Goal: Task Accomplishment & Management: Manage account settings

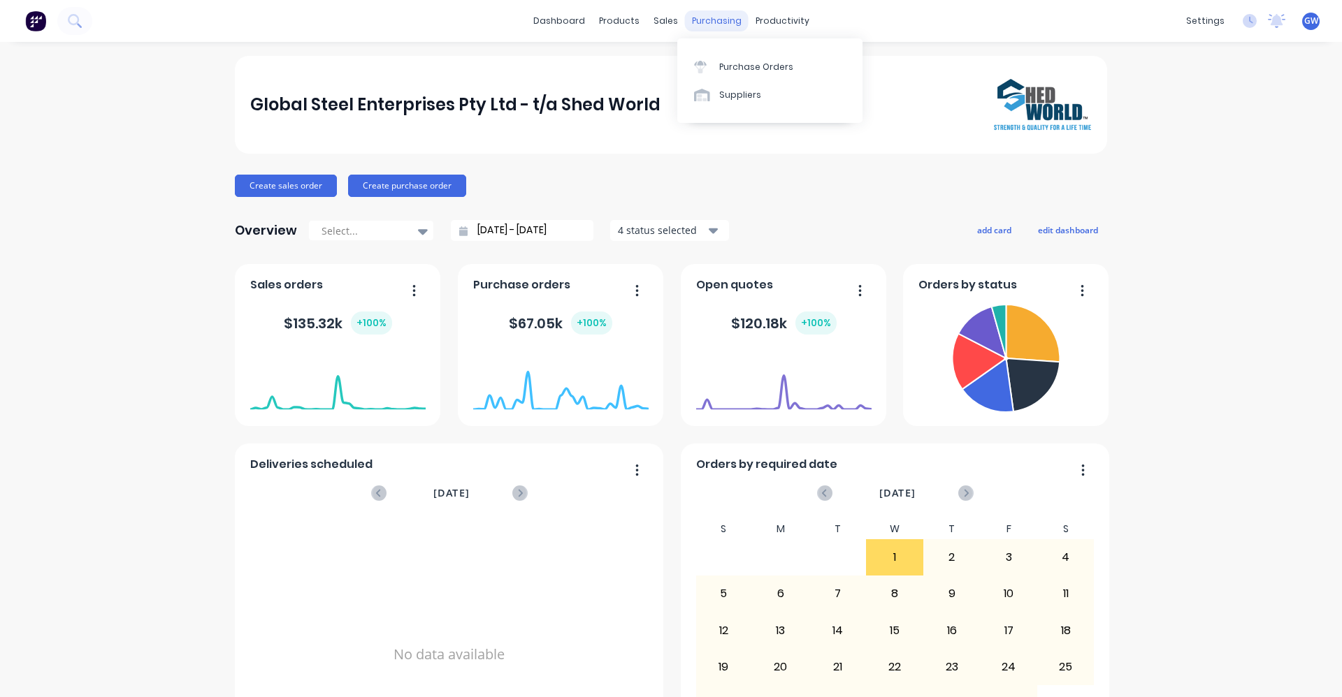
click at [711, 18] on div "purchasing" at bounding box center [717, 20] width 64 height 21
click at [748, 64] on div "Purchase Orders" at bounding box center [756, 67] width 74 height 13
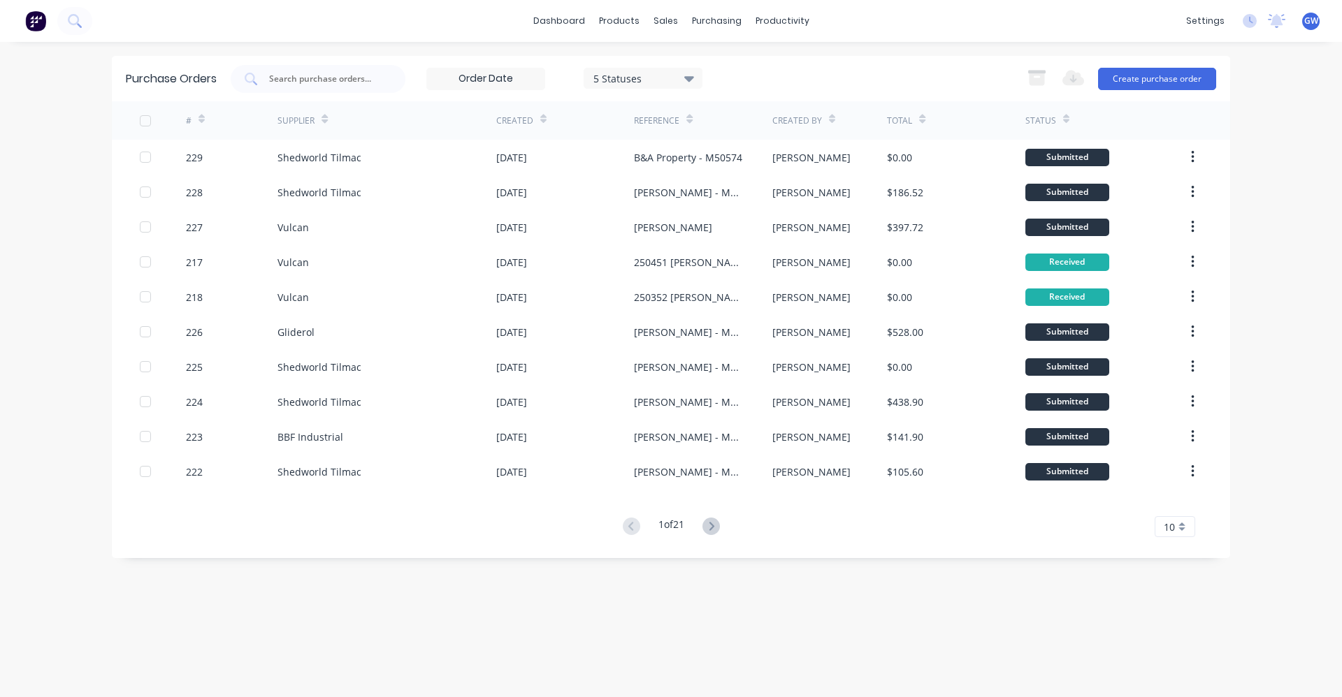
click at [277, 607] on div "Purchase Orders 5 Statuses 5 Statuses Export to Excel (XLSX) Create purchase or…" at bounding box center [671, 370] width 1118 height 628
click at [713, 523] on icon at bounding box center [711, 526] width 5 height 8
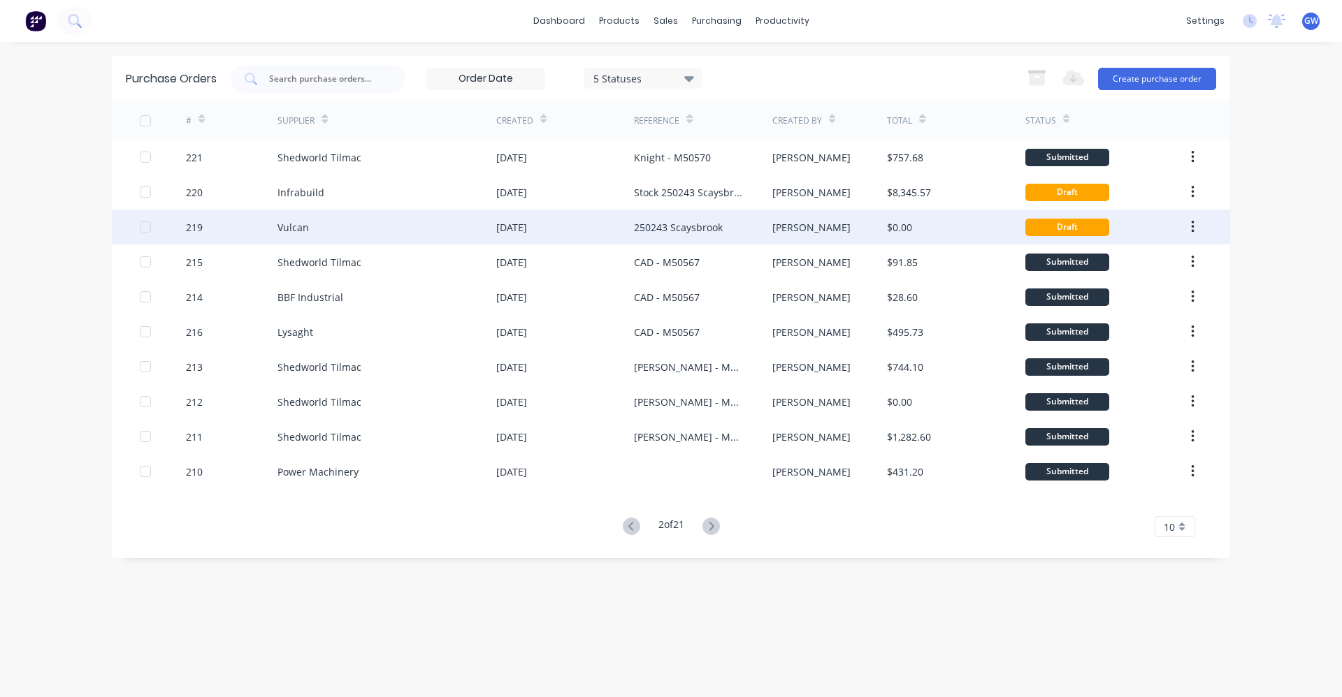
click at [673, 225] on div "250243 Scaysbrook" at bounding box center [678, 227] width 89 height 15
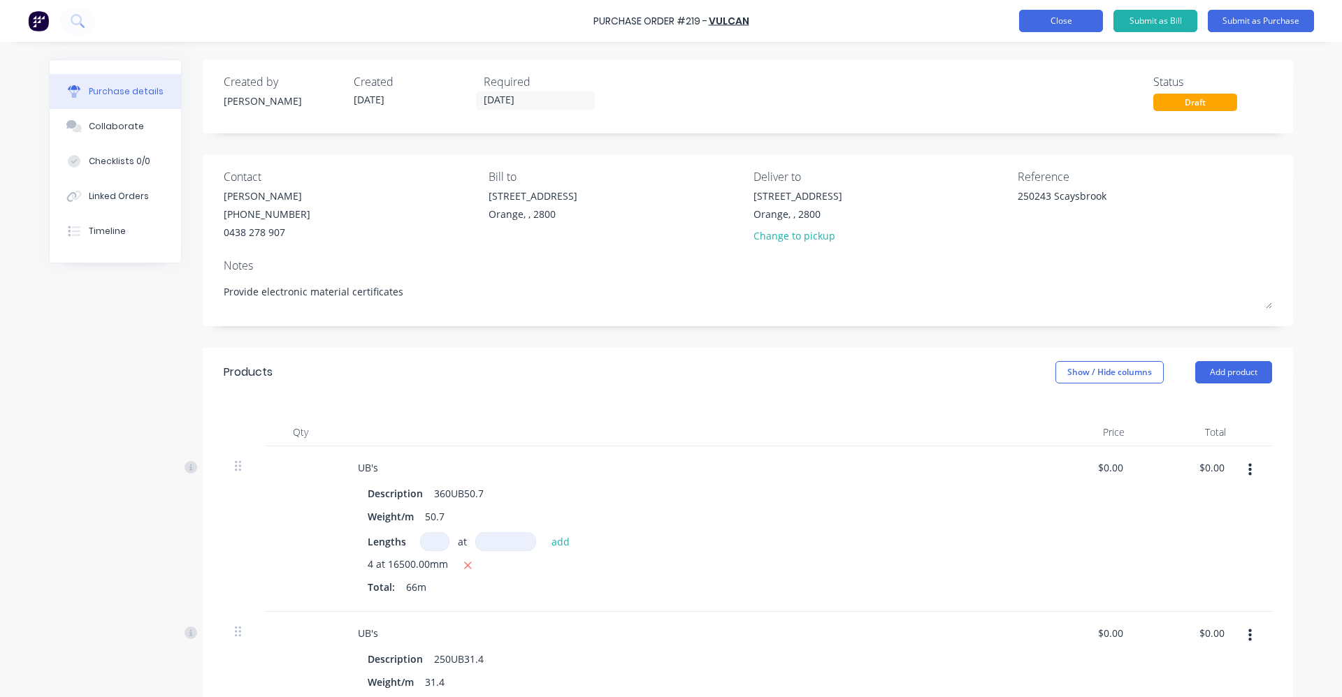
click at [1050, 20] on button "Close" at bounding box center [1061, 21] width 84 height 22
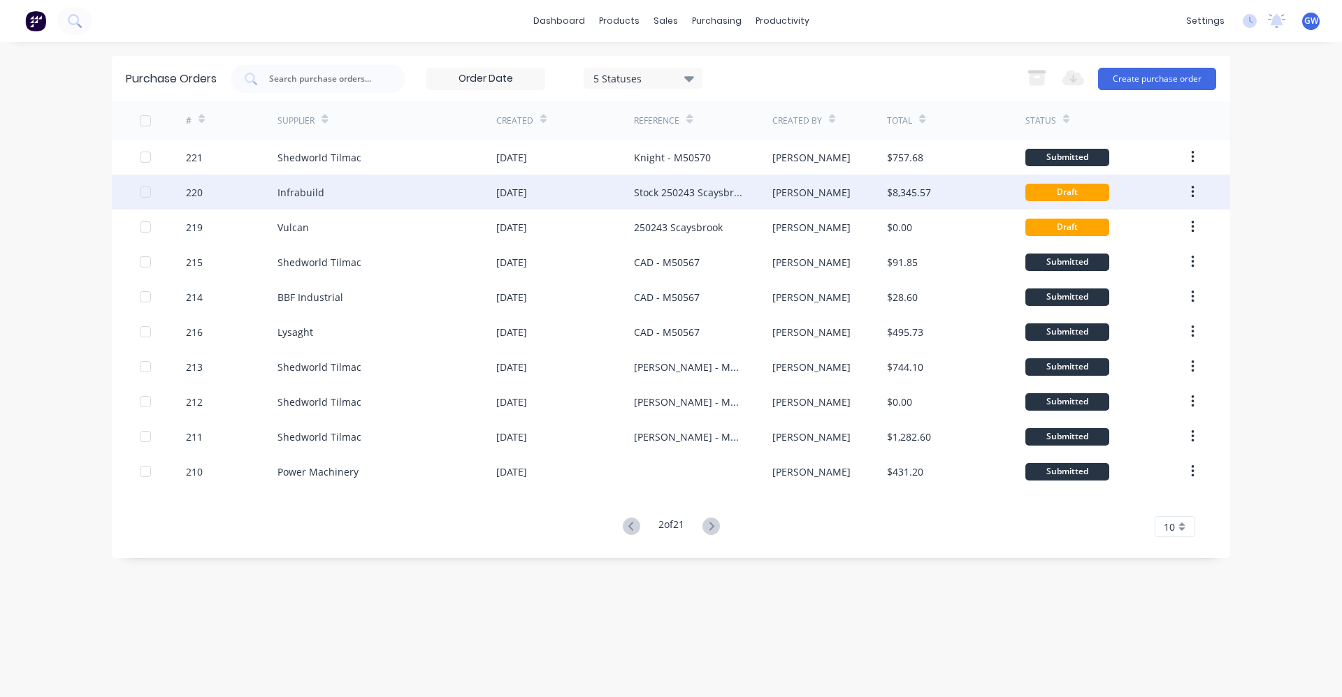
click at [674, 188] on div "Stock 250243 Scaysbrook" at bounding box center [689, 192] width 110 height 15
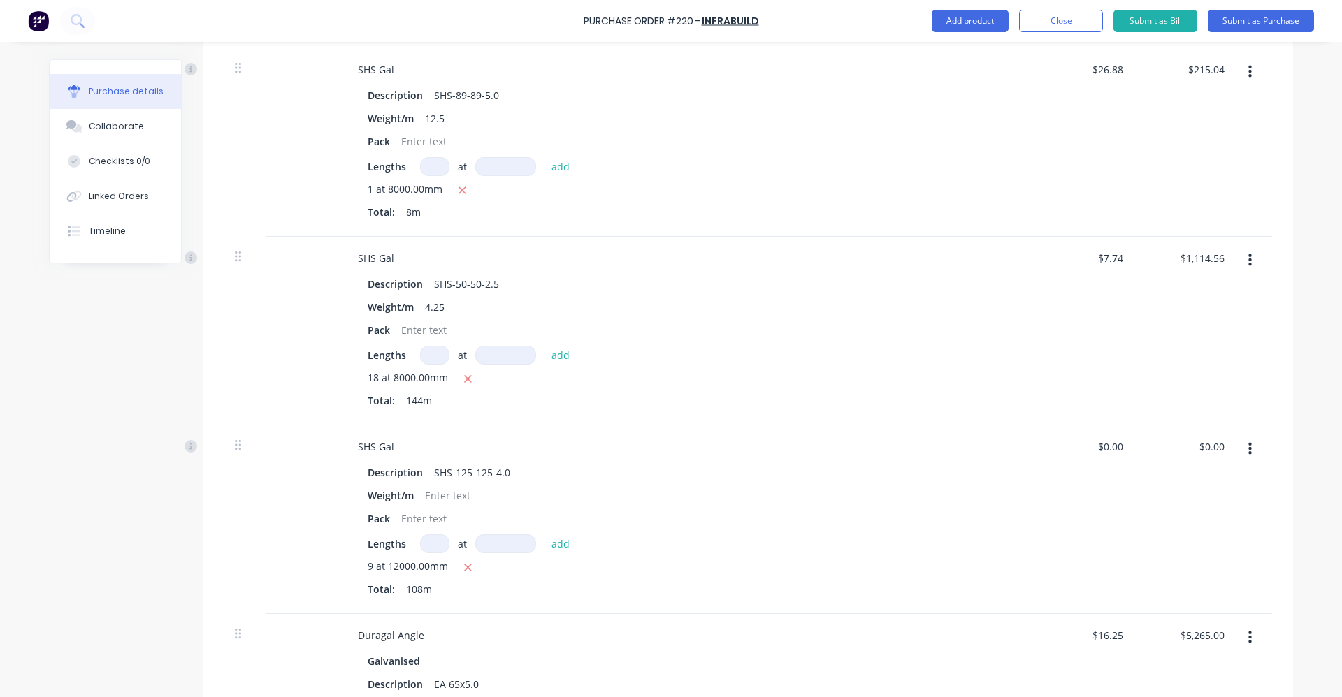
scroll to position [699, 0]
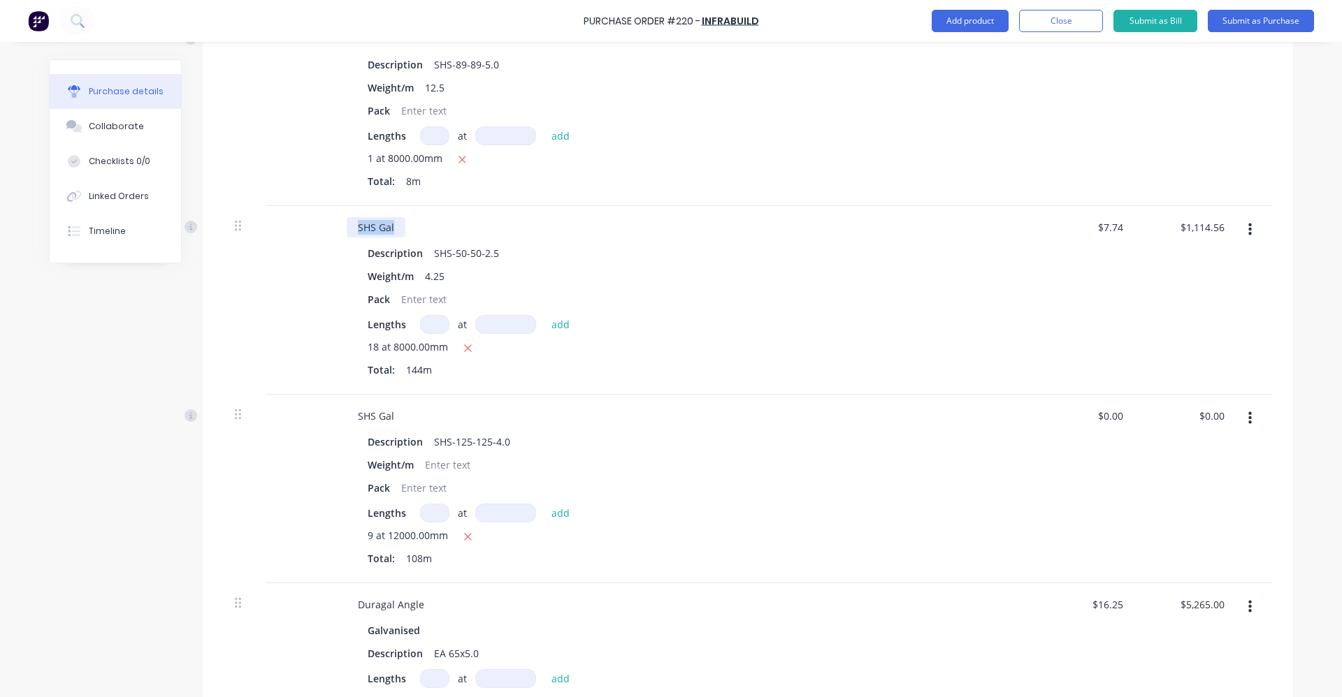
drag, startPoint x: 354, startPoint y: 226, endPoint x: 653, endPoint y: 371, distance: 332.2
click at [653, 371] on div "SHS Gal Description SHS-50-50-2.5 Weight/m 4.25 Pack Lengths at add 18 at 8000.…" at bounding box center [684, 300] width 699 height 189
click at [801, 303] on div "Pack" at bounding box center [682, 299] width 640 height 20
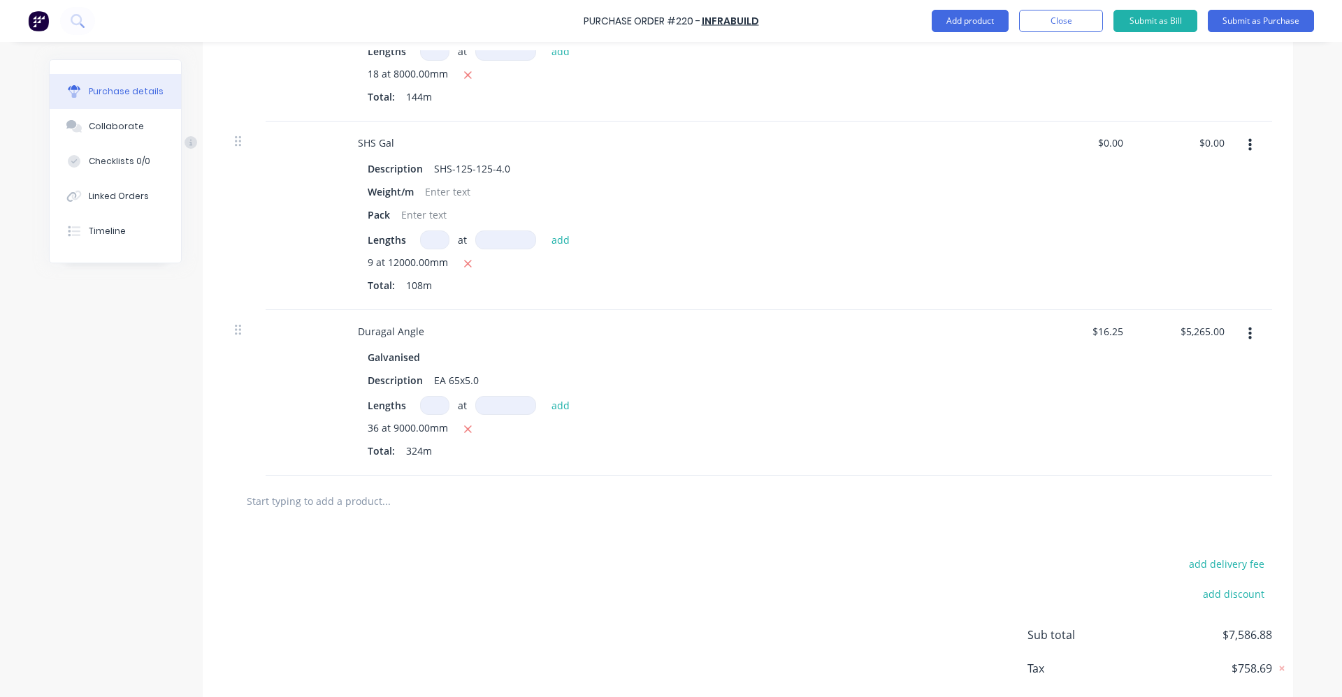
scroll to position [1045, 0]
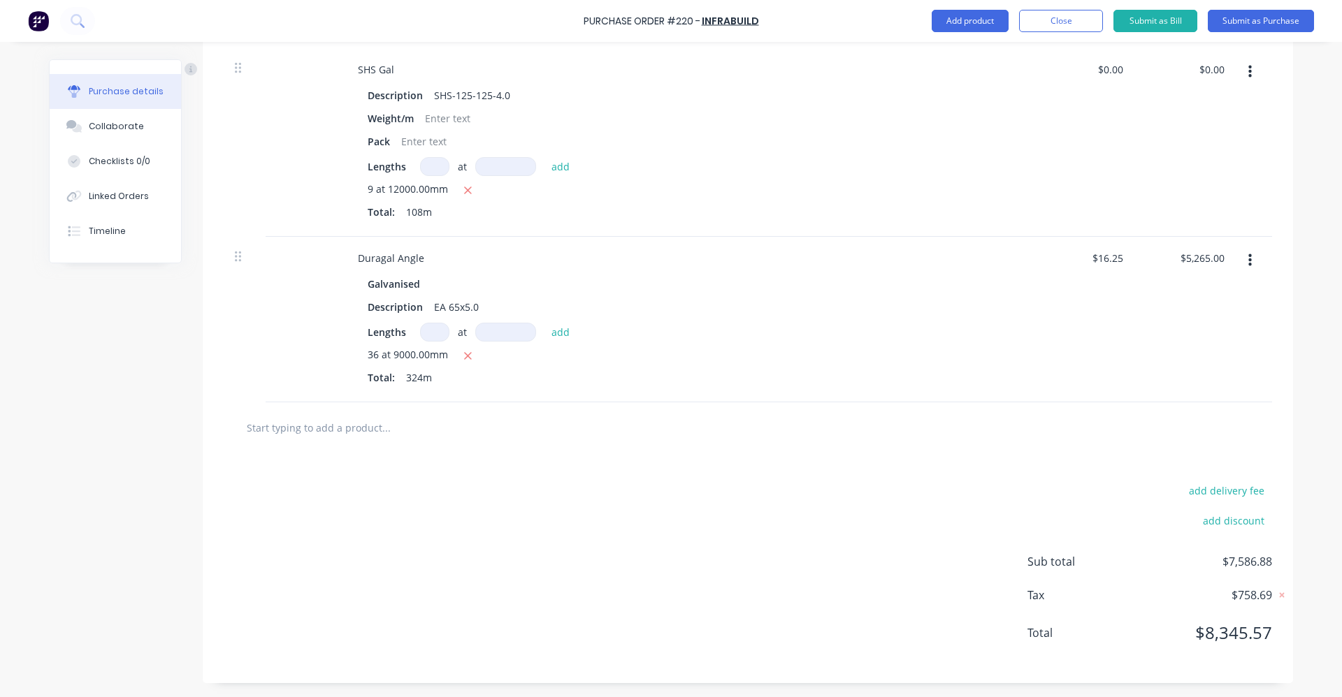
click at [307, 429] on input "text" at bounding box center [386, 428] width 280 height 28
type textarea "x"
type input "1"
type textarea "x"
type input "10"
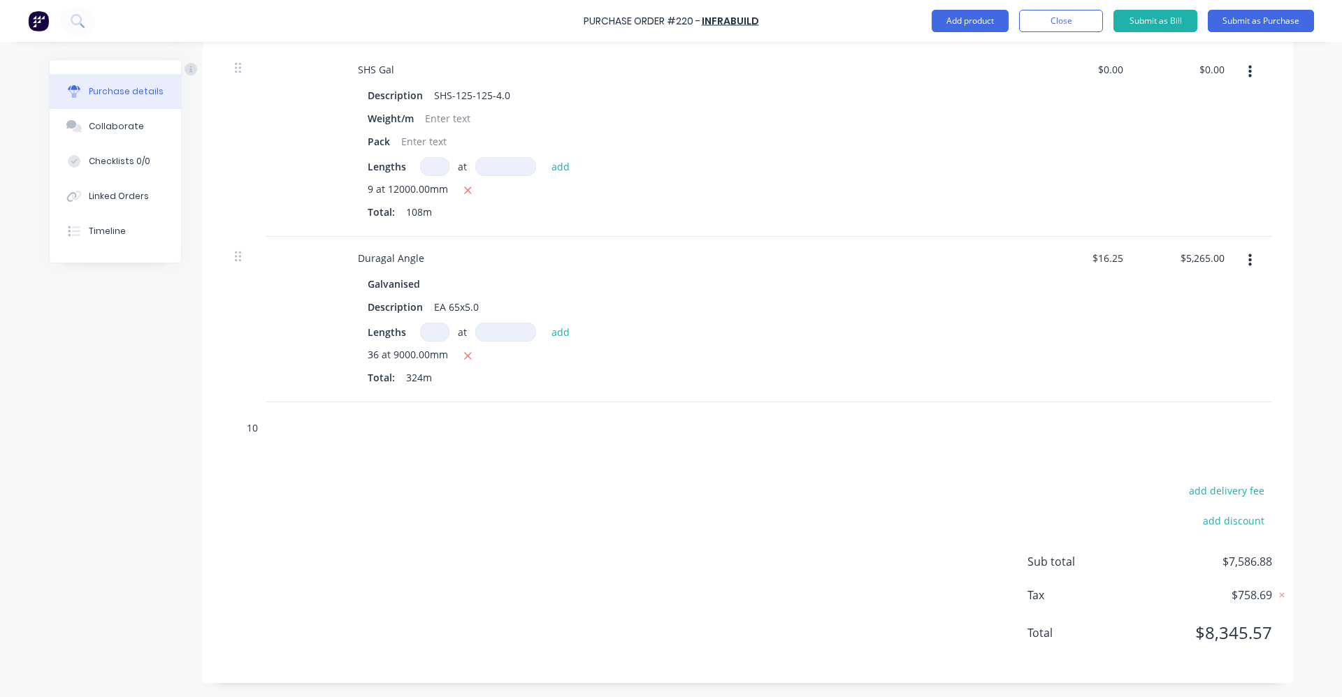
type textarea "x"
type input "100"
type textarea "x"
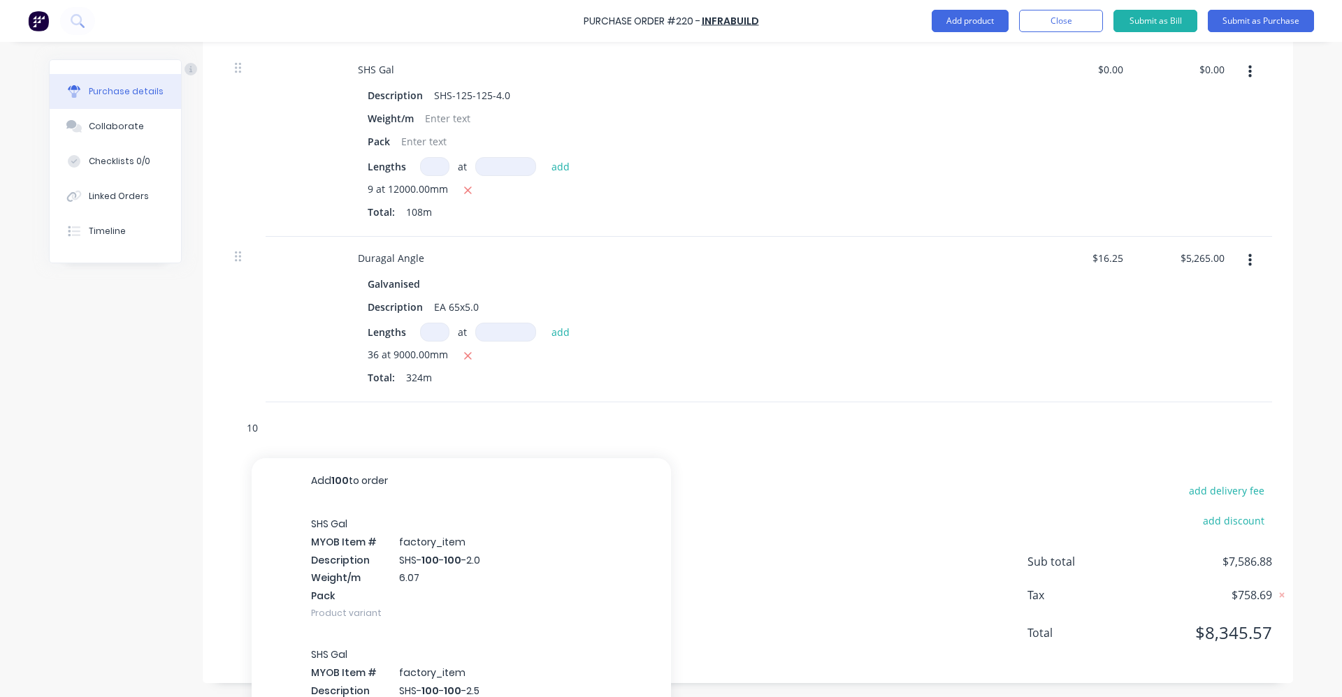
type input "1"
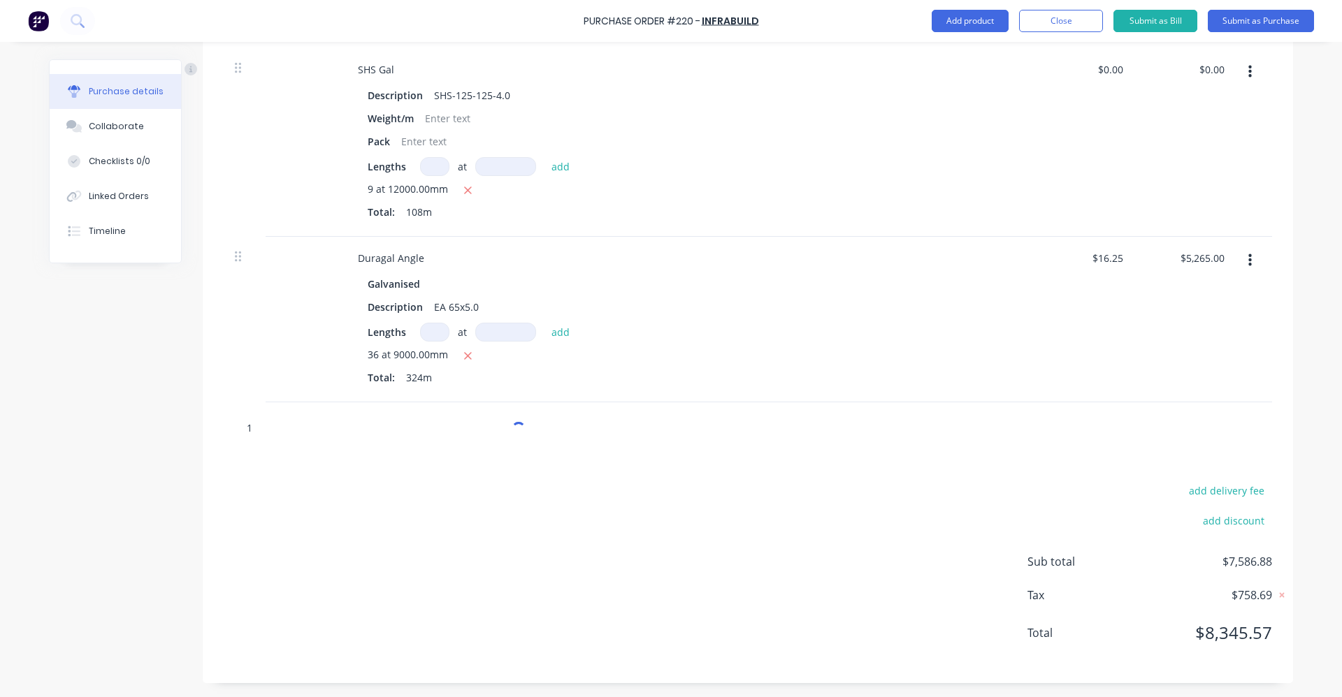
type textarea "x"
type input "1S"
type textarea "x"
type input "1SH"
type textarea "x"
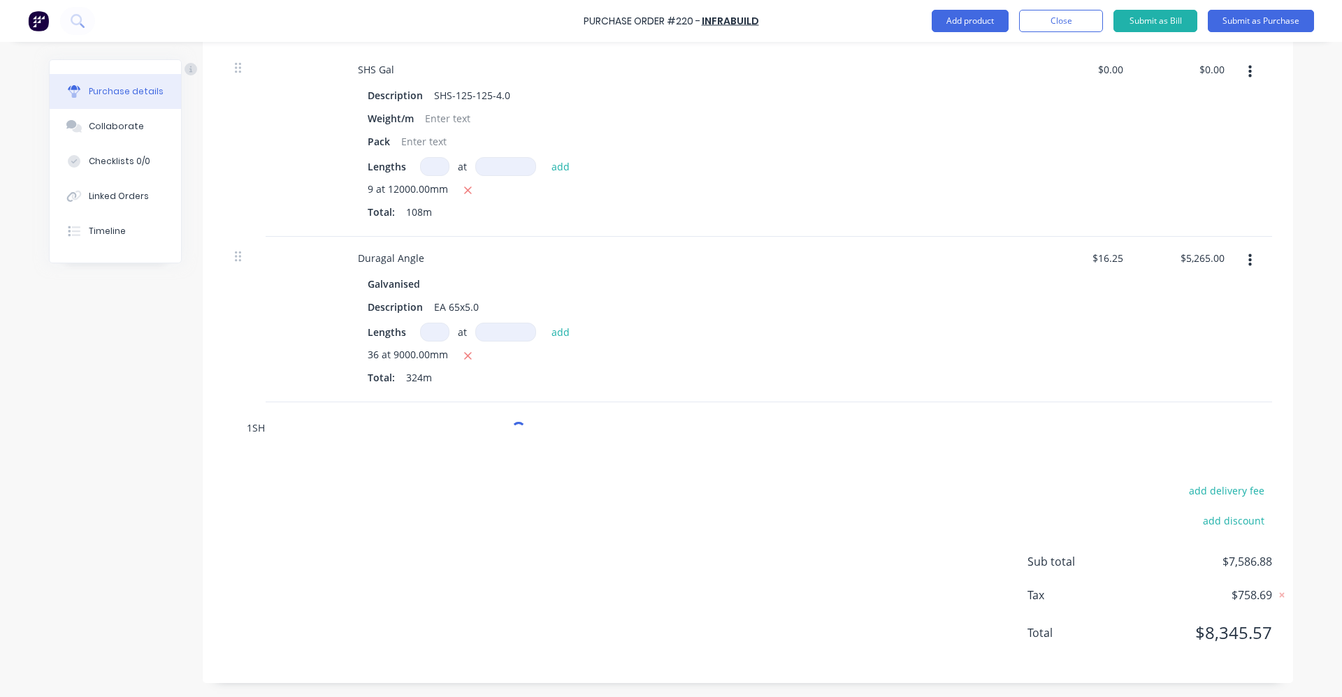
type input "1SHS"
type textarea "x"
type input "1"
click at [262, 427] on input "text" at bounding box center [386, 428] width 280 height 28
type textarea "x"
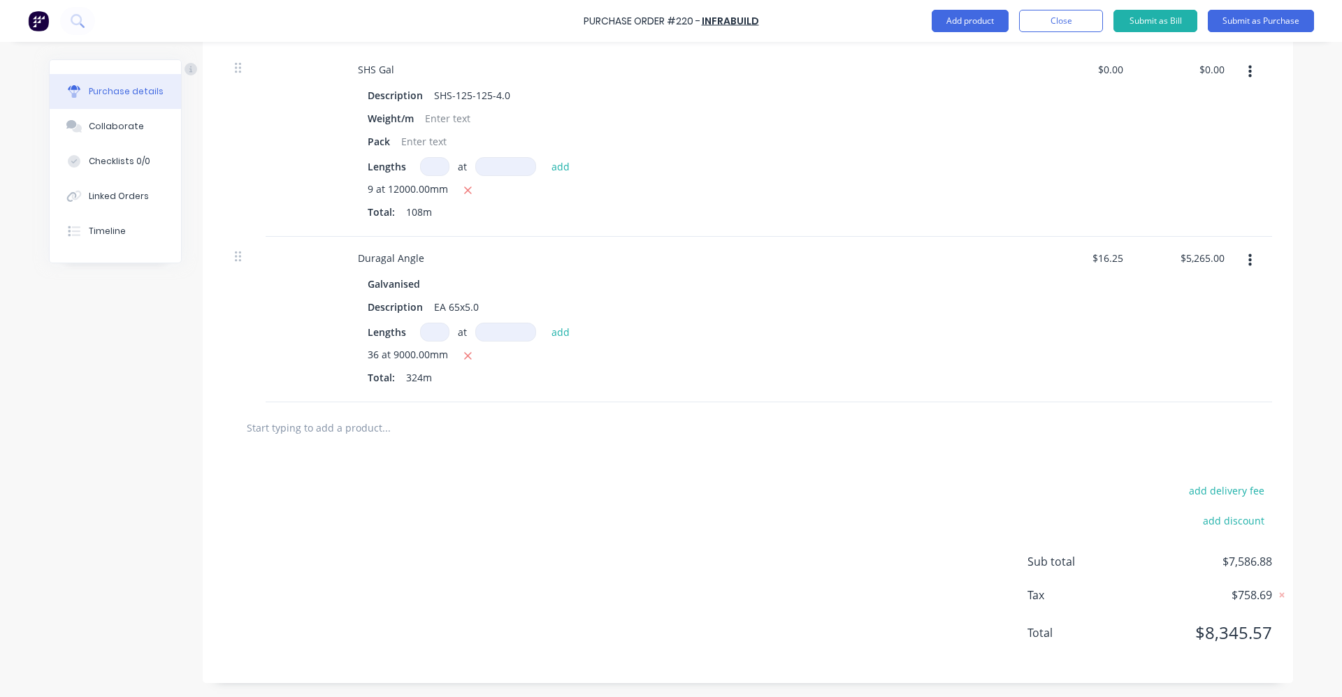
type input "S"
type textarea "x"
type input "SH"
type textarea "x"
type input "SHS"
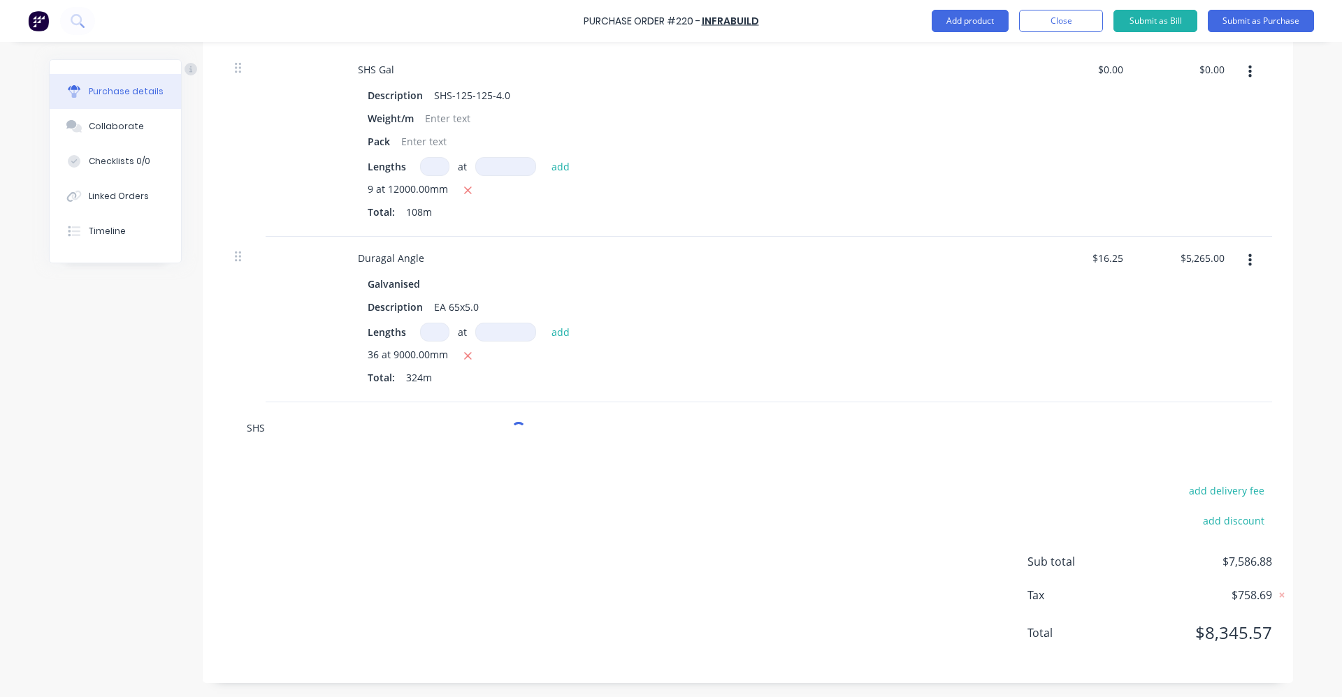
type textarea "x"
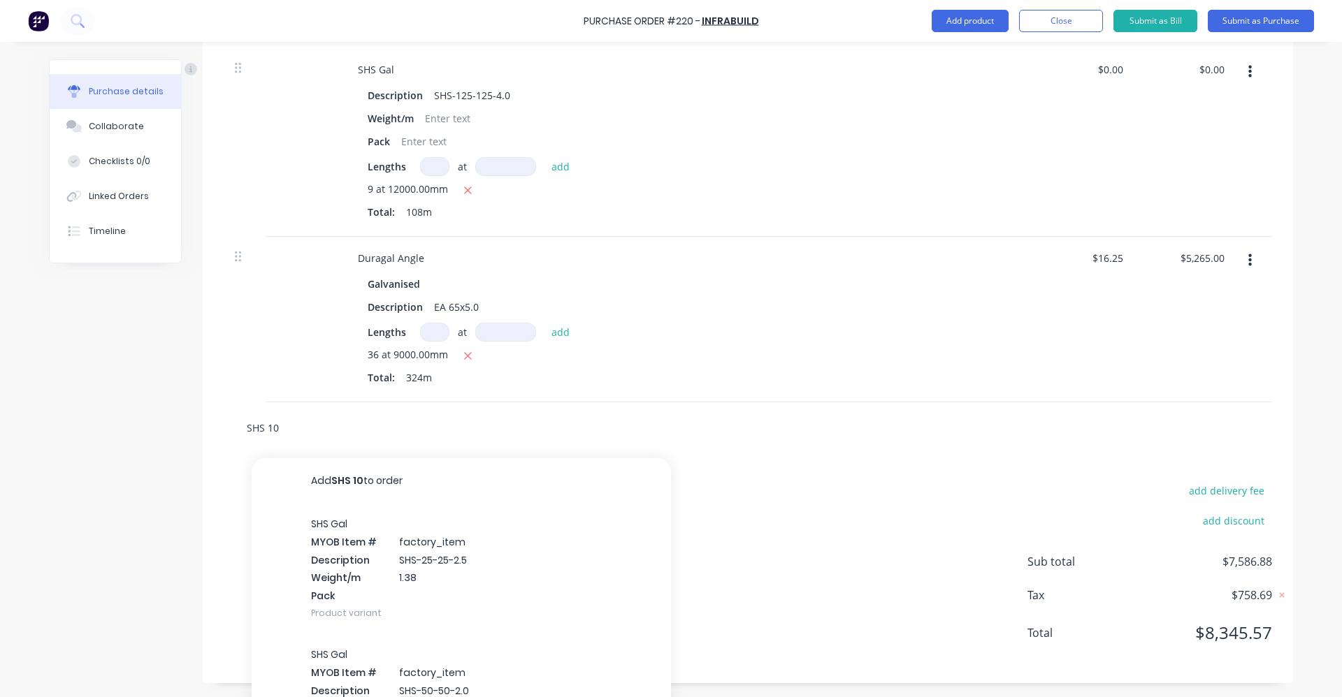
type input "SHS 100"
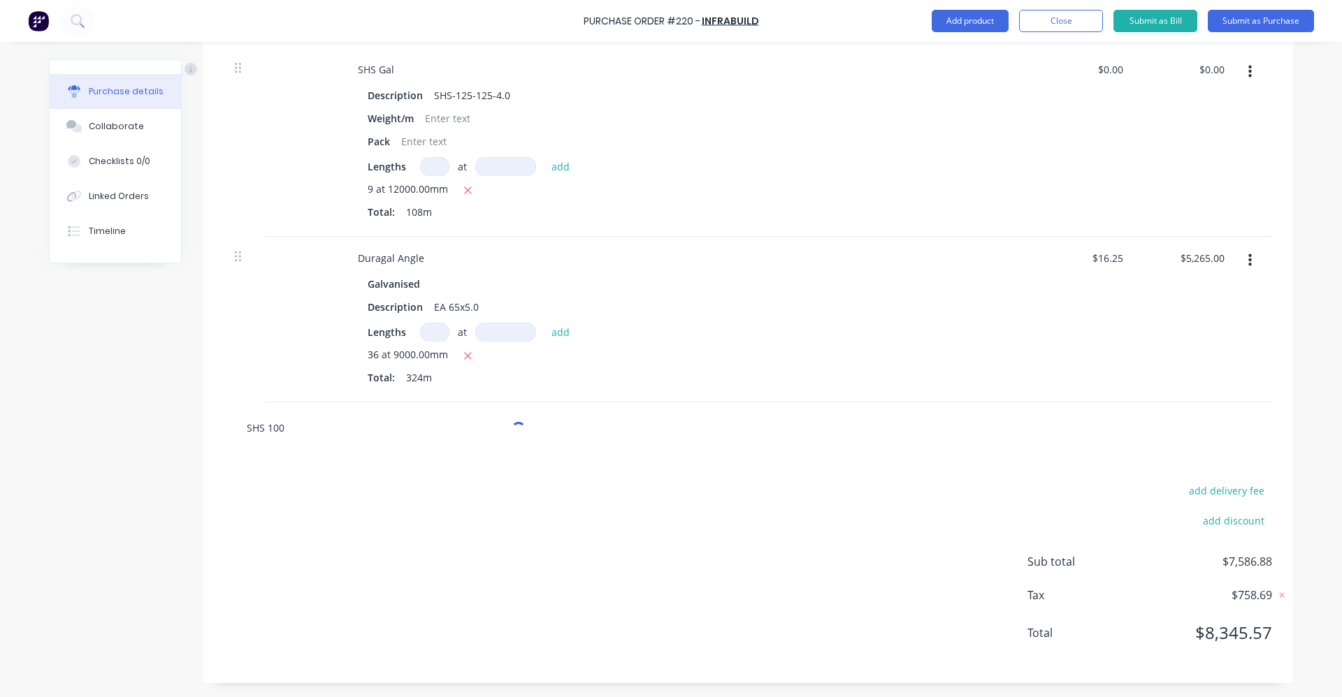
type textarea "x"
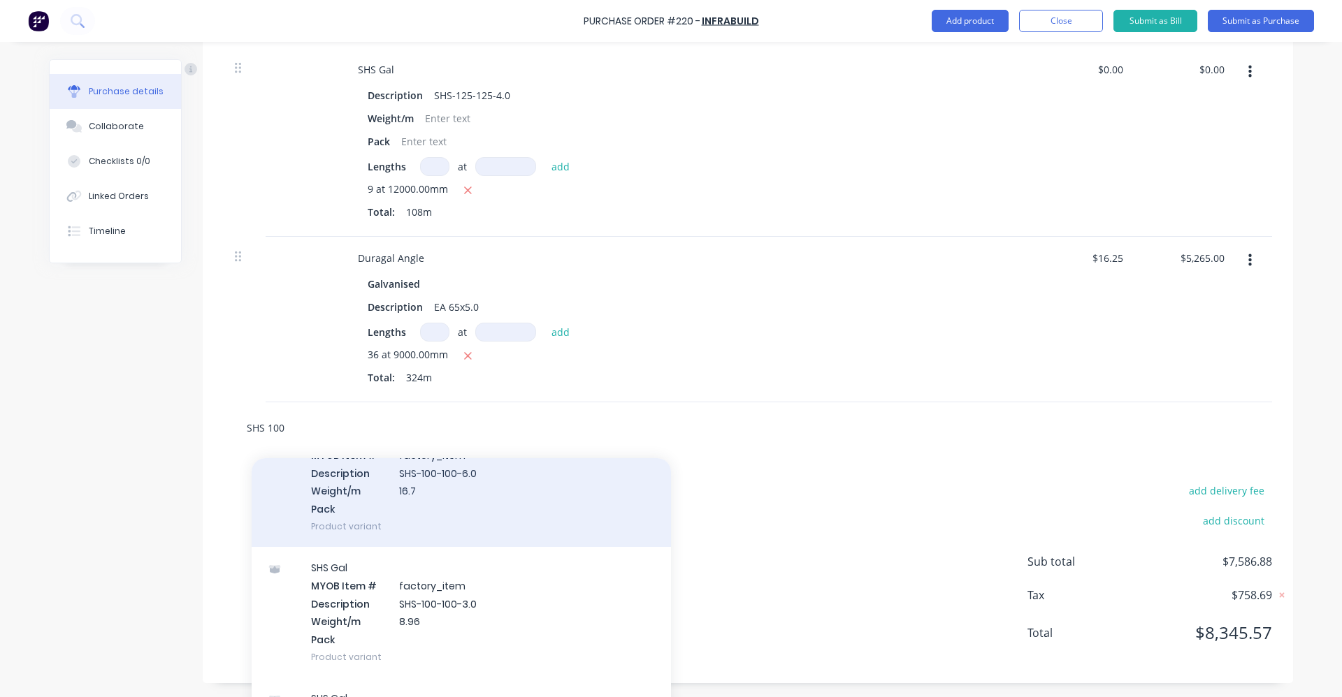
scroll to position [349, 0]
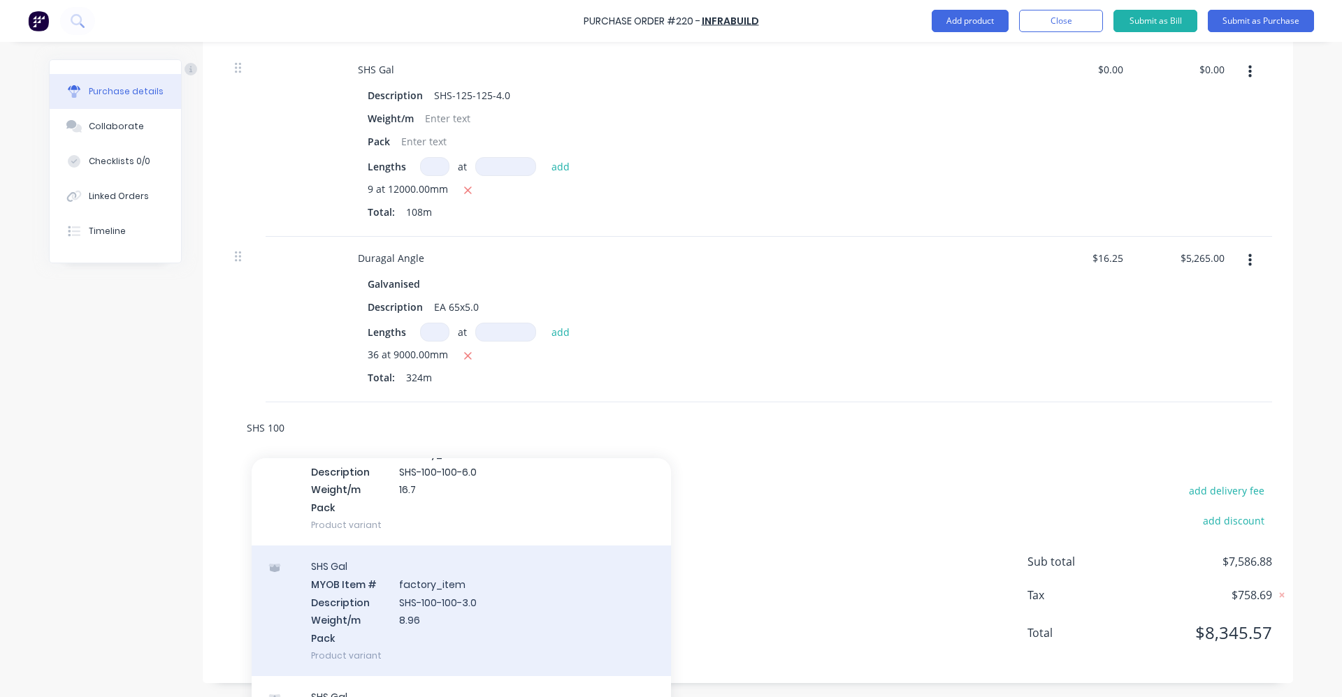
type input "SHS 100"
click at [428, 596] on div "SHS Gal MYOB Item # factory_item Description SHS-100-100-3.0 Weight/m 8.96 Pack…" at bounding box center [461, 611] width 419 height 131
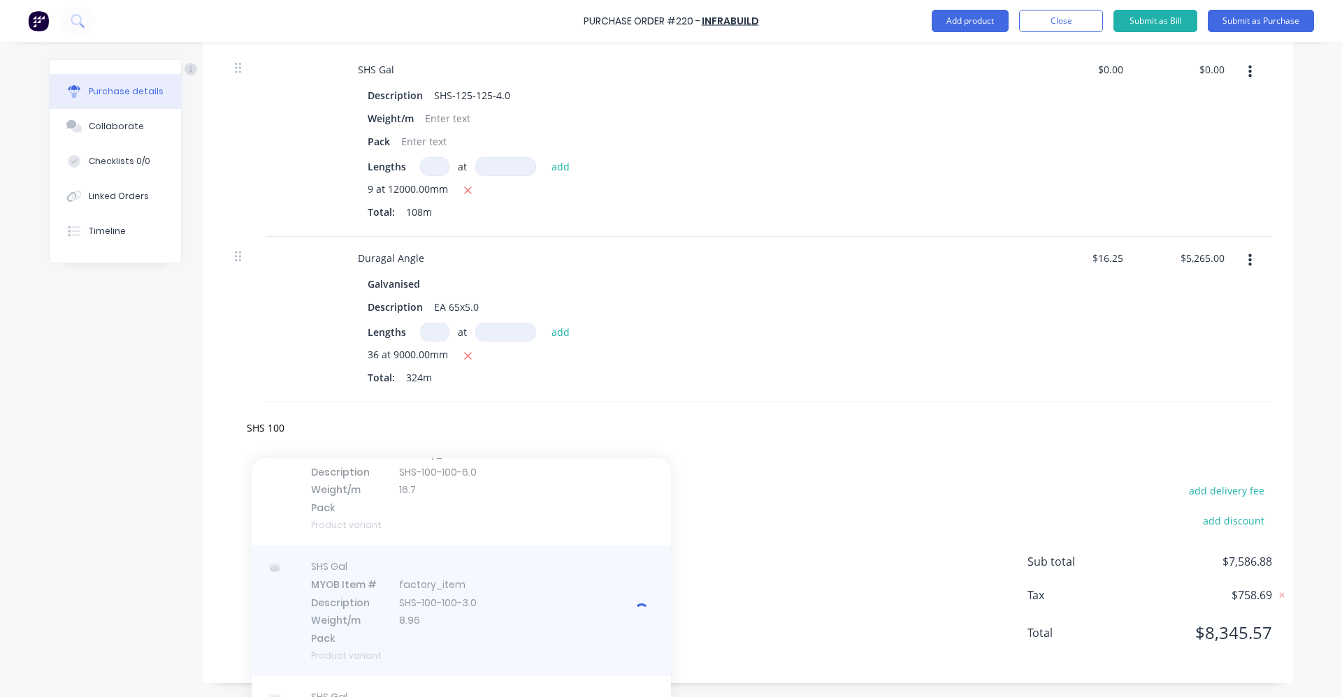
type textarea "x"
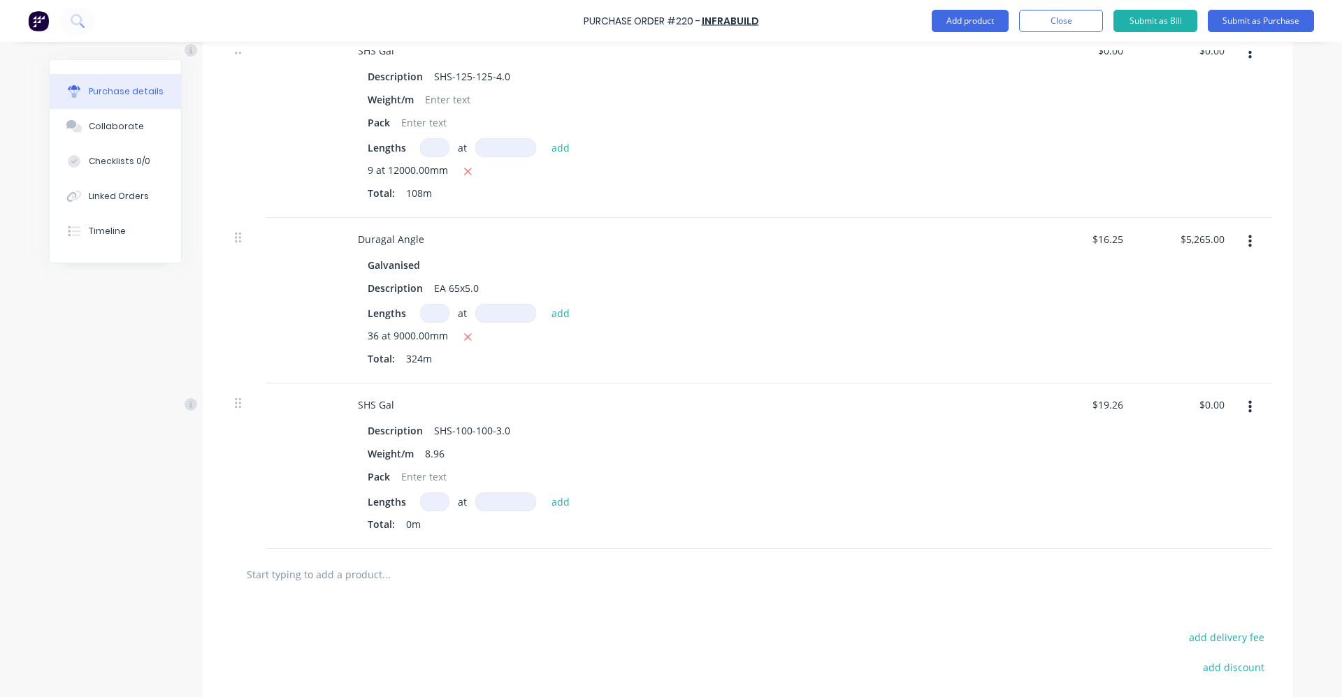
scroll to position [1115, 0]
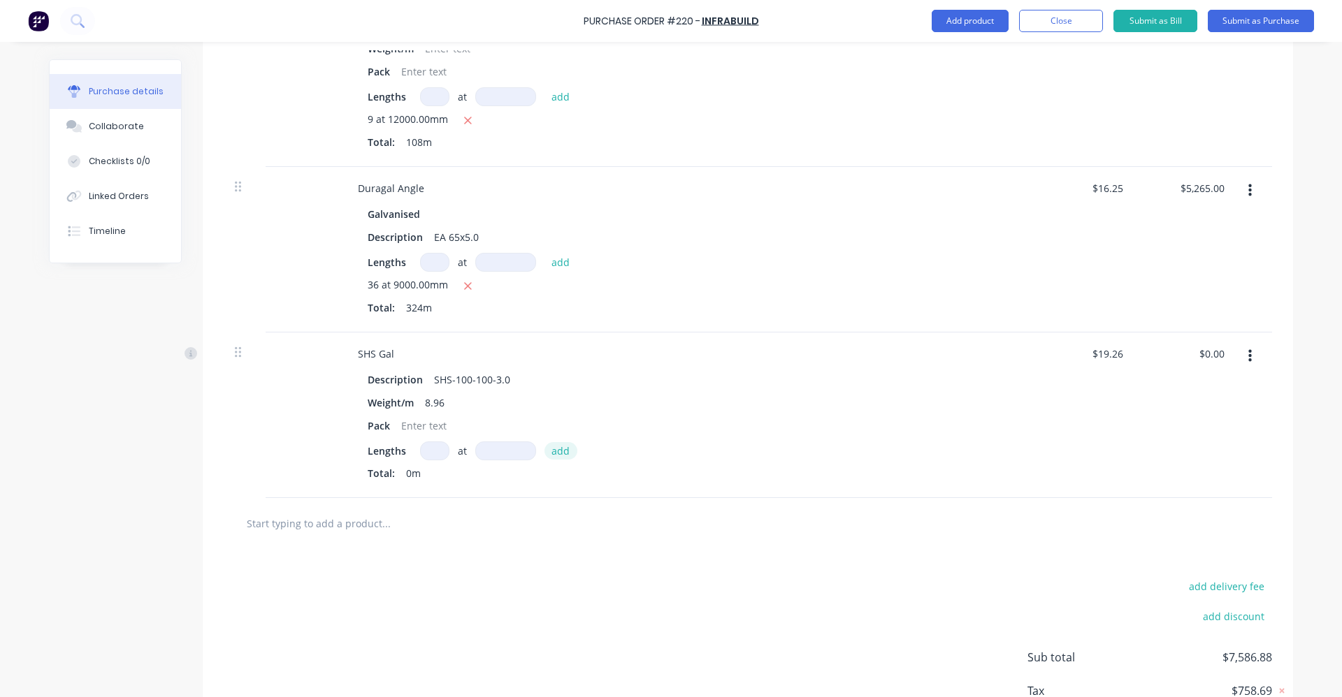
click at [553, 449] on button "add" at bounding box center [560, 450] width 33 height 17
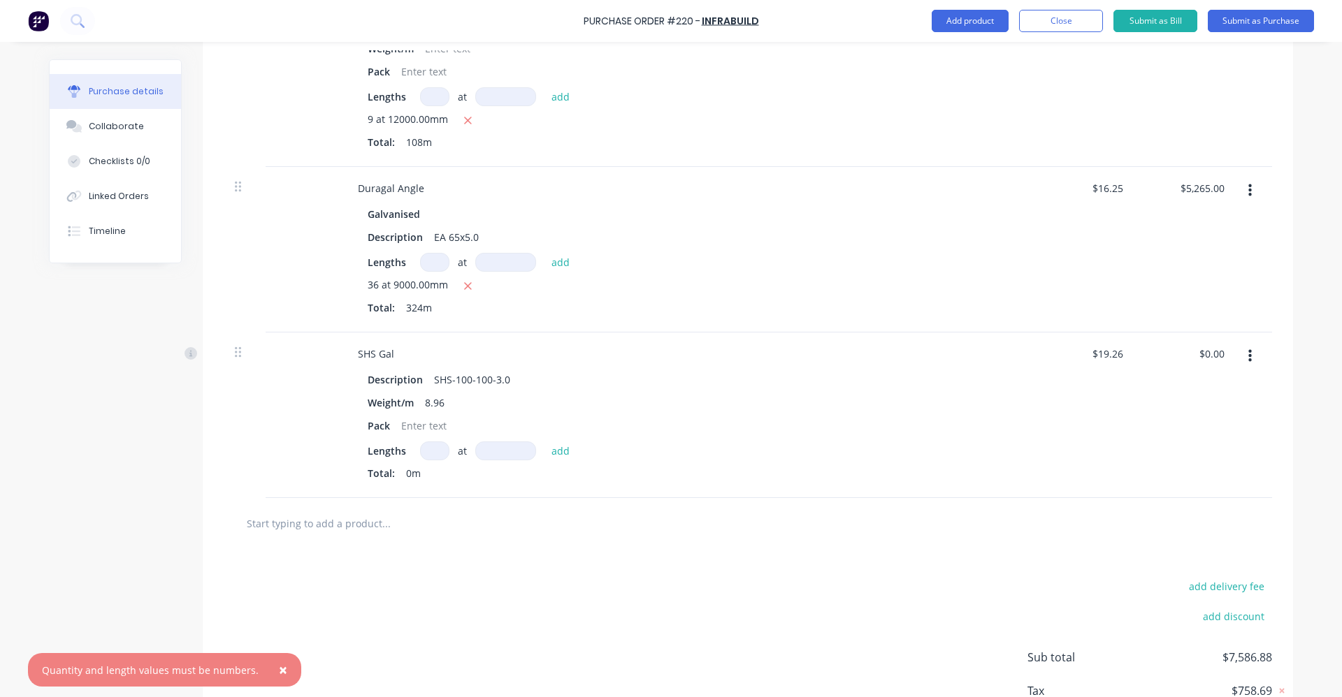
click at [409, 443] on div "Lengths at add" at bounding box center [685, 451] width 635 height 19
click at [401, 453] on div "Lengths at add" at bounding box center [685, 451] width 635 height 19
click at [392, 448] on span "Lengths" at bounding box center [387, 451] width 38 height 15
click at [370, 451] on span "Lengths" at bounding box center [387, 451] width 38 height 15
click at [407, 421] on div at bounding box center [424, 426] width 57 height 20
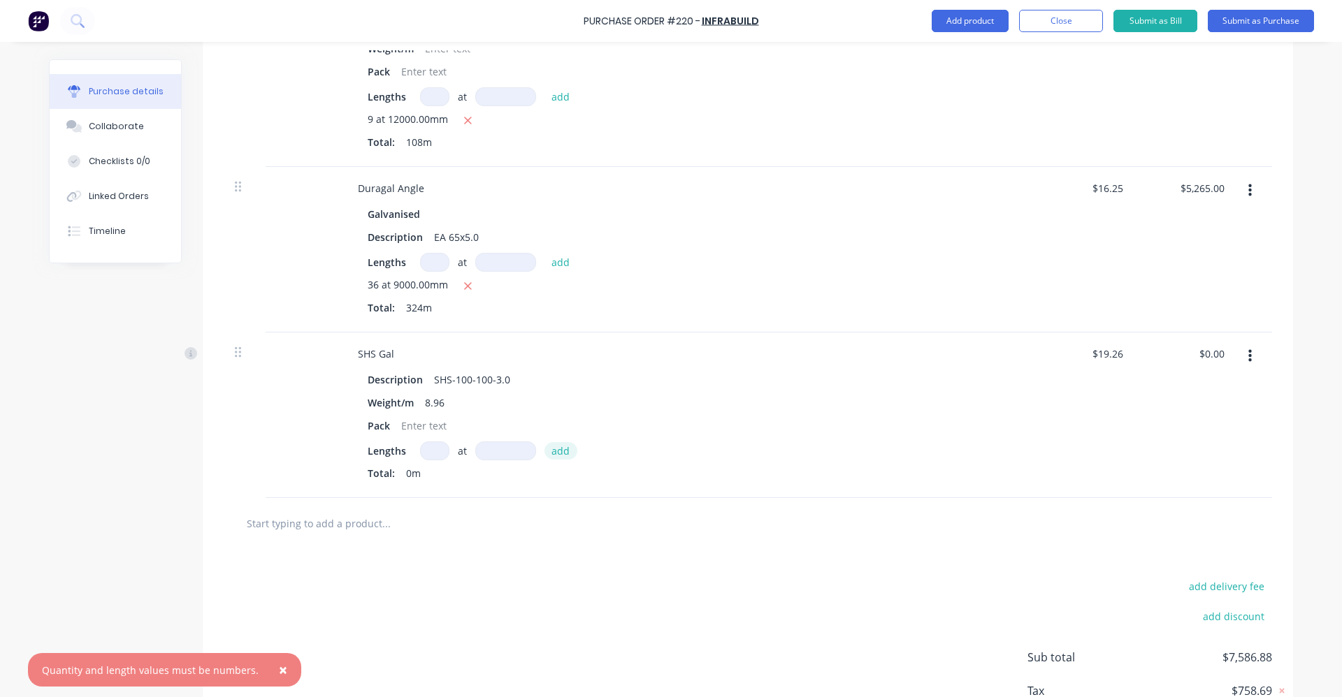
click at [558, 449] on button "add" at bounding box center [560, 450] width 33 height 17
click at [427, 442] on input at bounding box center [434, 451] width 29 height 19
type textarea "x"
type input "1"
type textarea "x"
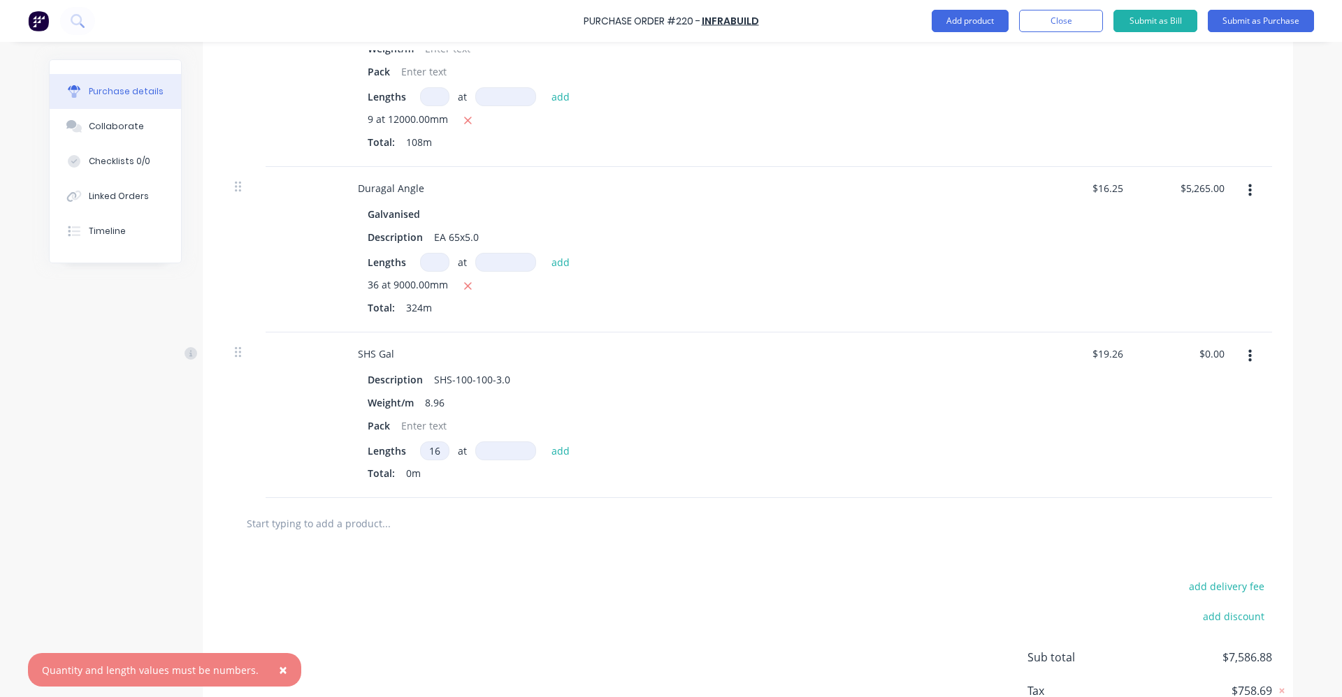
type input "16"
click at [495, 449] on input at bounding box center [505, 451] width 61 height 19
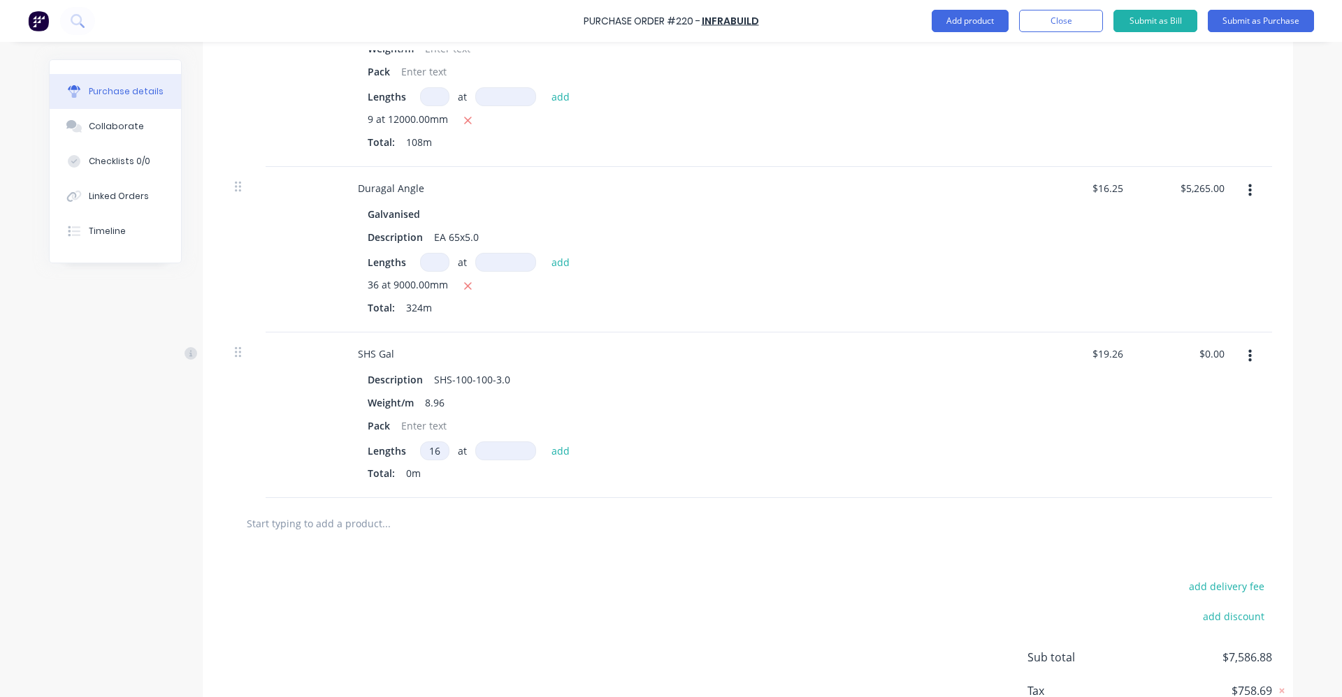
type textarea "x"
type input "8"
type textarea "x"
type input "80"
type textarea "x"
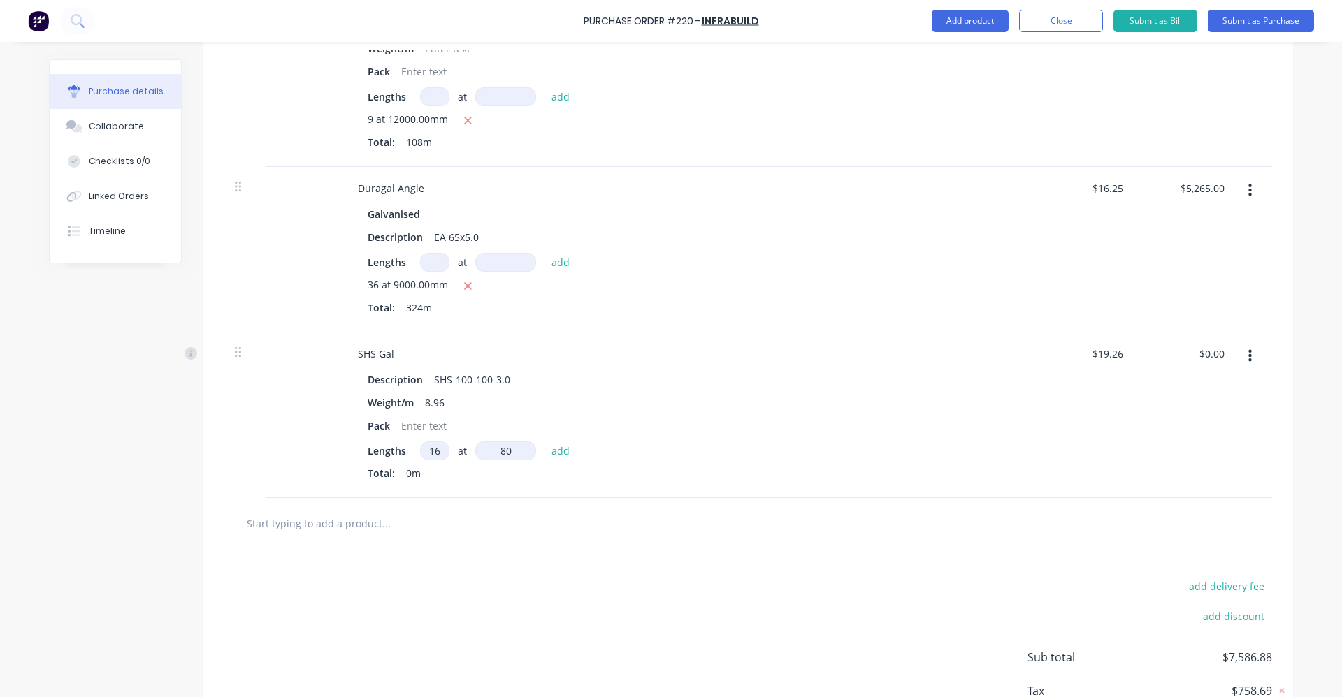
type input "800"
type textarea "x"
type input "8000"
type textarea "x"
type input "8000mm"
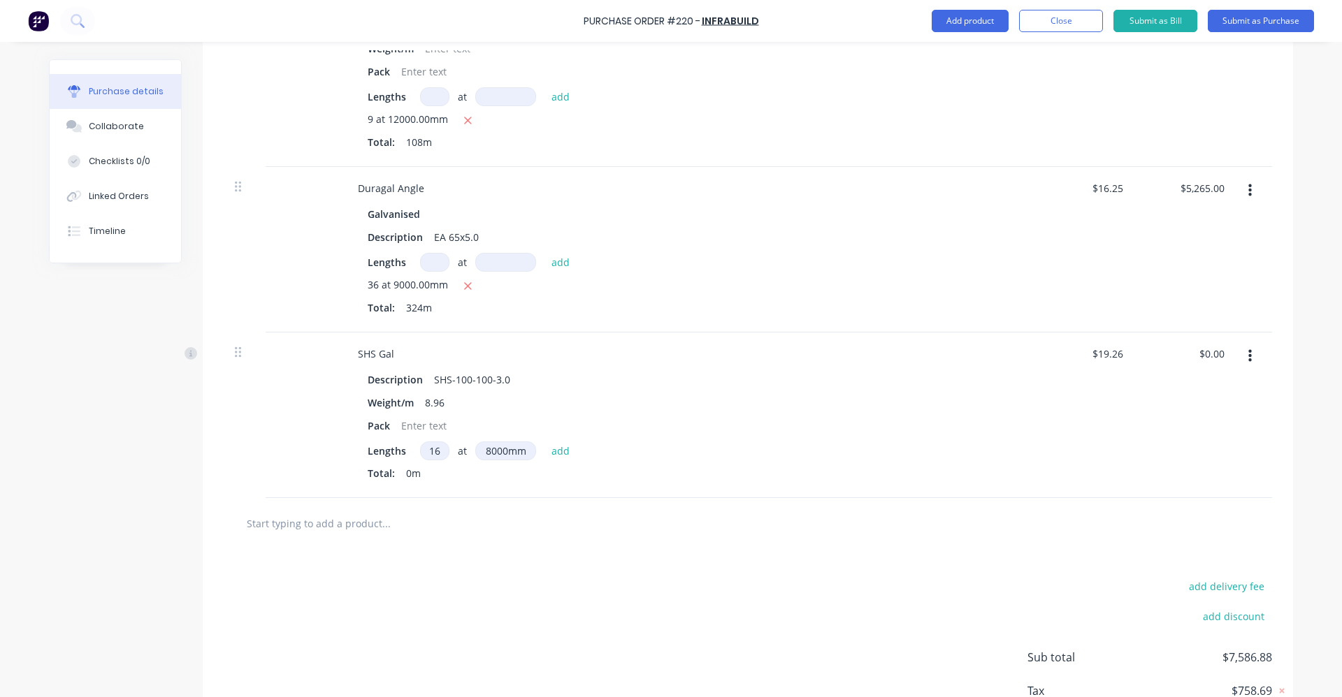
click at [591, 491] on div "SHS Gal Description SHS-100-100-3.0 Weight/m 8.96 Pack Lengths 16 16 at 8000mm …" at bounding box center [684, 416] width 699 height 166
type textarea "x"
click at [406, 426] on div at bounding box center [424, 426] width 57 height 20
click at [572, 509] on div at bounding box center [748, 523] width 1048 height 51
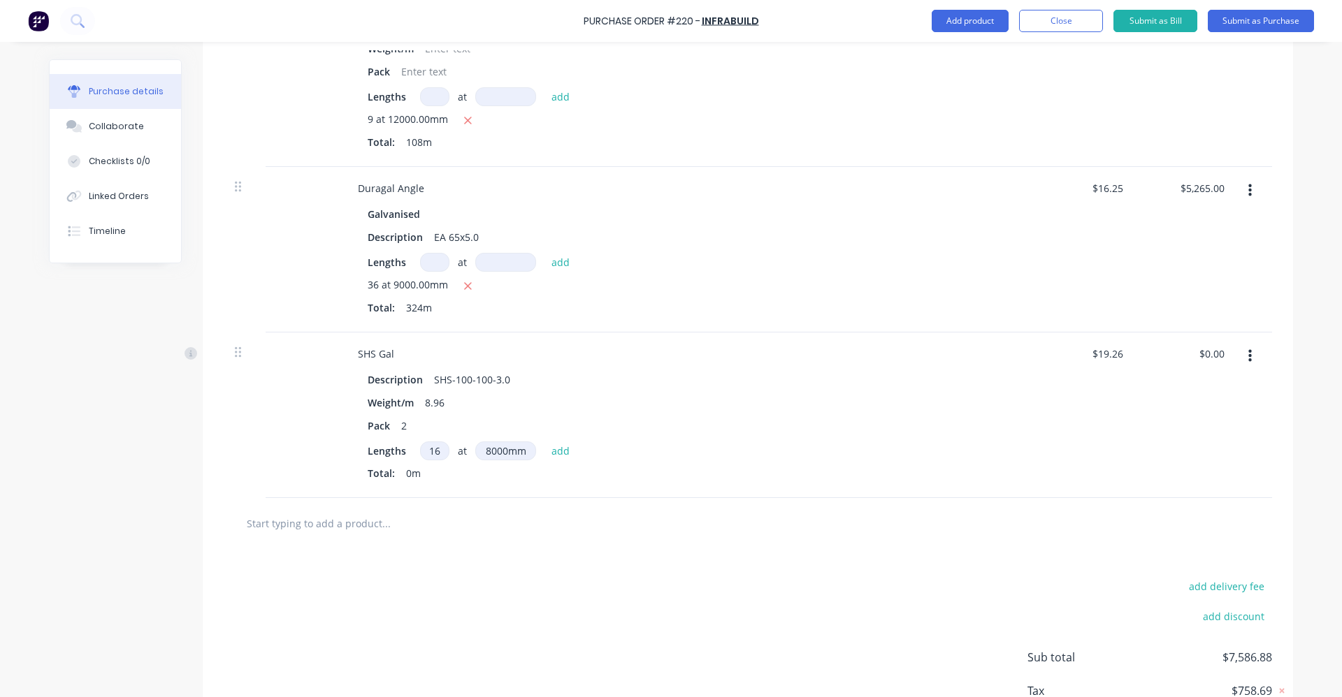
click at [435, 450] on input "16" at bounding box center [434, 451] width 29 height 19
click at [488, 509] on input "text" at bounding box center [386, 523] width 280 height 28
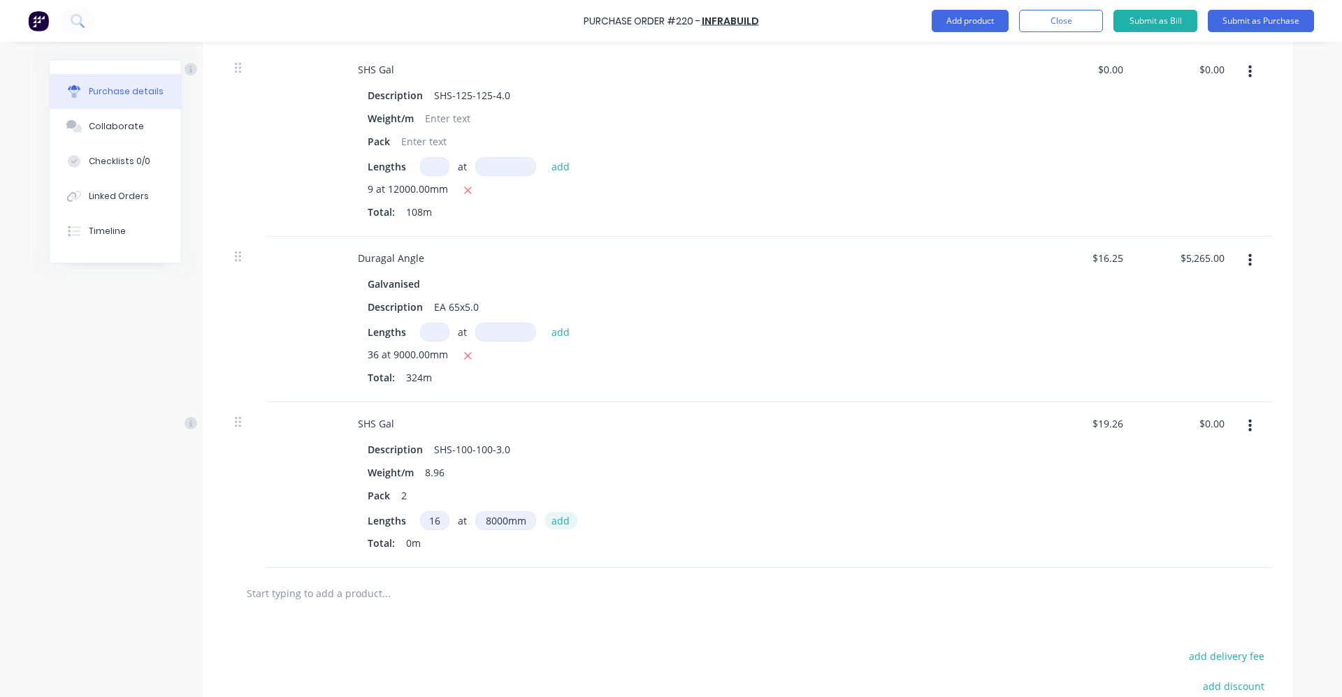
click at [556, 520] on button "add" at bounding box center [560, 520] width 33 height 17
type textarea "x"
type input "$2,465.28"
type textarea "x"
type input "1"
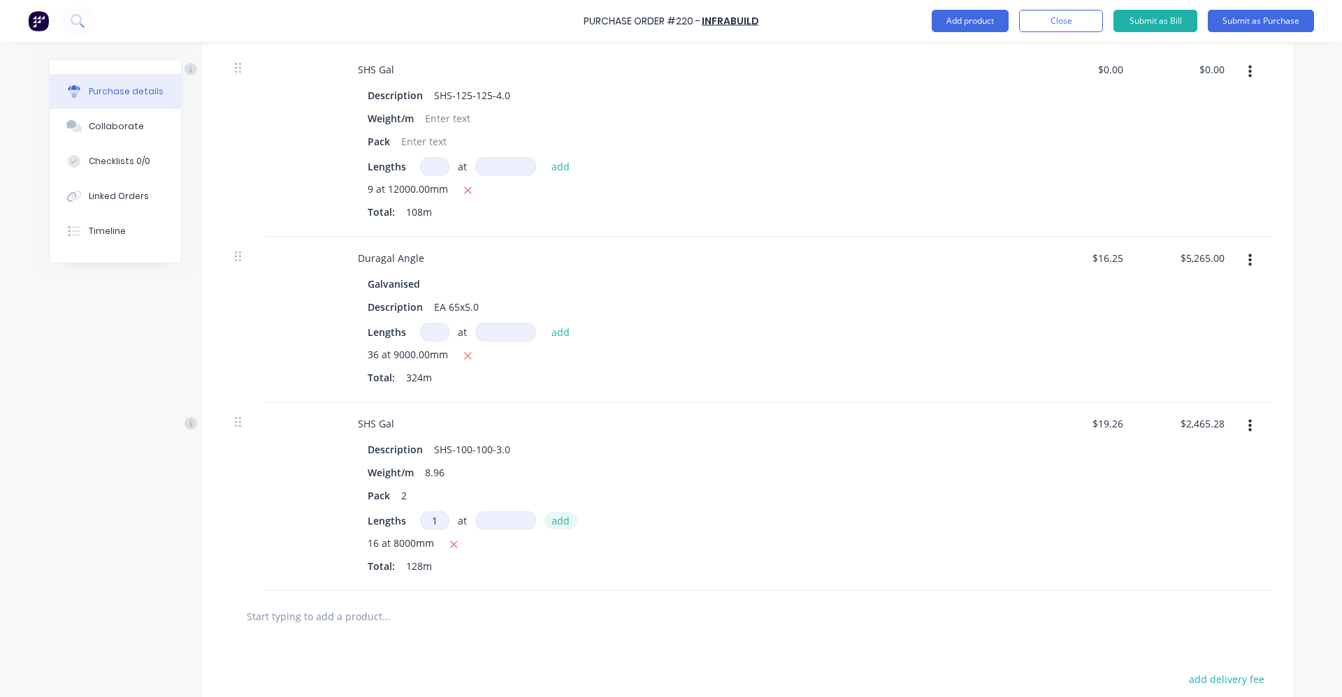
type textarea "x"
type input "16"
click at [495, 512] on input at bounding box center [505, 521] width 61 height 19
type textarea "x"
type input "8"
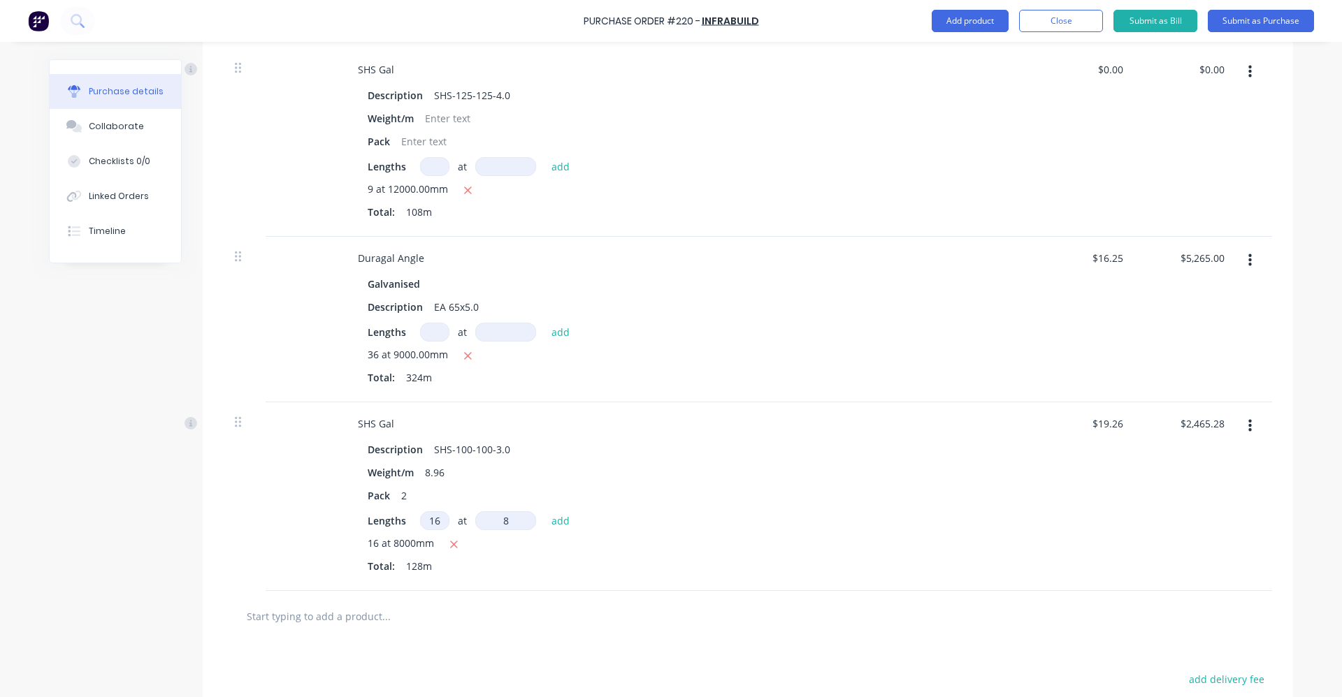
type textarea "x"
type input "80"
type textarea "x"
type input "800"
type textarea "x"
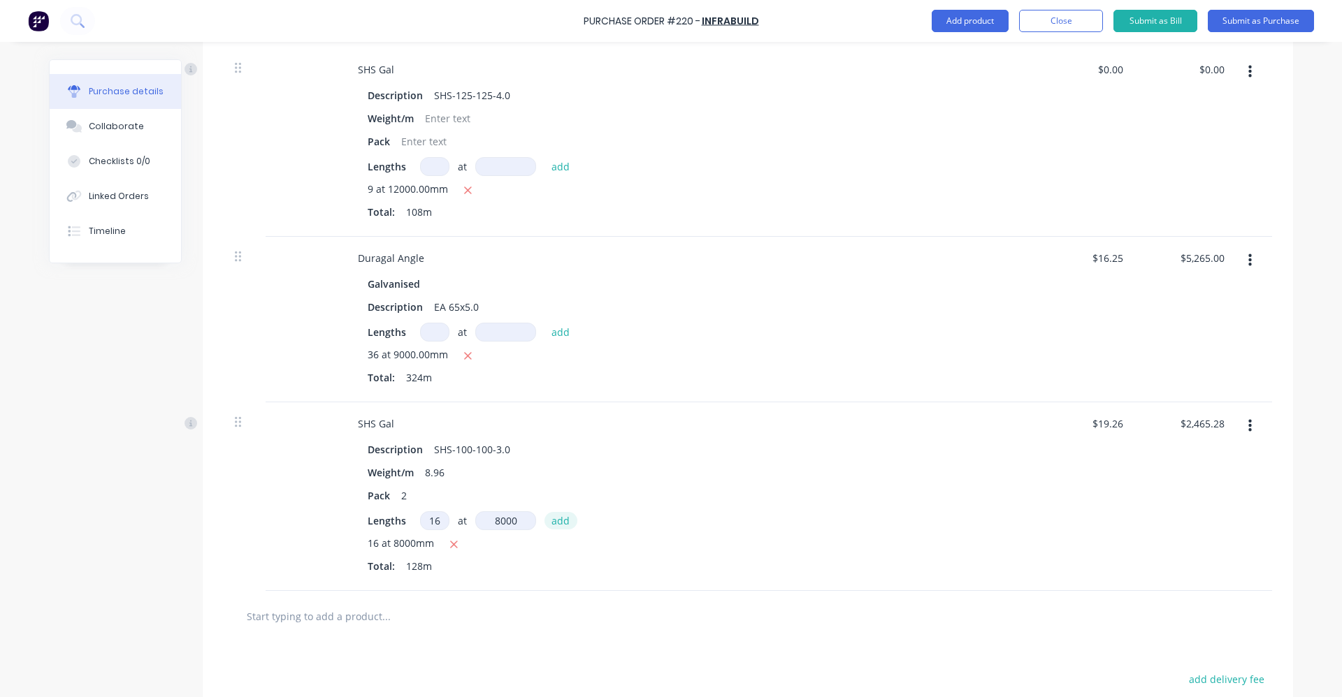
type input "8000"
type textarea "x"
type input "8000mm"
click at [558, 522] on button "add" at bounding box center [560, 520] width 33 height 17
type textarea "x"
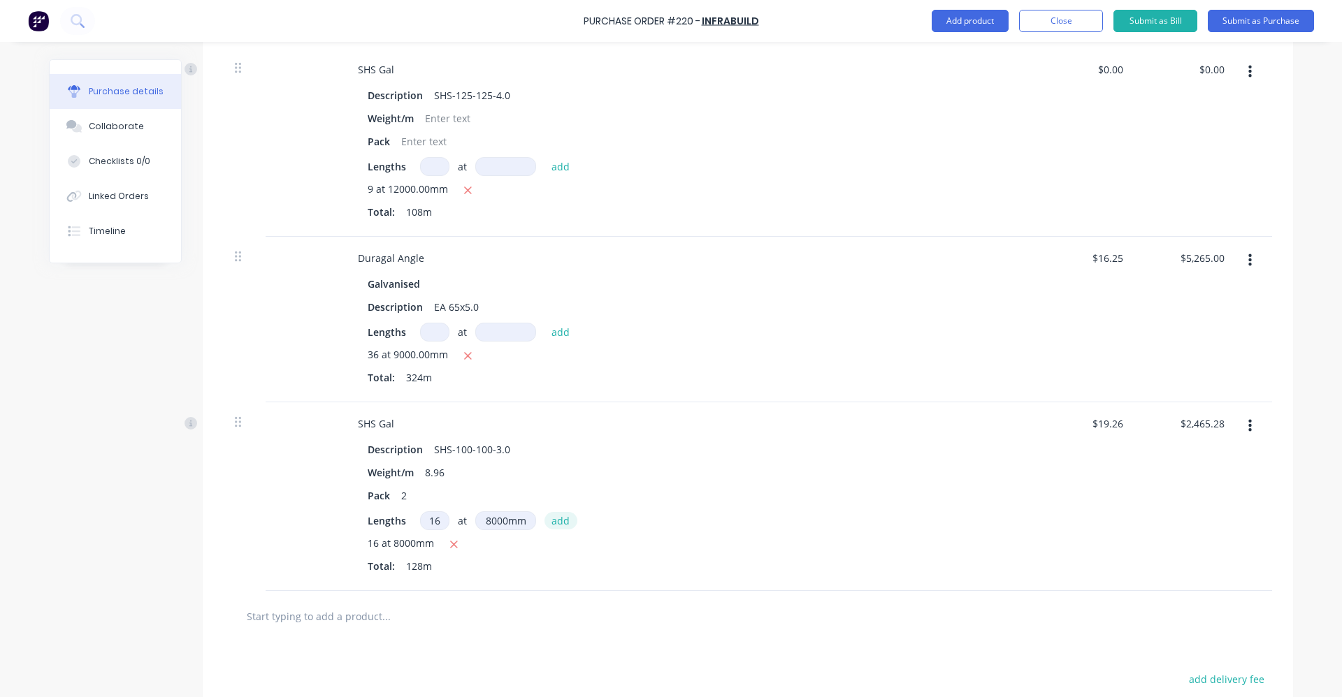
type input "$4,930.56"
click at [449, 563] on icon "button" at bounding box center [453, 568] width 9 height 13
type textarea "x"
type input "$2,465.28"
click at [449, 544] on icon "button" at bounding box center [453, 545] width 9 height 13
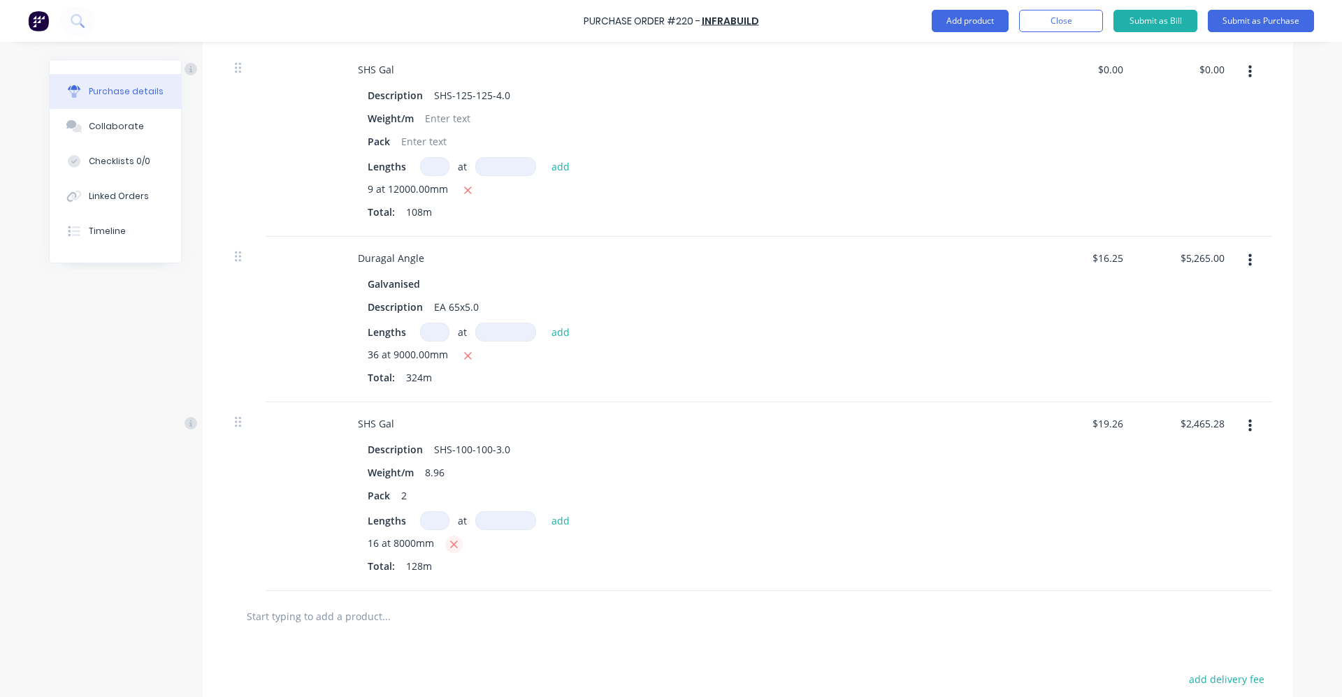
type textarea "x"
type input "$0.00"
type textarea "x"
type input "3"
type textarea "x"
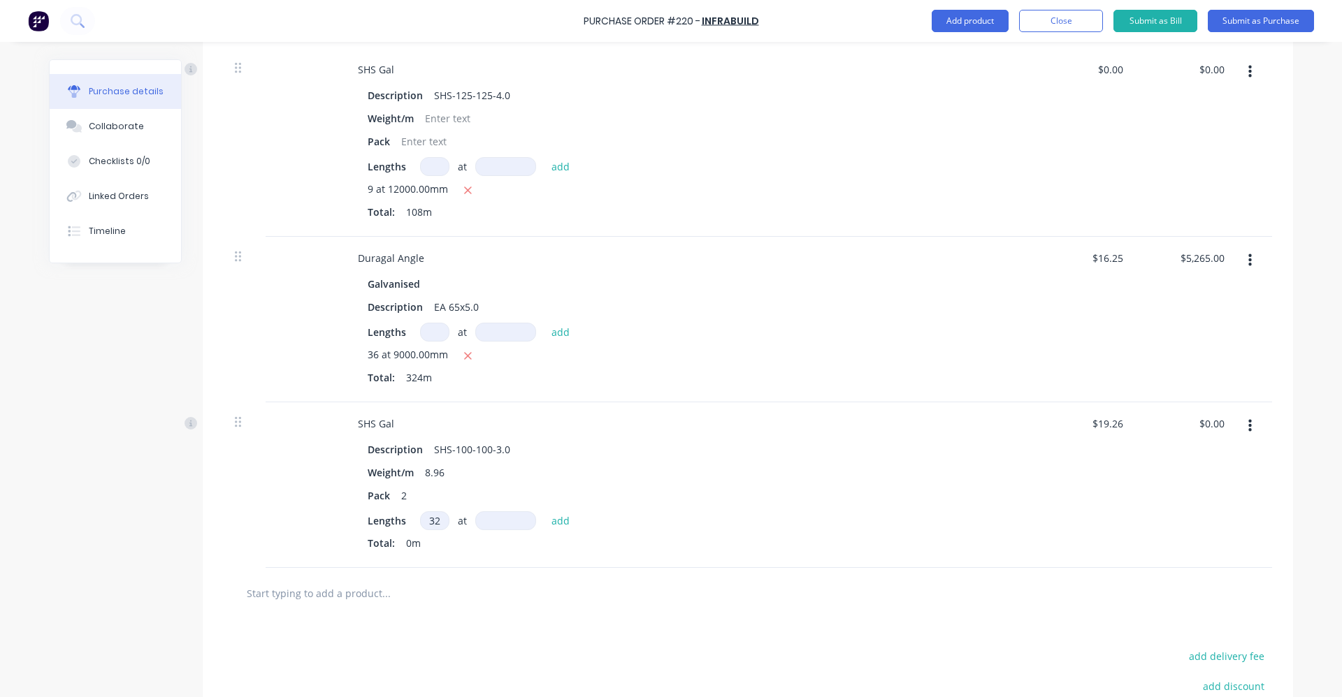
type input "32"
click at [478, 523] on input at bounding box center [505, 521] width 61 height 19
type textarea "x"
type input "8"
type textarea "x"
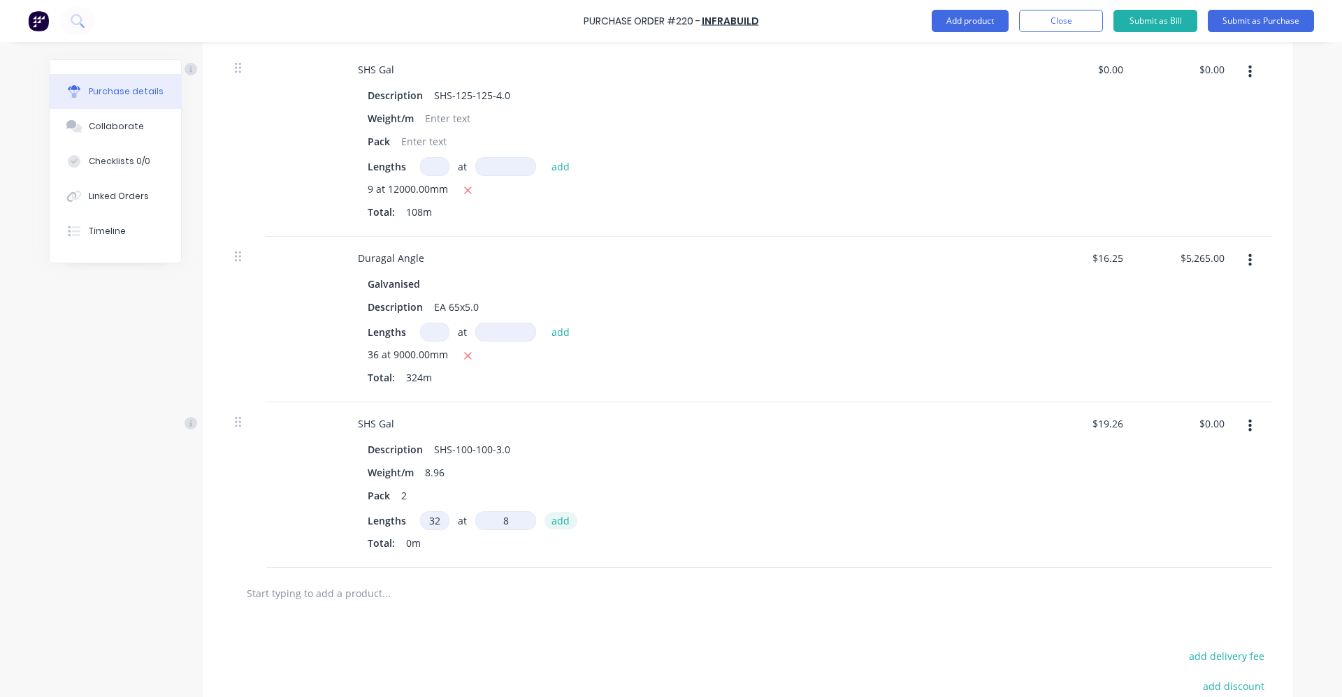
type input "80"
type textarea "x"
type input "8000"
type textarea "x"
type input "8000"
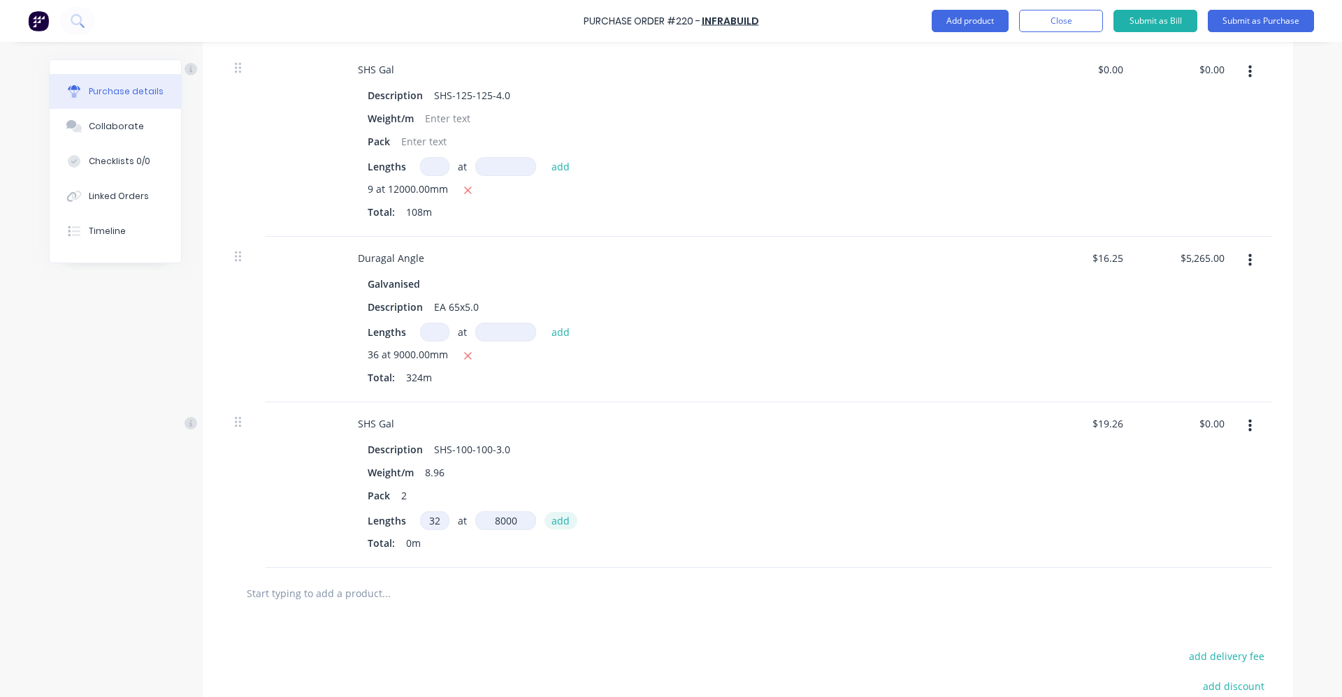
type textarea "x"
type input "8000mm"
click at [556, 518] on button "add" at bounding box center [560, 520] width 33 height 17
type textarea "x"
type input "$4,930.56"
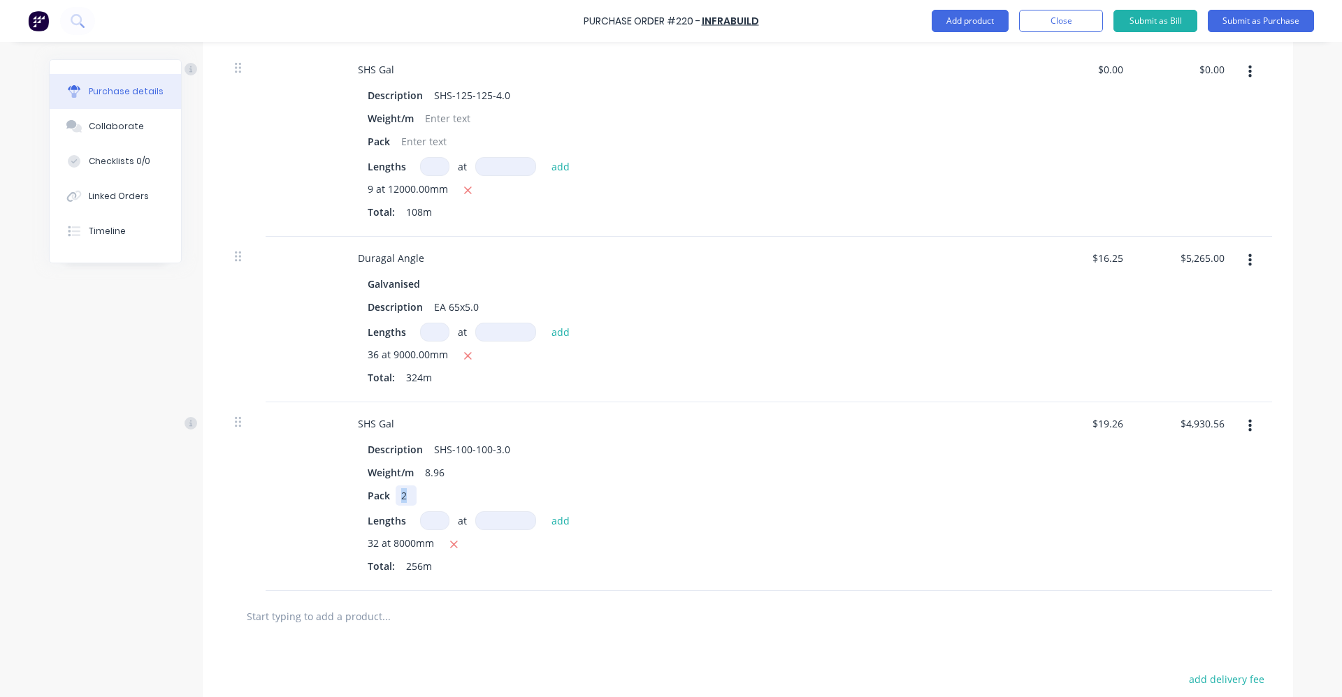
drag, startPoint x: 405, startPoint y: 493, endPoint x: 392, endPoint y: 493, distance: 12.6
click at [396, 493] on div "2" at bounding box center [406, 496] width 21 height 20
click at [653, 412] on div "SHS Gal Description SHS-100-100-3.0 Weight/m 8.96 Pack 0 Lengths at add 32 at 8…" at bounding box center [684, 497] width 699 height 189
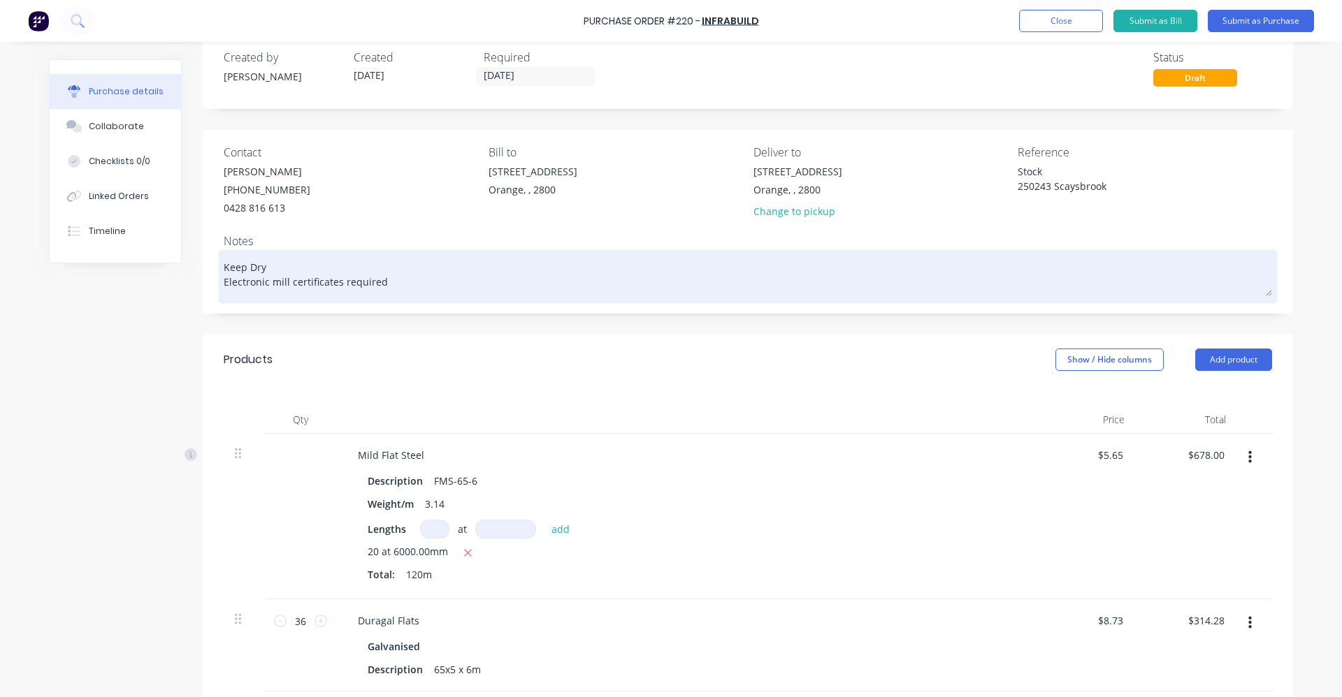
scroll to position [0, 0]
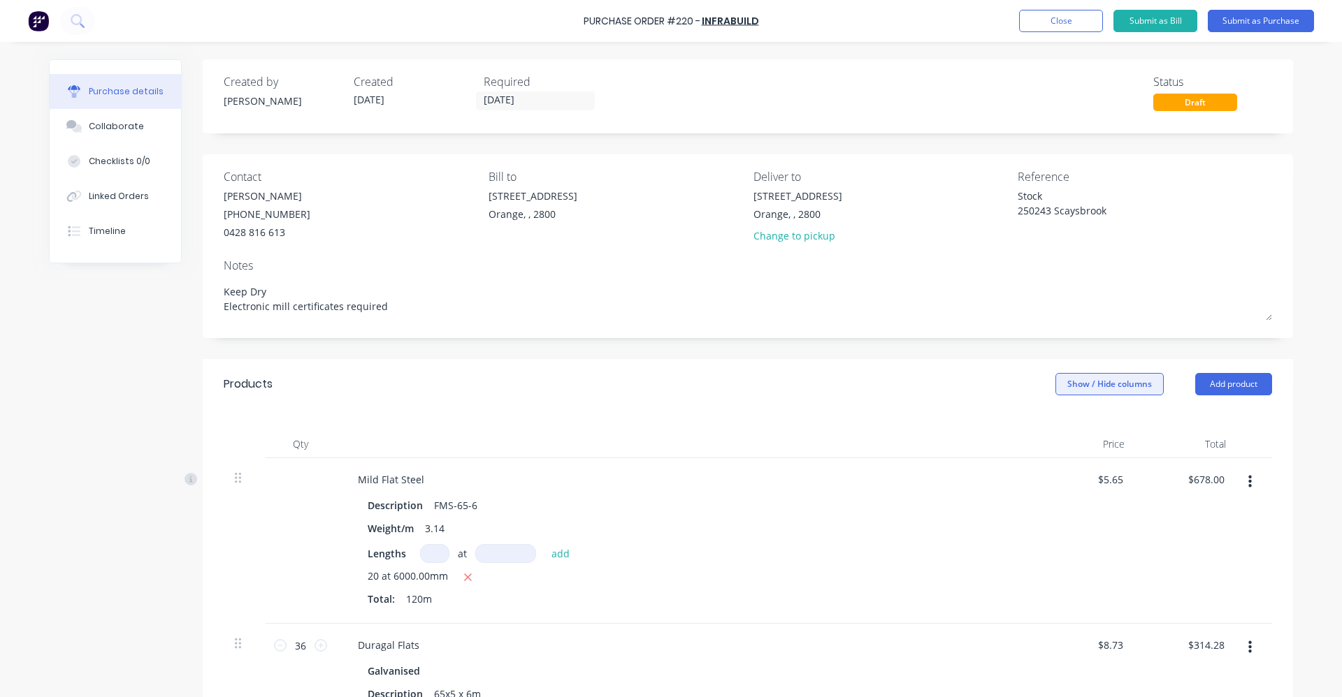
click at [1129, 380] on button "Show / Hide columns" at bounding box center [1109, 384] width 108 height 22
click at [946, 364] on div "Products Show / Hide columns Add product" at bounding box center [748, 384] width 1090 height 50
click at [1271, 20] on button "Submit as Purchase" at bounding box center [1261, 21] width 106 height 22
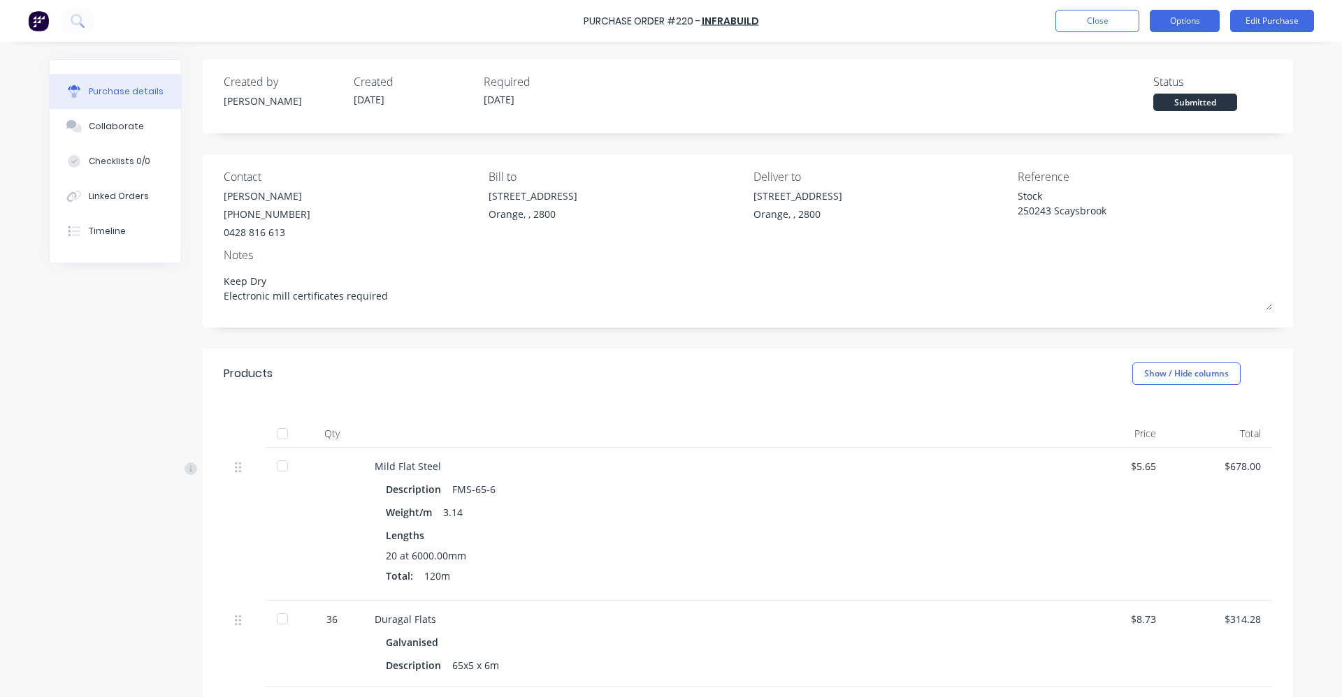
click at [1203, 20] on button "Options" at bounding box center [1185, 21] width 70 height 22
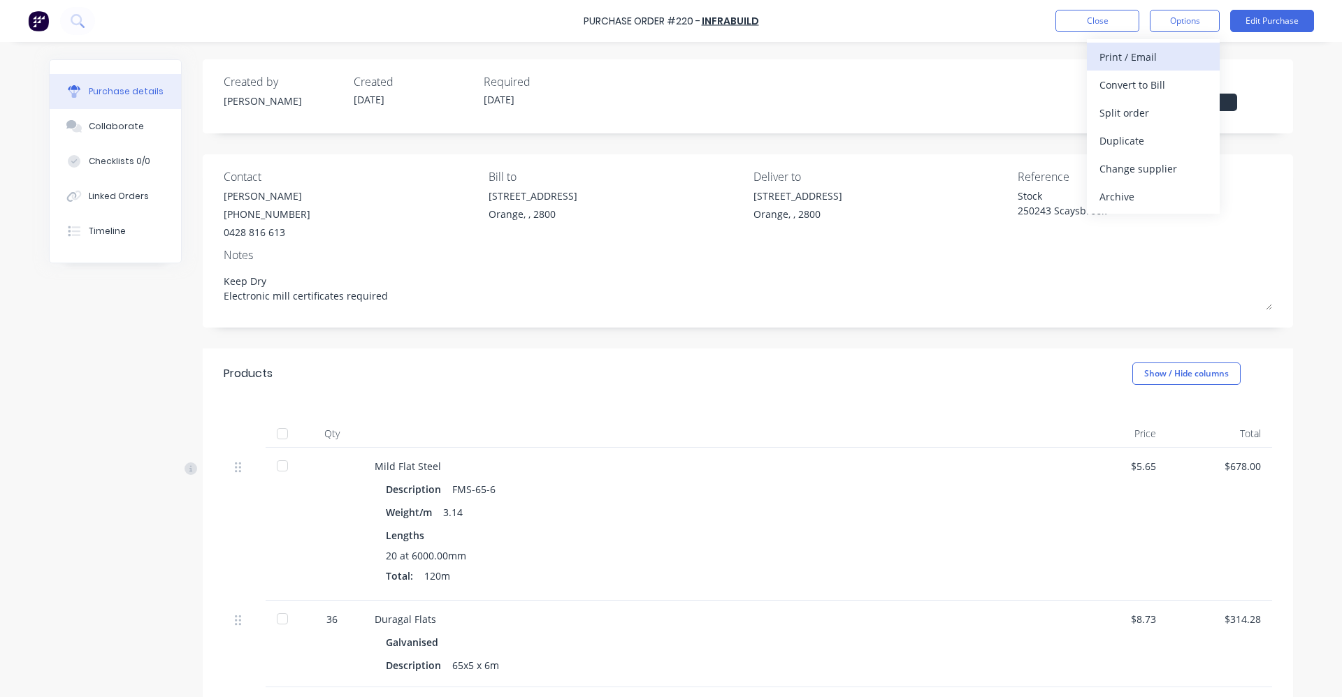
click at [1131, 57] on div "Print / Email" at bounding box center [1153, 57] width 108 height 20
click at [1131, 112] on div "Without pricing" at bounding box center [1153, 113] width 108 height 20
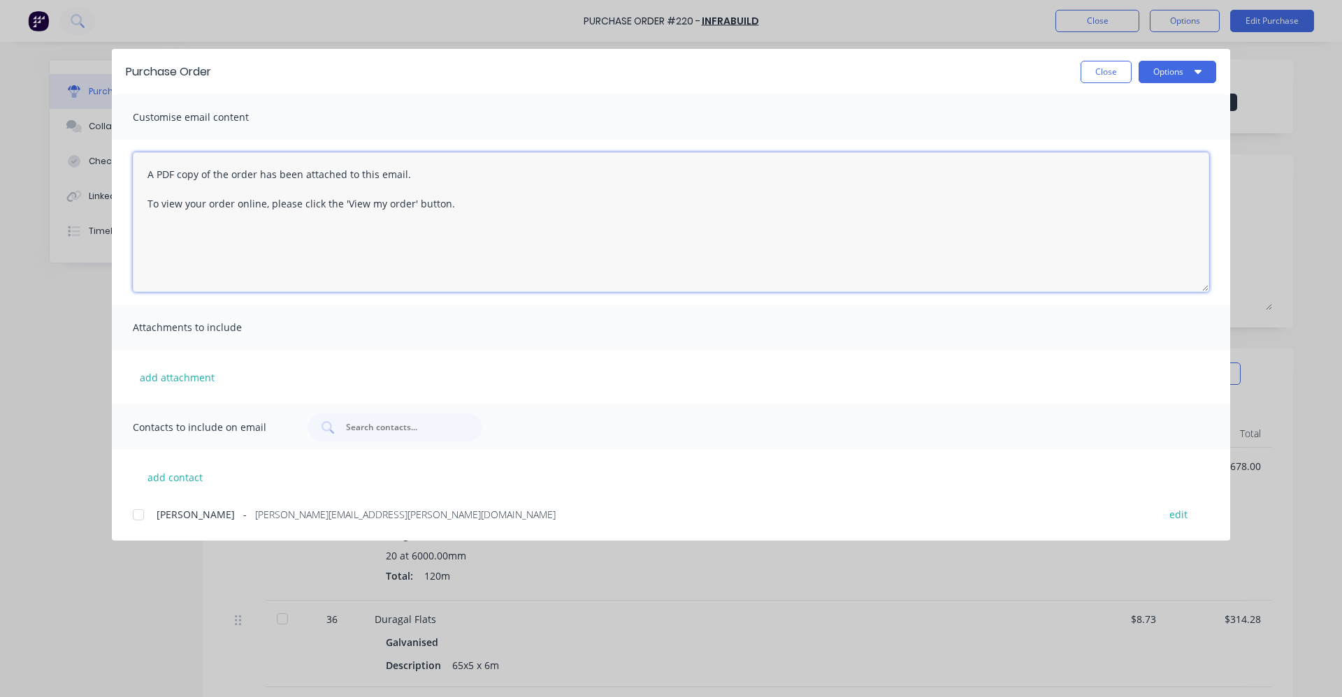
drag, startPoint x: 203, startPoint y: 173, endPoint x: 403, endPoint y: 183, distance: 199.4
click at [403, 183] on textarea "A PDF copy of the order has been attached to this email. To view your order onl…" at bounding box center [671, 222] width 1076 height 140
click at [269, 312] on div "Attachments to include" at bounding box center [671, 327] width 1118 height 45
click at [1201, 69] on icon "button" at bounding box center [1197, 71] width 7 height 11
click at [1120, 106] on div "Preview" at bounding box center [1150, 107] width 108 height 20
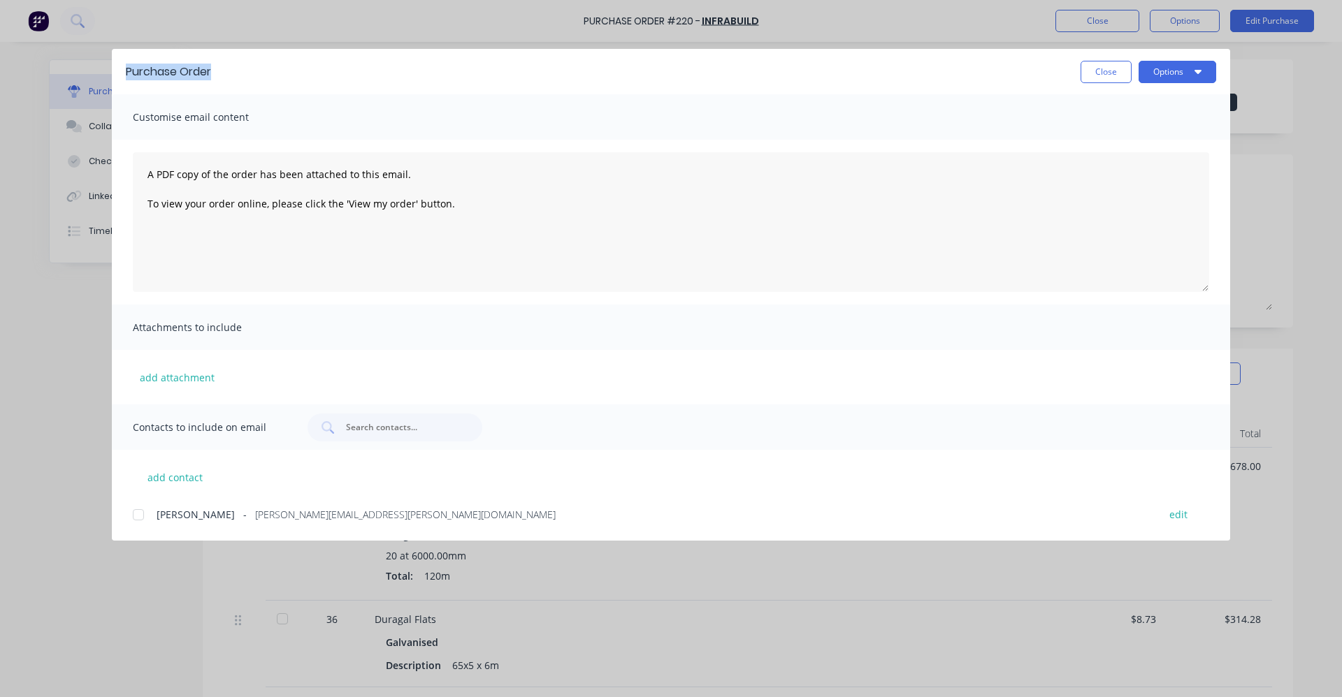
drag, startPoint x: 216, startPoint y: 73, endPoint x: 127, endPoint y: 68, distance: 88.9
click at [127, 68] on div "Purchase Order Close Options" at bounding box center [671, 71] width 1118 height 45
drag, startPoint x: 149, startPoint y: 177, endPoint x: 442, endPoint y: 210, distance: 294.7
click at [442, 210] on textarea "A PDF copy of the order has been attached to this email. To view your order onl…" at bounding box center [671, 222] width 1076 height 140
click at [289, 326] on div "Attachments to include" at bounding box center [671, 327] width 1118 height 45
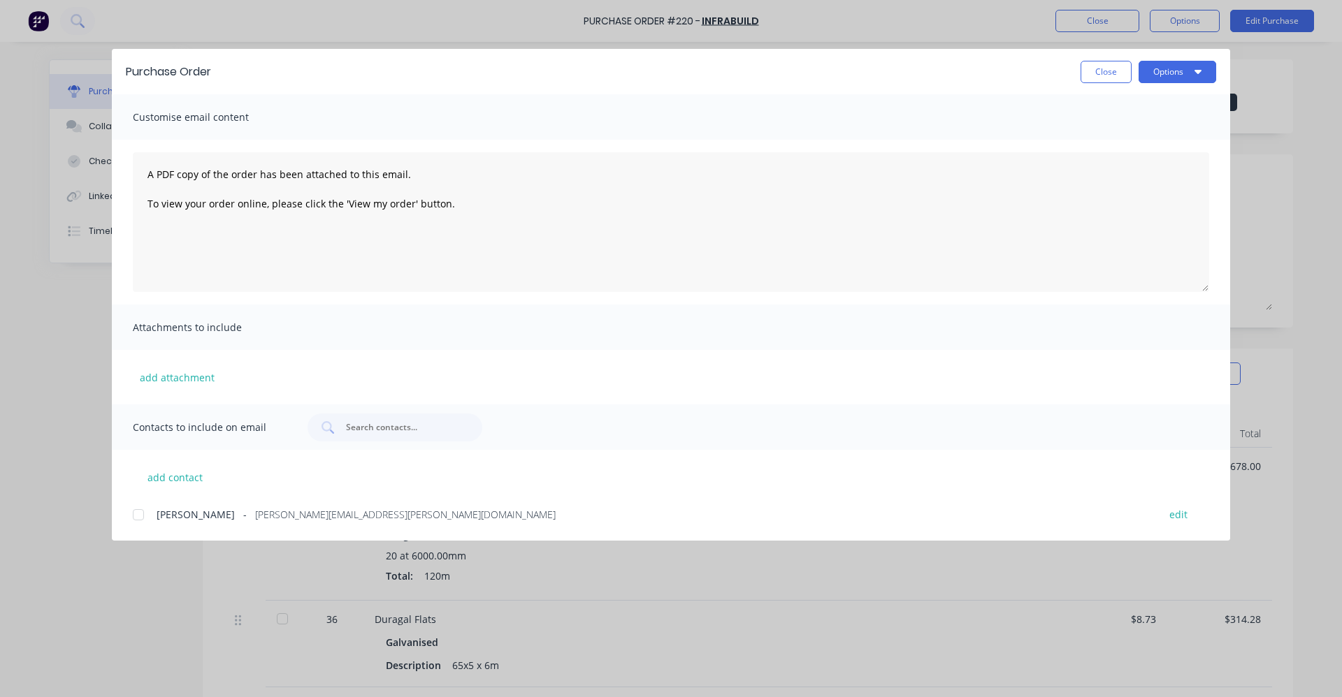
click at [133, 512] on div at bounding box center [138, 515] width 28 height 28
click at [1196, 67] on icon "button" at bounding box center [1197, 71] width 7 height 11
click at [1122, 104] on div "Preview" at bounding box center [1150, 107] width 108 height 20
drag, startPoint x: 231, startPoint y: 67, endPoint x: 126, endPoint y: 67, distance: 104.1
click at [126, 67] on div "Purchase Order Close Options" at bounding box center [671, 71] width 1118 height 45
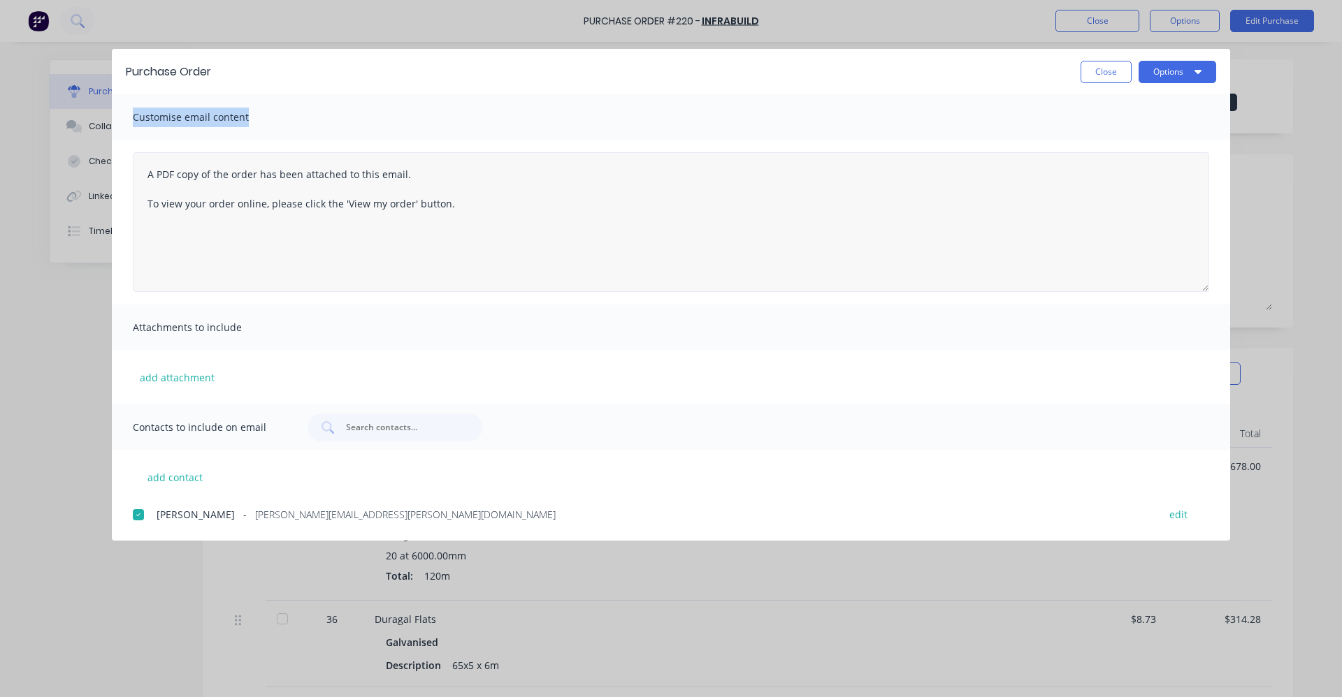
drag, startPoint x: 126, startPoint y: 67, endPoint x: 462, endPoint y: 218, distance: 367.8
click at [462, 218] on div "Customise email content A PDF copy of the order has been attached to this email…" at bounding box center [671, 249] width 1118 height 310
drag, startPoint x: 403, startPoint y: 198, endPoint x: 115, endPoint y: 163, distance: 290.1
click at [115, 163] on div "A PDF copy of the order has been attached to this email. To view your order onl…" at bounding box center [671, 222] width 1118 height 165
click at [256, 122] on span "Customise email content" at bounding box center [210, 118] width 154 height 20
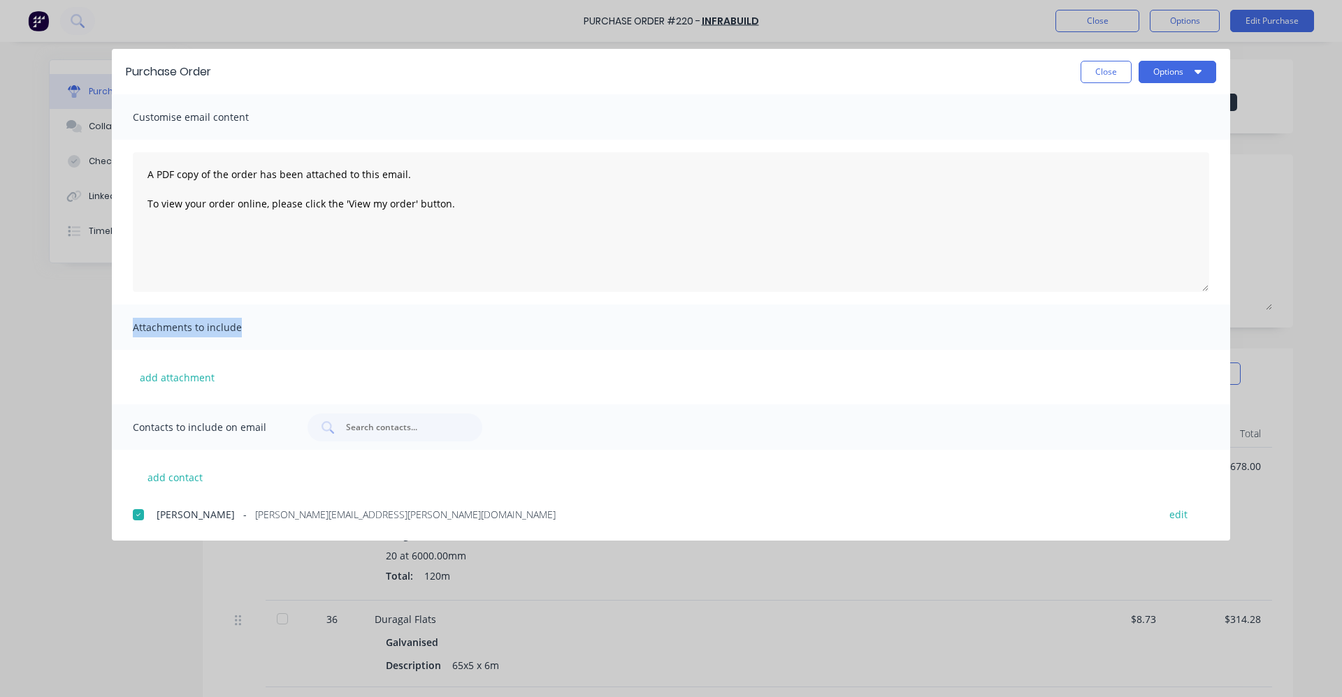
drag, startPoint x: 243, startPoint y: 328, endPoint x: 126, endPoint y: 327, distance: 116.7
click at [126, 327] on div "Attachments to include" at bounding box center [671, 327] width 1118 height 45
click at [136, 226] on textarea "A PDF copy of the order has been attached to this email. To view your order onl…" at bounding box center [671, 222] width 1076 height 140
drag, startPoint x: 186, startPoint y: 173, endPoint x: 400, endPoint y: 182, distance: 214.7
click at [400, 182] on textarea "A PDF copy of the order has been attached to this email. To view your order onl…" at bounding box center [671, 222] width 1076 height 140
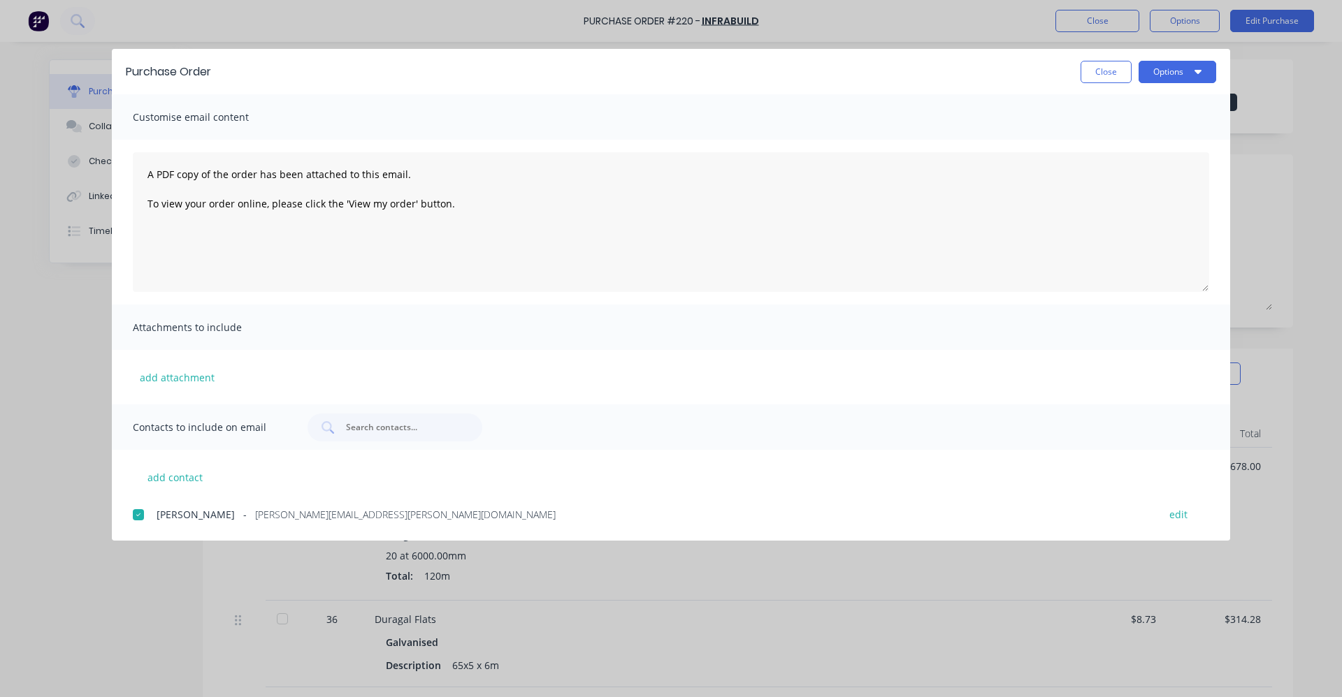
click at [366, 87] on div "Purchase Order Close Options" at bounding box center [671, 71] width 1118 height 45
drag, startPoint x: 178, startPoint y: 201, endPoint x: 444, endPoint y: 208, distance: 267.0
click at [444, 208] on textarea "A PDF copy of the order has been attached to this email. To view your order onl…" at bounding box center [671, 222] width 1076 height 140
click at [412, 97] on div "Customise email content" at bounding box center [671, 116] width 1118 height 45
drag, startPoint x: 226, startPoint y: 173, endPoint x: 513, endPoint y: 203, distance: 288.0
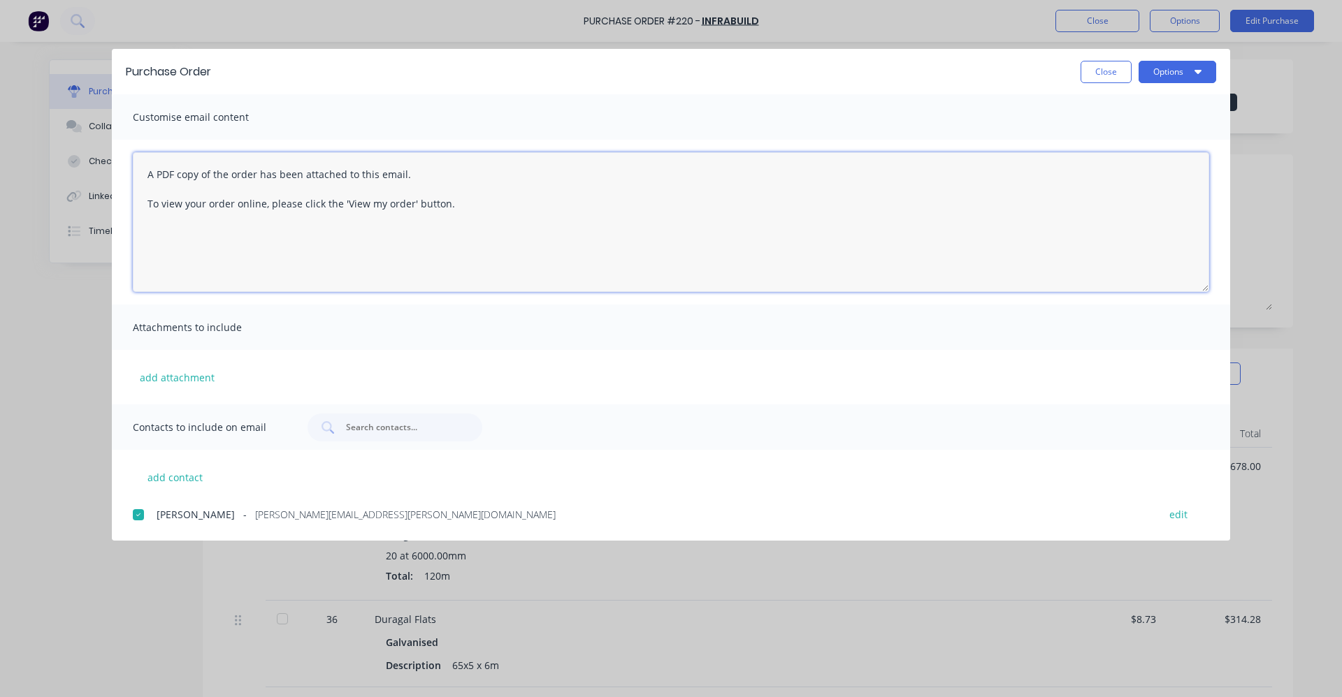
click at [513, 203] on textarea "A PDF copy of the order has been attached to this email. To view your order onl…" at bounding box center [671, 222] width 1076 height 140
click at [419, 87] on div "Purchase Order Close Options" at bounding box center [671, 71] width 1118 height 45
click at [1200, 68] on icon "button" at bounding box center [1197, 71] width 7 height 11
click at [597, 61] on div "Close Options" at bounding box center [720, 72] width 991 height 22
click at [1199, 69] on icon "button" at bounding box center [1197, 71] width 7 height 11
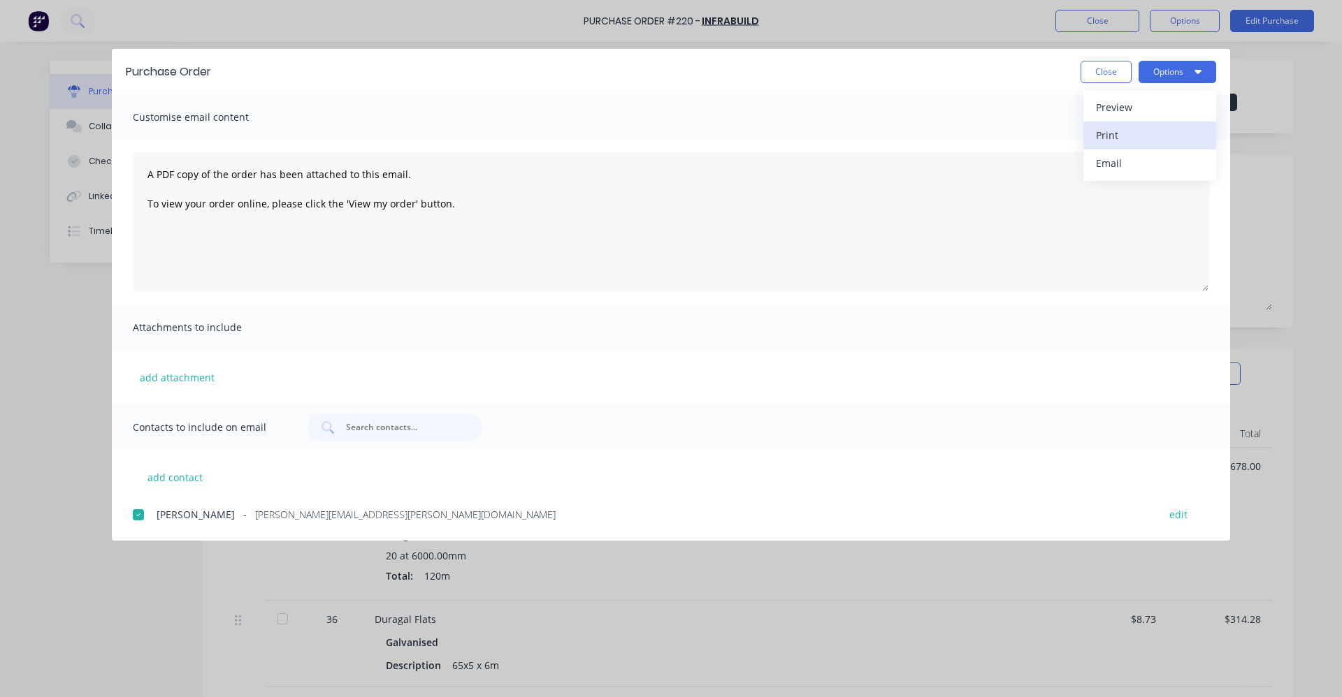
click at [1103, 133] on div "Print" at bounding box center [1150, 135] width 108 height 20
drag, startPoint x: 637, startPoint y: 63, endPoint x: 669, endPoint y: 63, distance: 32.8
click at [669, 63] on div "Close Options" at bounding box center [720, 72] width 991 height 22
drag, startPoint x: 623, startPoint y: 15, endPoint x: 769, endPoint y: 12, distance: 145.4
click at [769, 12] on div "Purchase Order Close Options Customise email content A PDF copy of the order ha…" at bounding box center [671, 348] width 1342 height 697
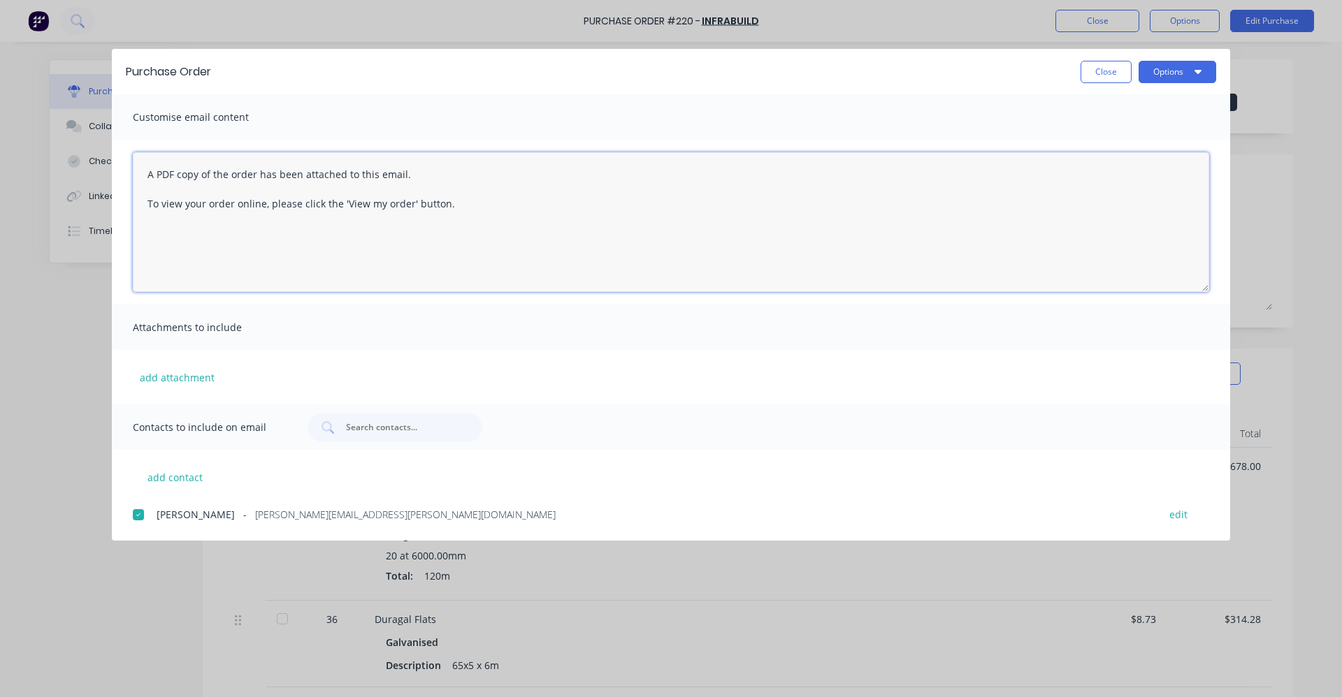
drag, startPoint x: 151, startPoint y: 173, endPoint x: 466, endPoint y: 212, distance: 317.7
click at [466, 212] on textarea "A PDF copy of the order has been attached to this email. To view your order onl…" at bounding box center [671, 222] width 1076 height 140
click at [646, 70] on div "Close Options" at bounding box center [720, 72] width 991 height 22
click at [260, 233] on textarea "A PDF copy of the order has been attached to this email. To view your order onl…" at bounding box center [671, 222] width 1076 height 140
drag, startPoint x: 669, startPoint y: 56, endPoint x: 663, endPoint y: 65, distance: 11.0
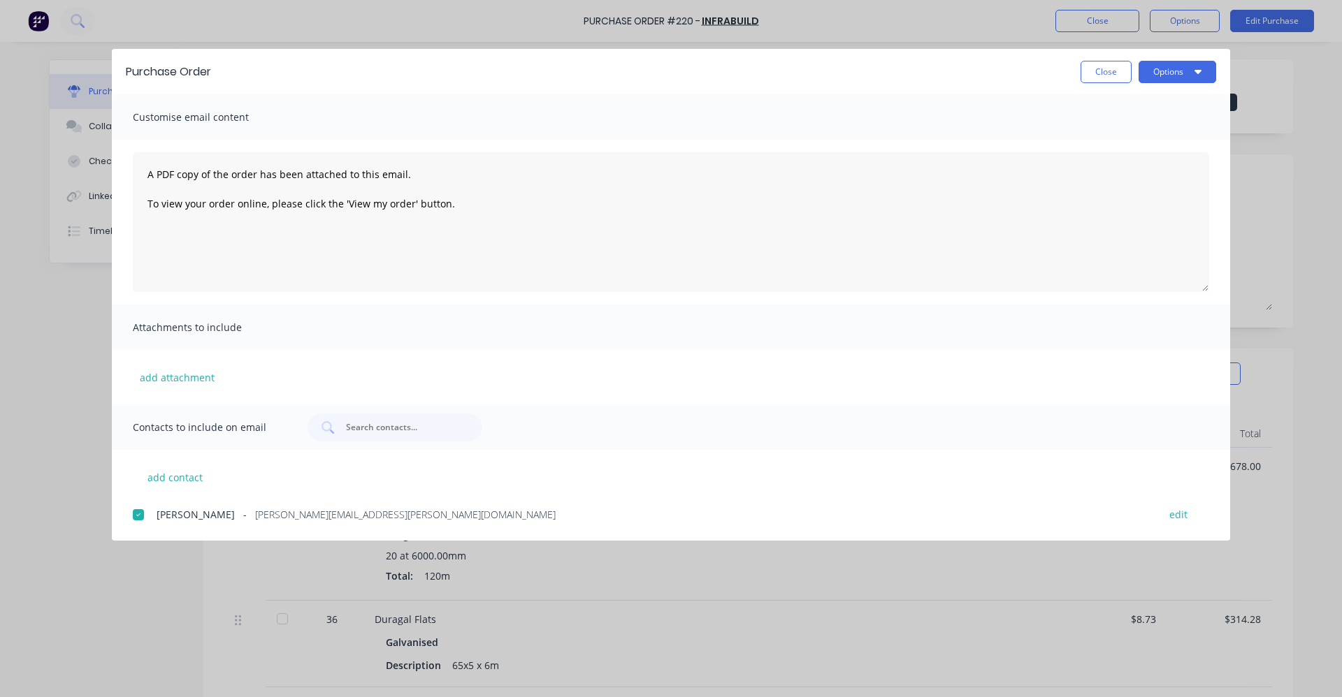
click at [663, 65] on div "Purchase Order Close Options" at bounding box center [671, 71] width 1118 height 45
click at [1224, 52] on div "Purchase Order Close Options" at bounding box center [671, 71] width 1118 height 45
drag, startPoint x: 167, startPoint y: 172, endPoint x: 522, endPoint y: 215, distance: 357.6
click at [522, 215] on textarea "A PDF copy of the order has been attached to this email. To view your order onl…" at bounding box center [671, 222] width 1076 height 140
click at [528, 90] on div "Purchase Order Close Options" at bounding box center [671, 71] width 1118 height 45
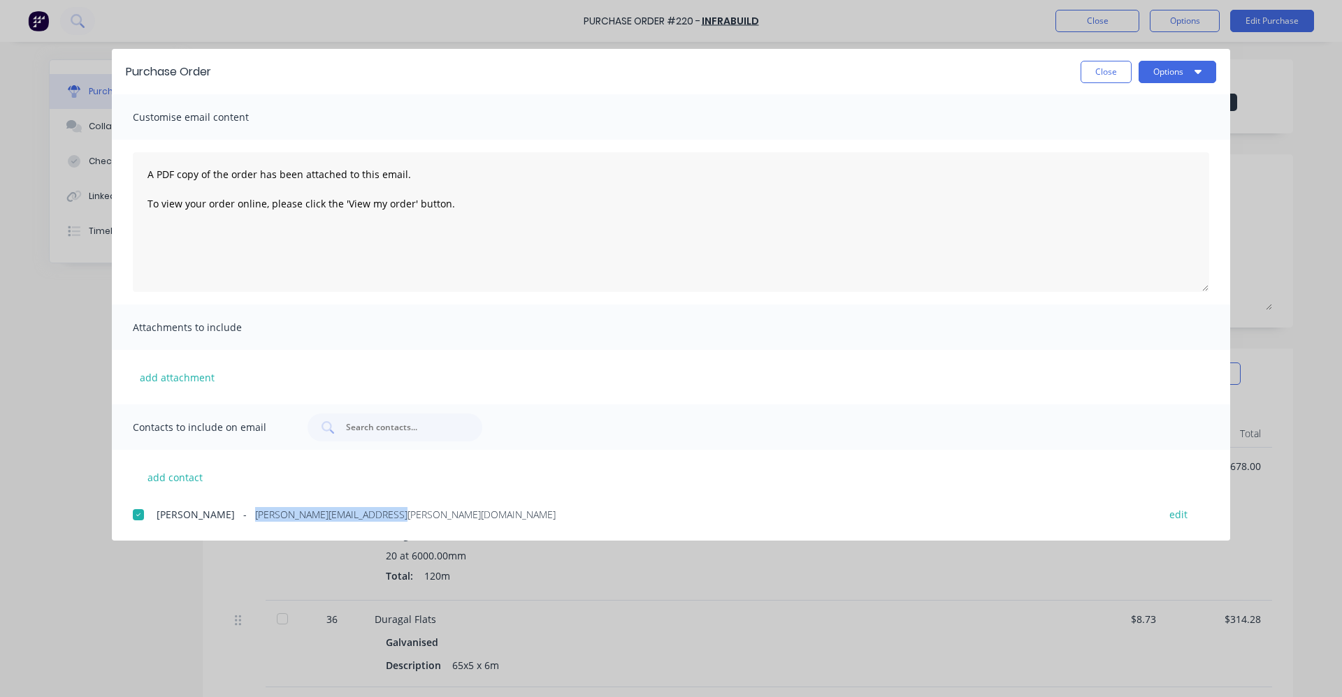
drag, startPoint x: 242, startPoint y: 514, endPoint x: 438, endPoint y: 524, distance: 196.7
click at [438, 524] on div "Customise email content A PDF copy of the order has been attached to this email…" at bounding box center [671, 317] width 1118 height 446
click at [736, 287] on textarea "A PDF copy of the order has been attached to this email. To view your order onl…" at bounding box center [671, 222] width 1076 height 140
click at [1092, 71] on button "Close" at bounding box center [1105, 72] width 51 height 22
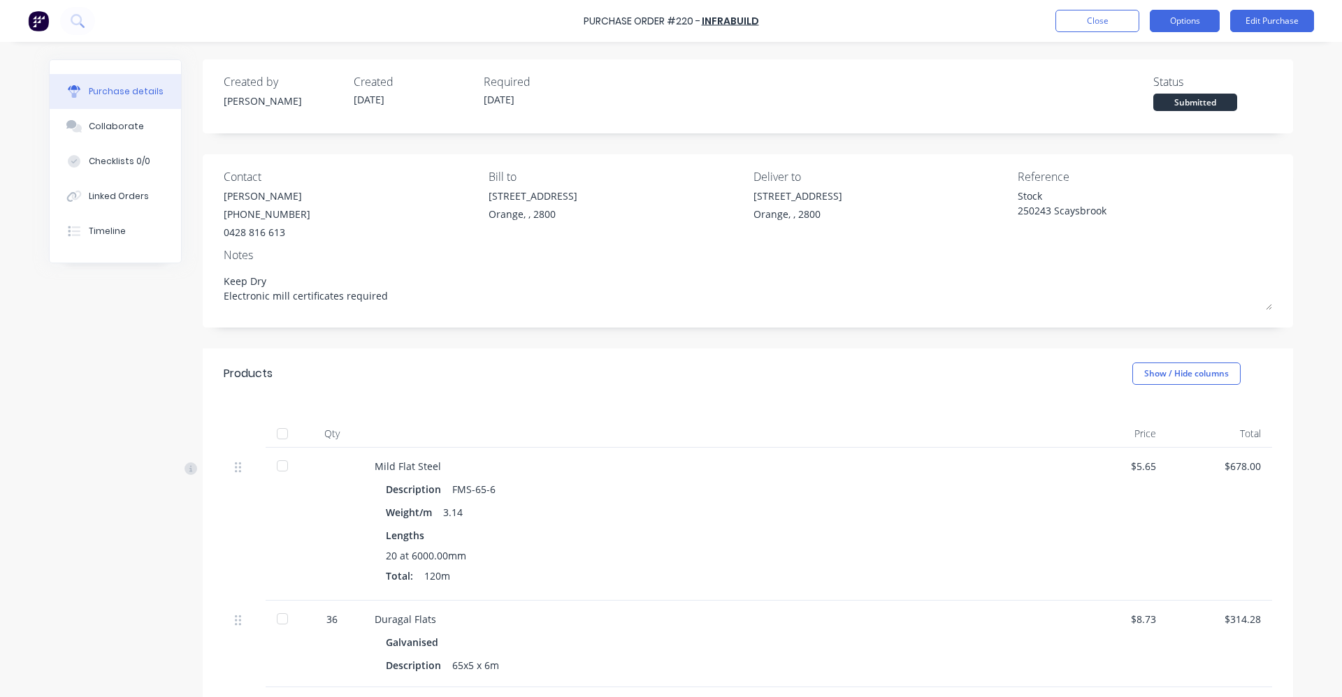
click at [1187, 19] on button "Options" at bounding box center [1185, 21] width 70 height 22
click at [755, 65] on div "Created by [PERSON_NAME] Created [DATE] Required [DATE] Status Submitted" at bounding box center [748, 96] width 1090 height 74
click at [939, 87] on div "Created by [PERSON_NAME] Created [DATE] Required [DATE] Status Submitted" at bounding box center [748, 92] width 1048 height 38
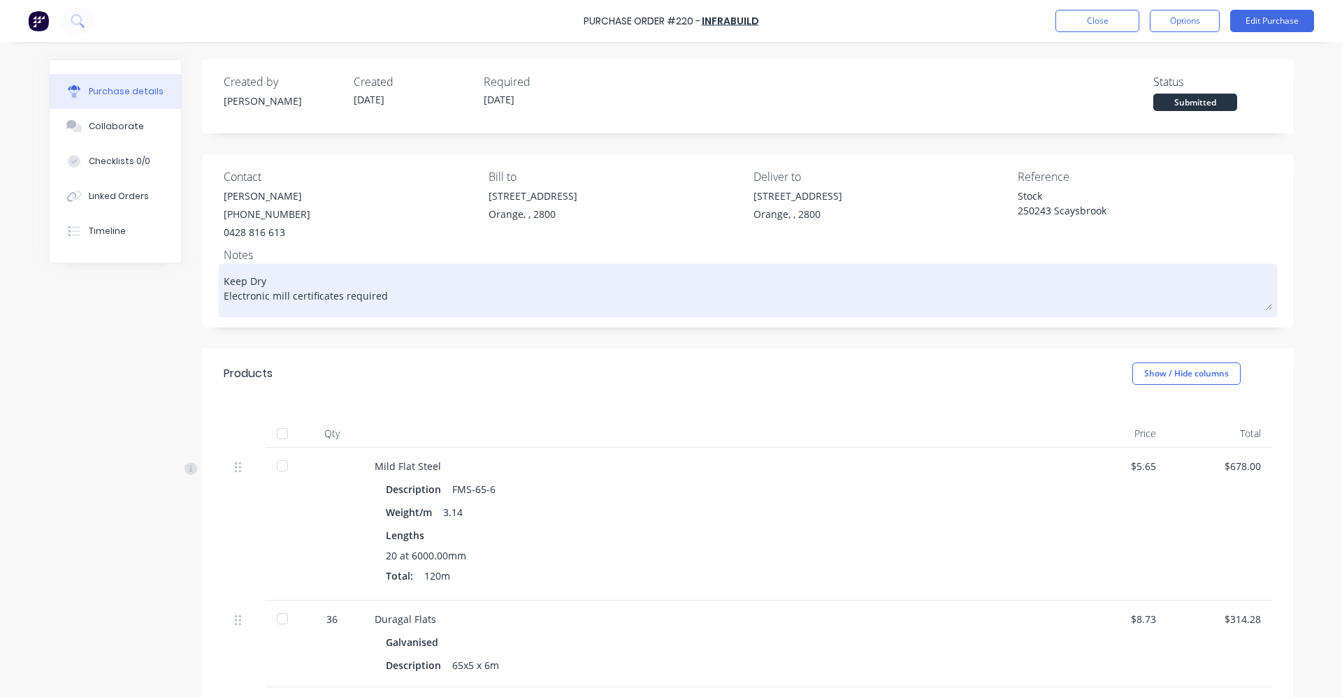
drag, startPoint x: 210, startPoint y: 278, endPoint x: 410, endPoint y: 302, distance: 200.6
click at [407, 302] on div "Contact [PERSON_NAME] [PHONE_NUMBER] Bill to [STREET_ADDRESS] Deliver to [STREE…" at bounding box center [748, 240] width 1090 height 173
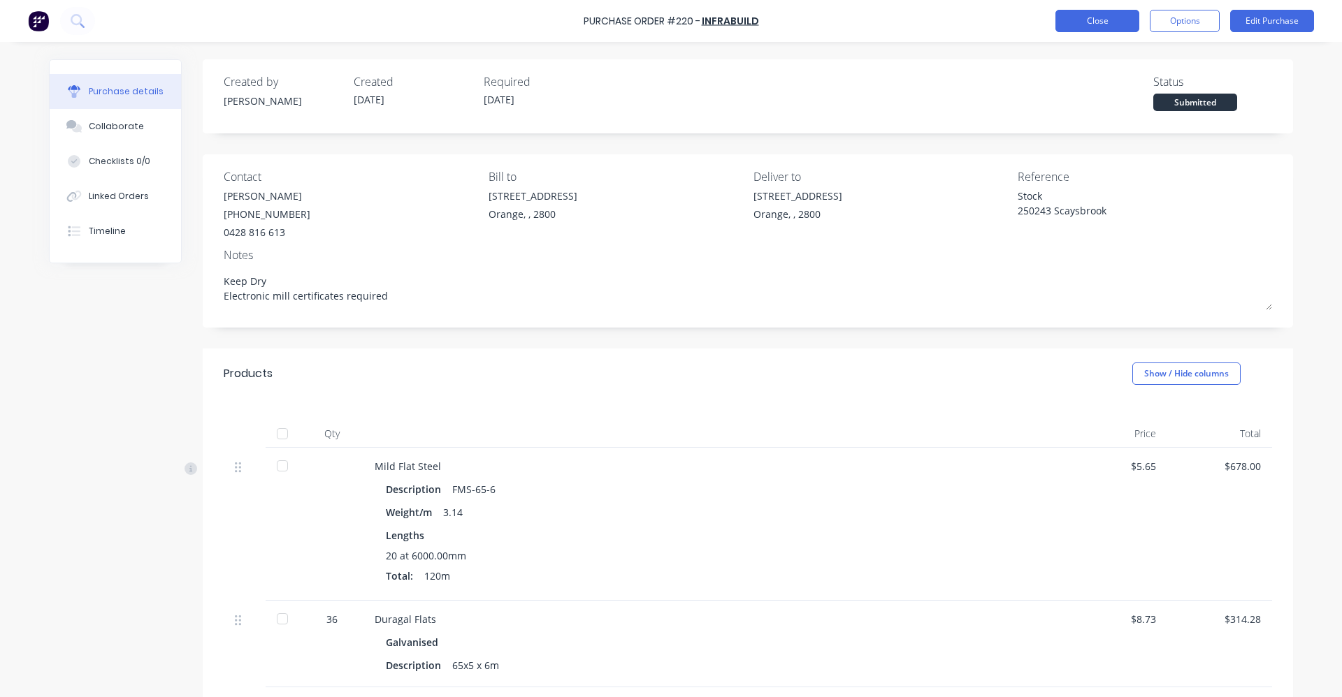
click at [1094, 15] on button "Close" at bounding box center [1097, 21] width 84 height 22
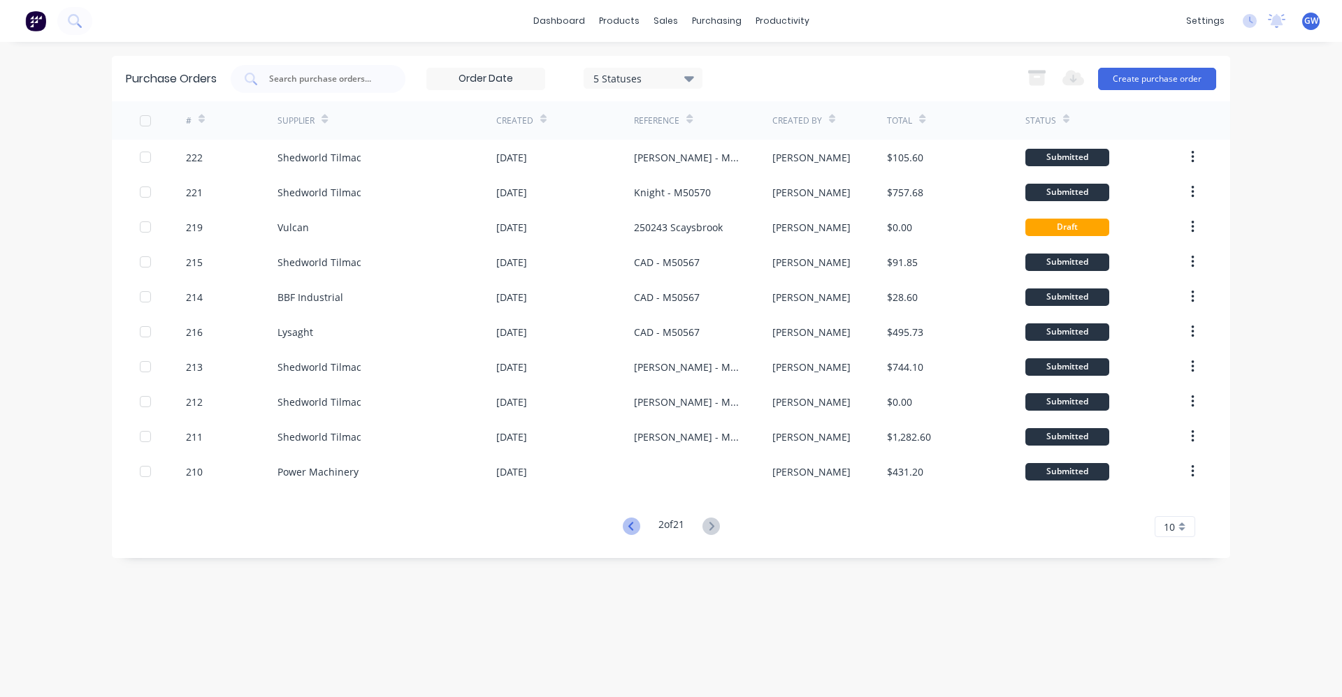
click at [629, 525] on icon at bounding box center [631, 526] width 17 height 17
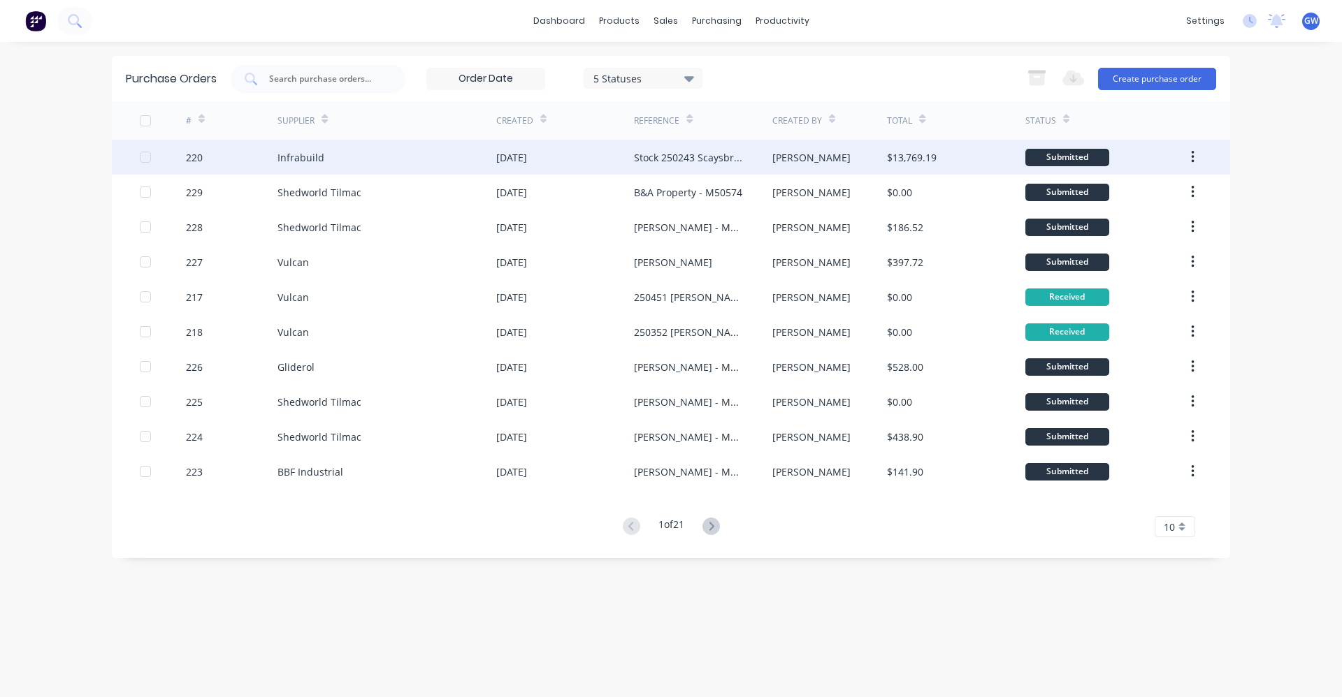
click at [1192, 154] on icon "button" at bounding box center [1192, 157] width 3 height 13
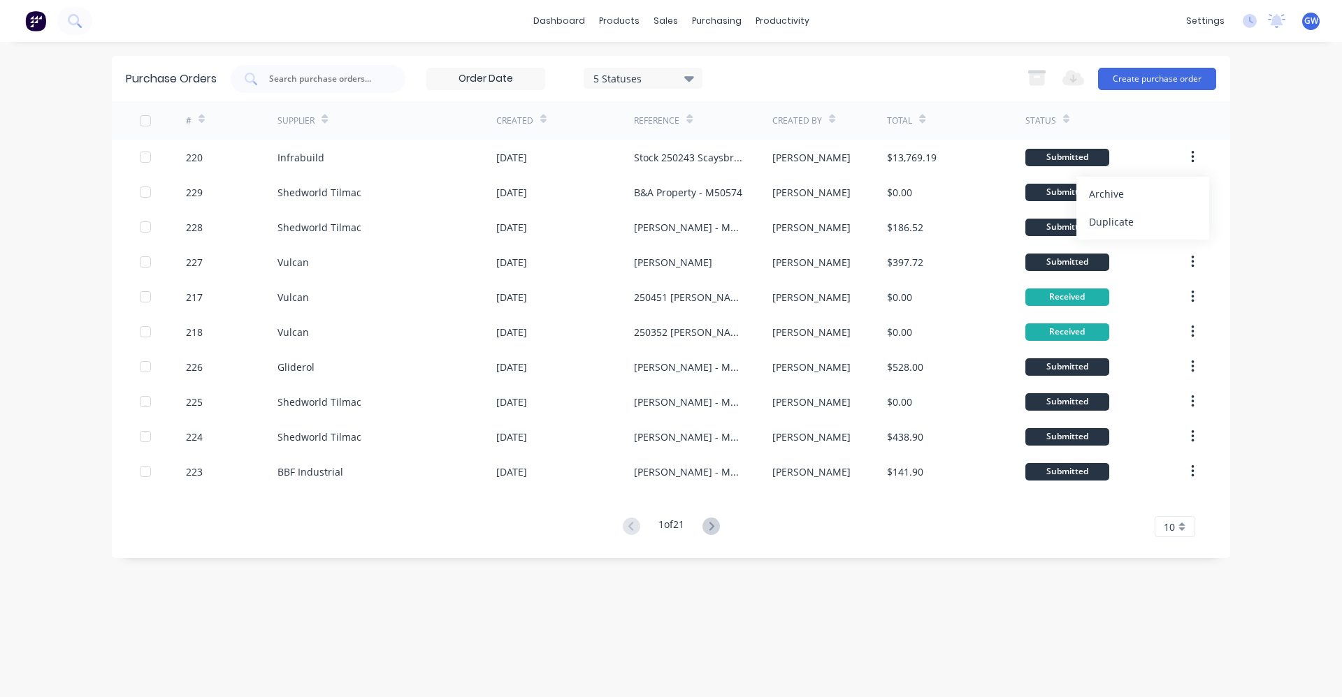
click at [1270, 170] on div "dashboard products sales purchasing productivity dashboard products Product Cat…" at bounding box center [671, 348] width 1342 height 697
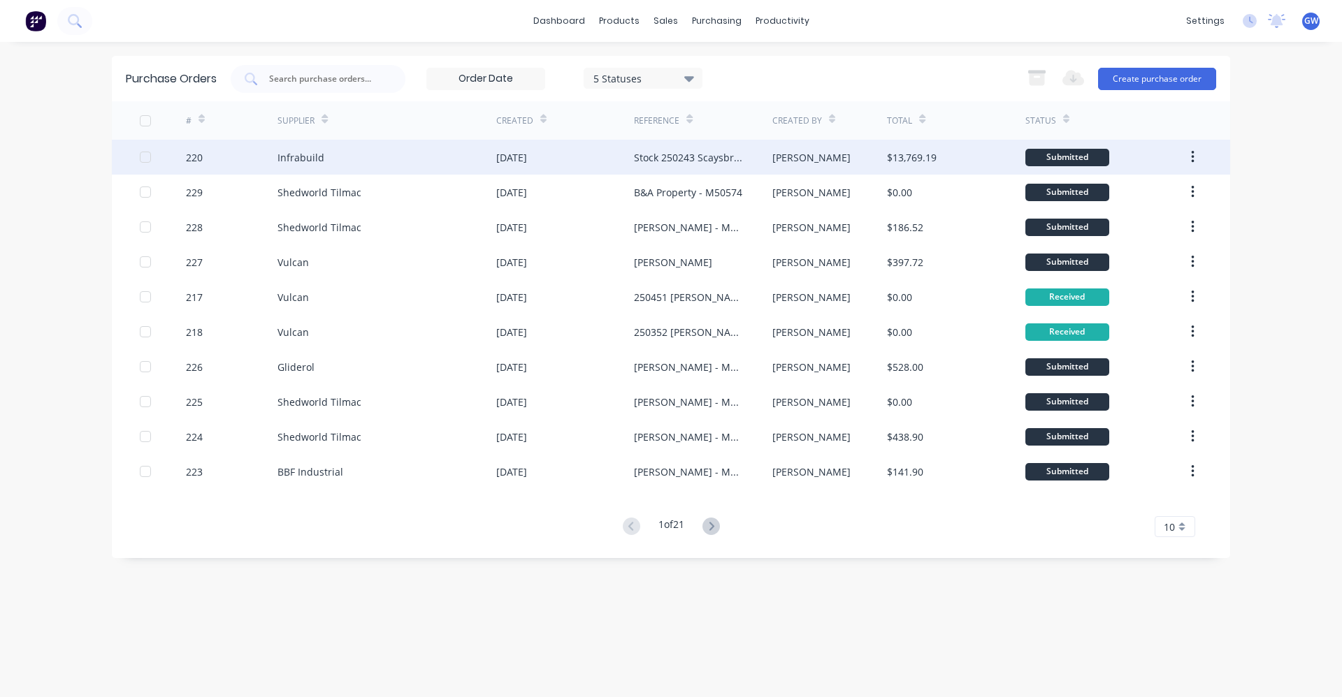
click at [657, 154] on div "Stock 250243 Scaysbrook" at bounding box center [689, 157] width 110 height 15
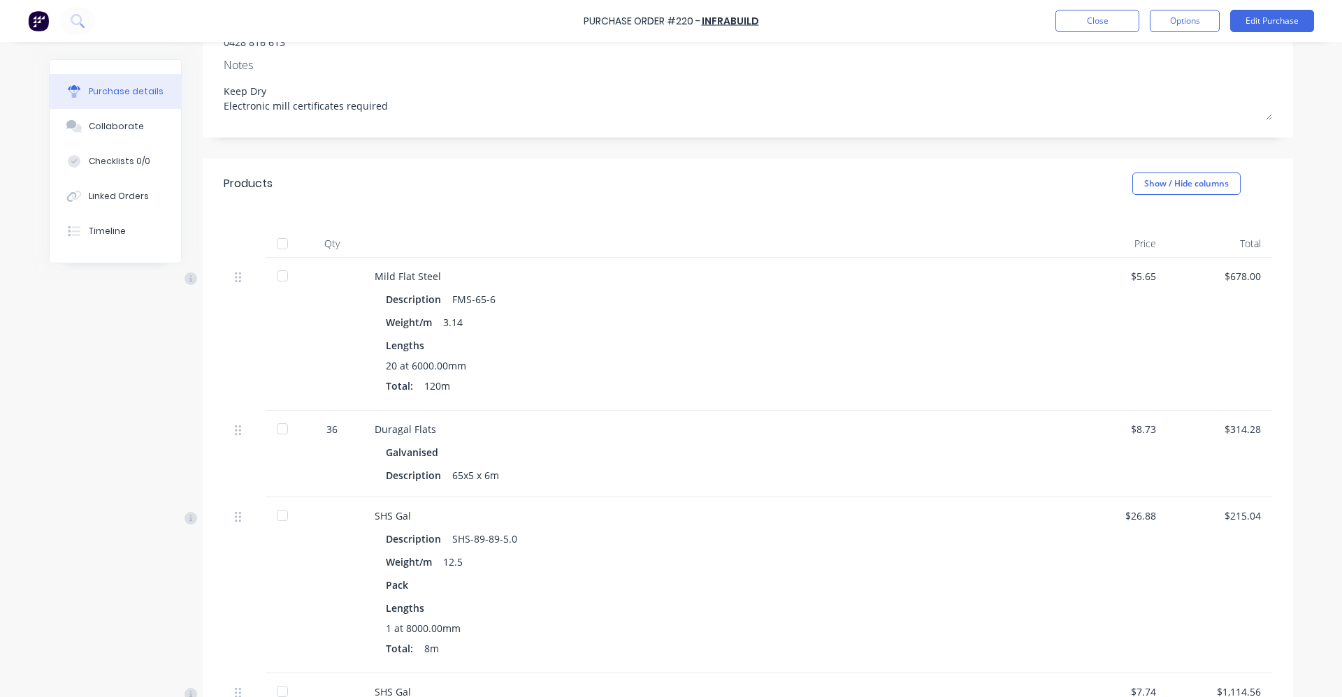
scroll to position [210, 0]
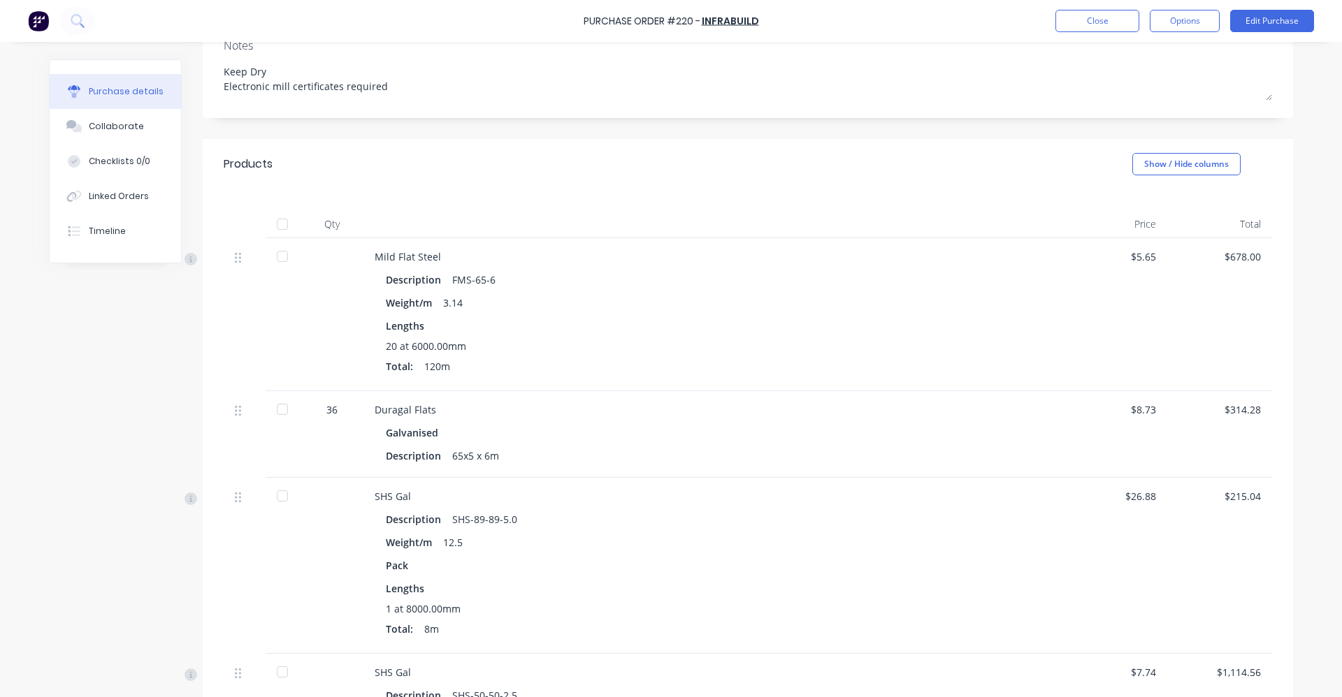
click at [278, 222] on div at bounding box center [282, 224] width 28 height 28
click at [275, 224] on div at bounding box center [282, 224] width 28 height 28
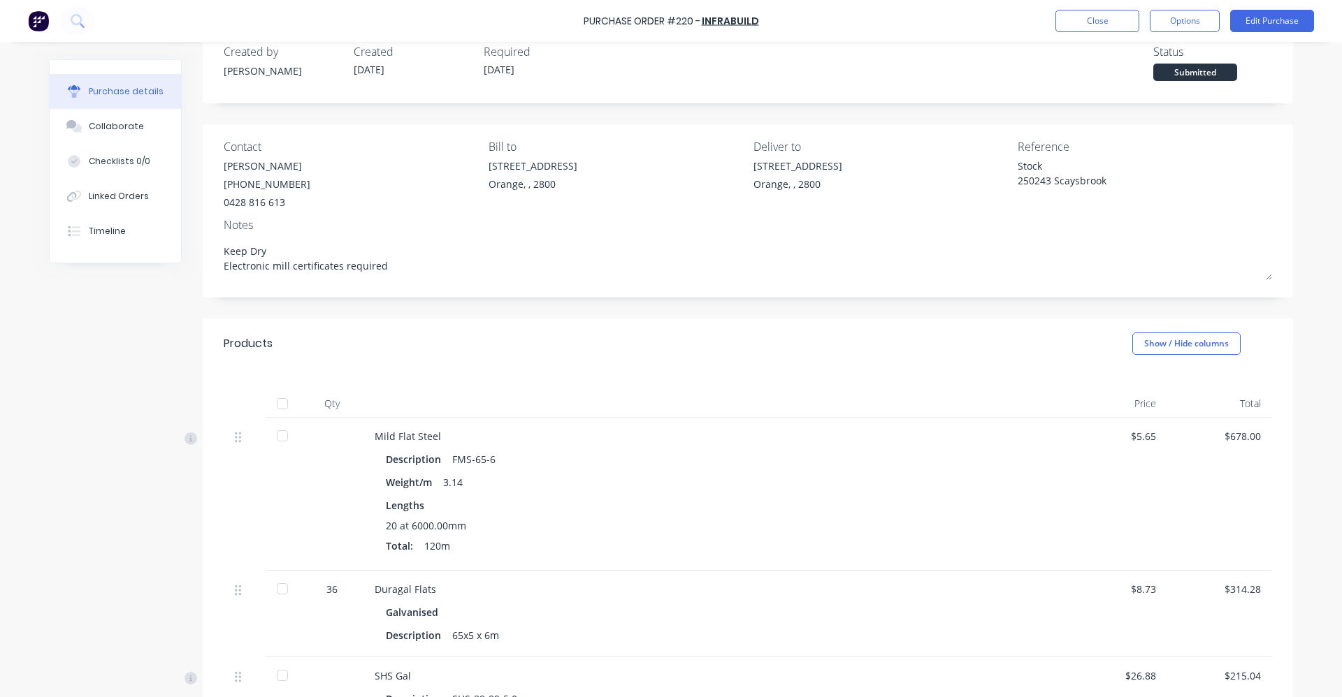
scroll to position [0, 0]
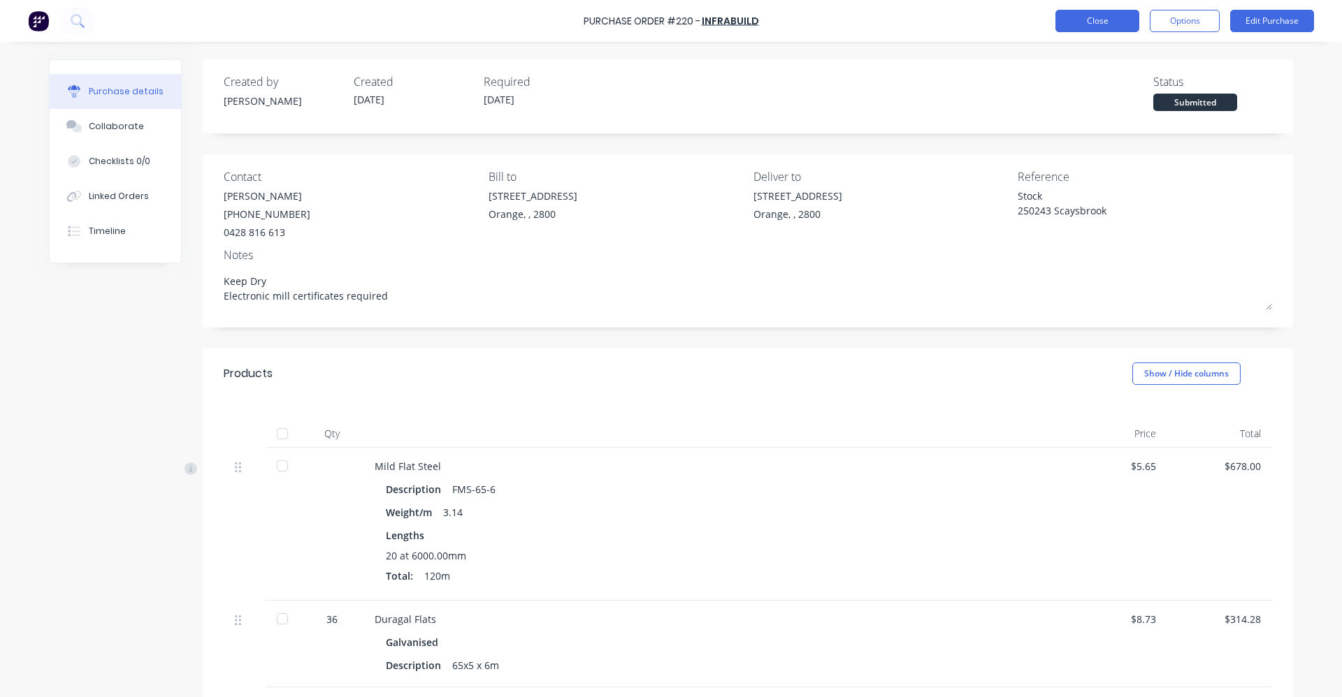
click at [1096, 16] on button "Close" at bounding box center [1097, 21] width 84 height 22
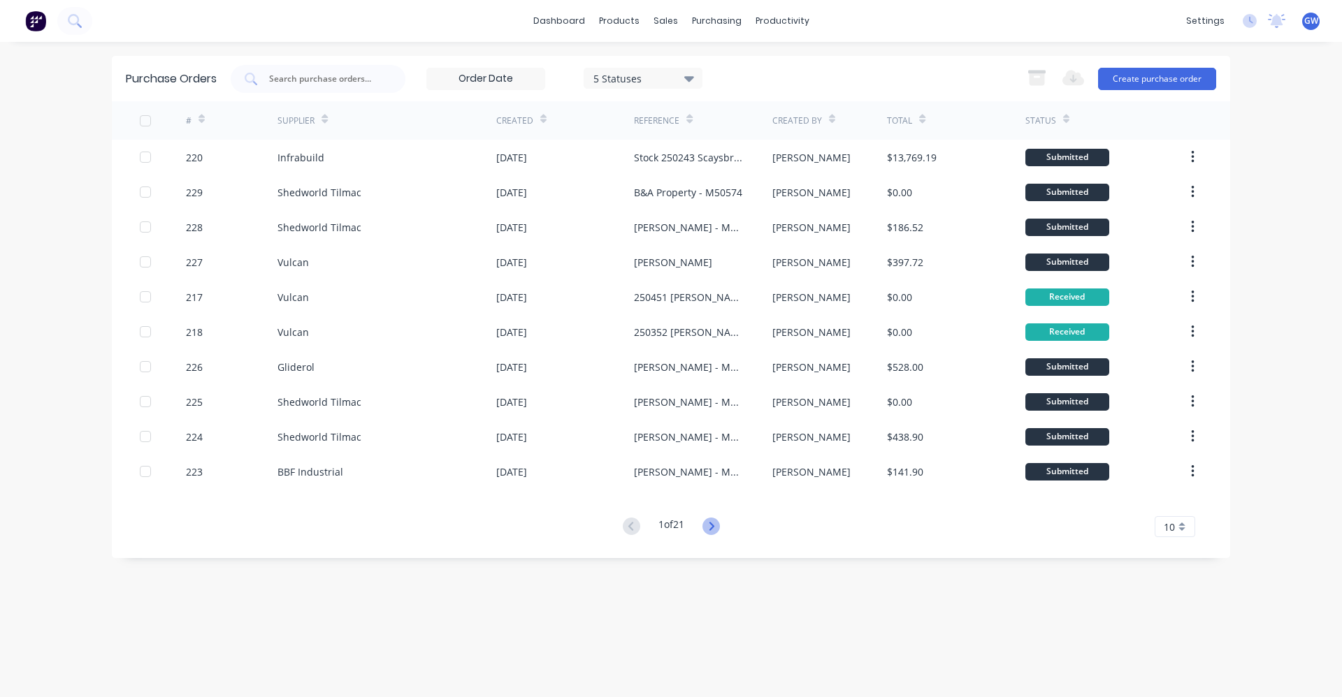
click at [711, 524] on icon at bounding box center [710, 526] width 17 height 17
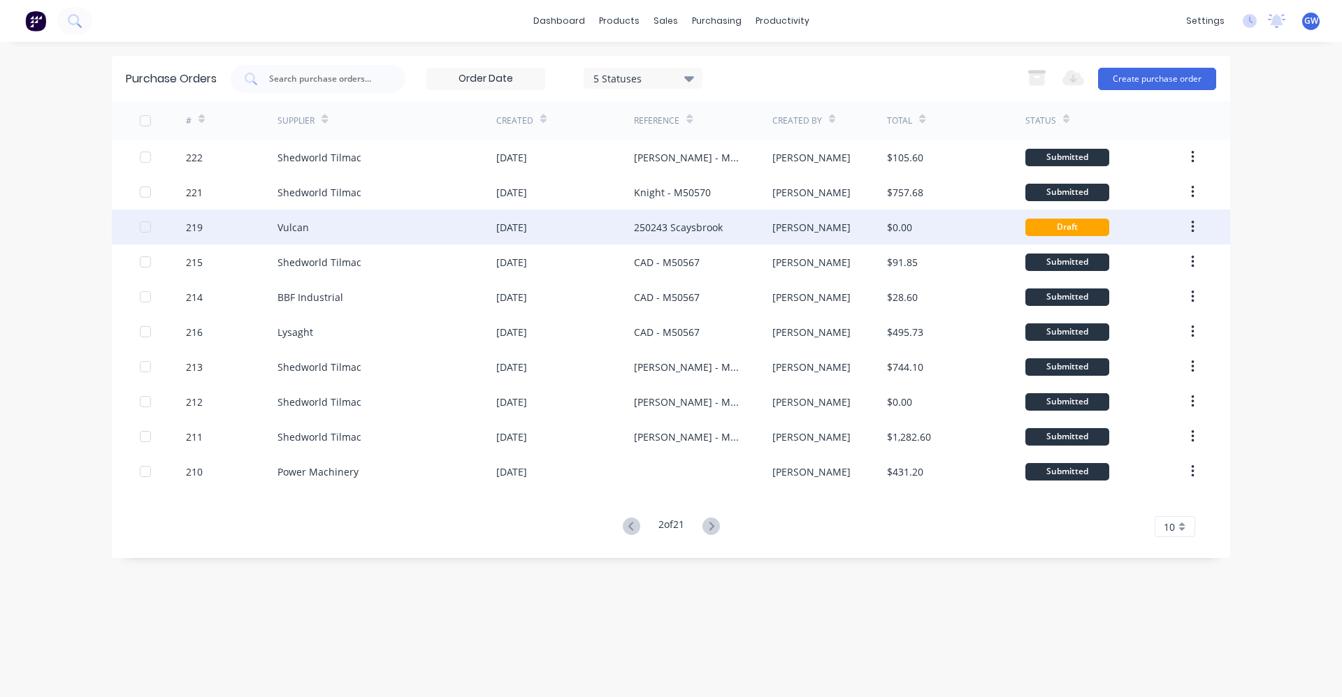
click at [653, 226] on div "250243 Scaysbrook" at bounding box center [678, 227] width 89 height 15
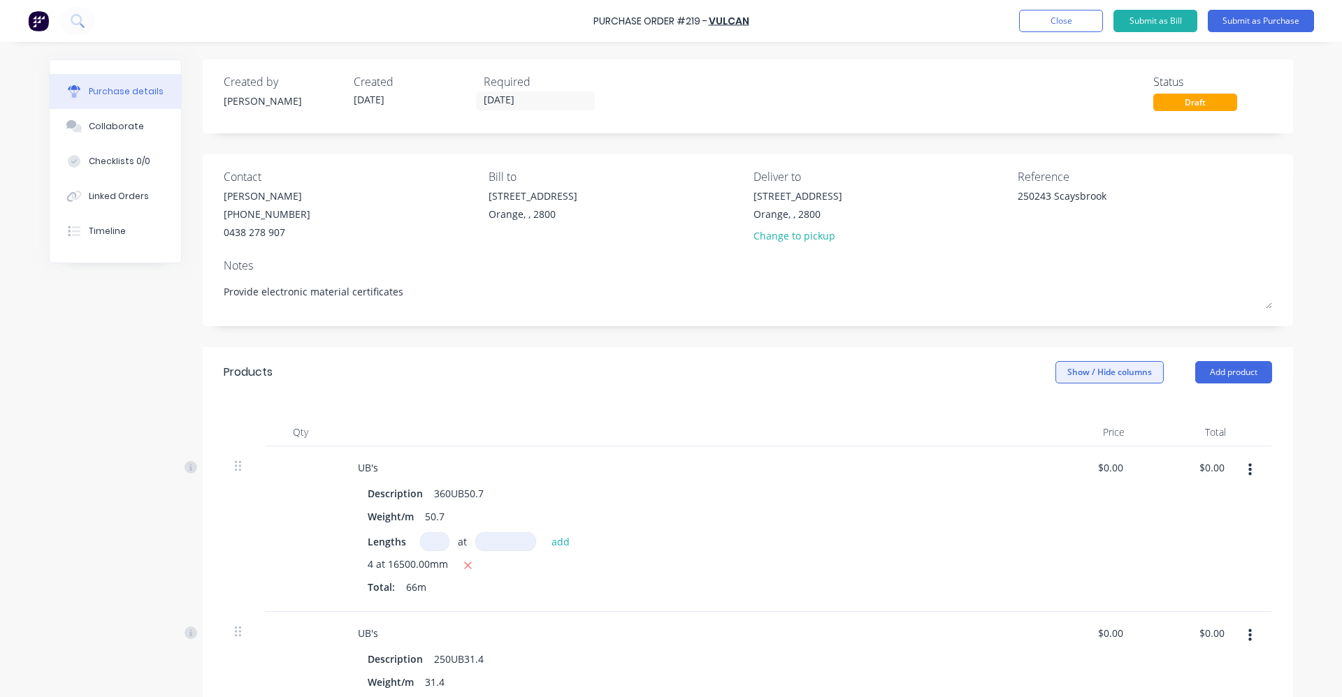
click at [1098, 375] on button "Show / Hide columns" at bounding box center [1109, 372] width 108 height 22
click at [892, 371] on div "Products Show / Hide columns Add product" at bounding box center [748, 372] width 1090 height 50
click at [1052, 18] on button "Close" at bounding box center [1061, 21] width 84 height 22
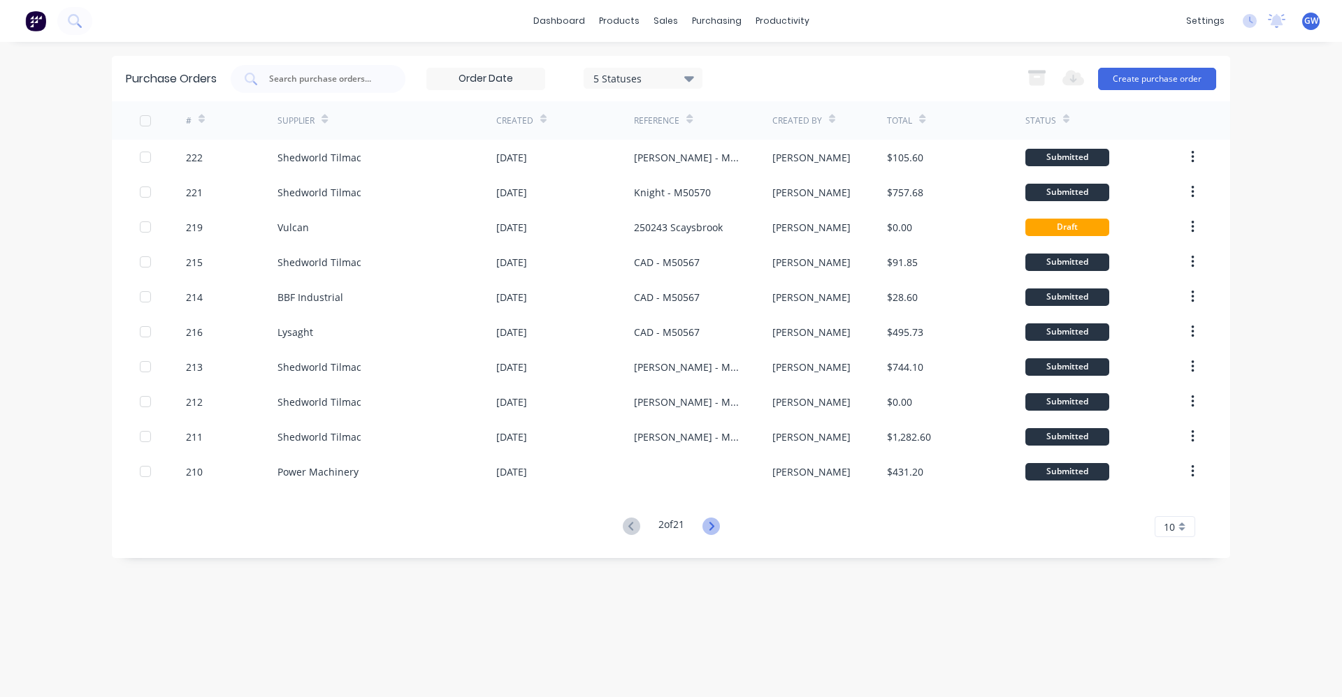
click at [714, 529] on icon at bounding box center [711, 526] width 5 height 8
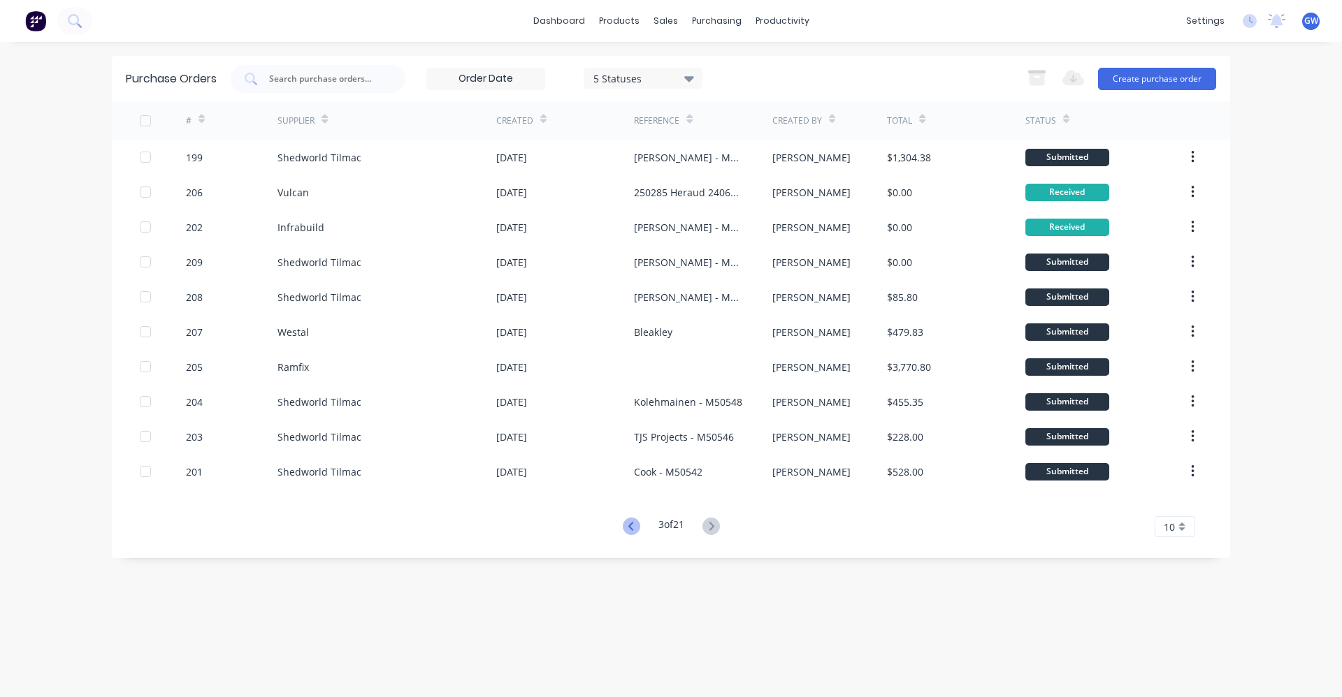
click at [627, 523] on icon at bounding box center [631, 526] width 17 height 17
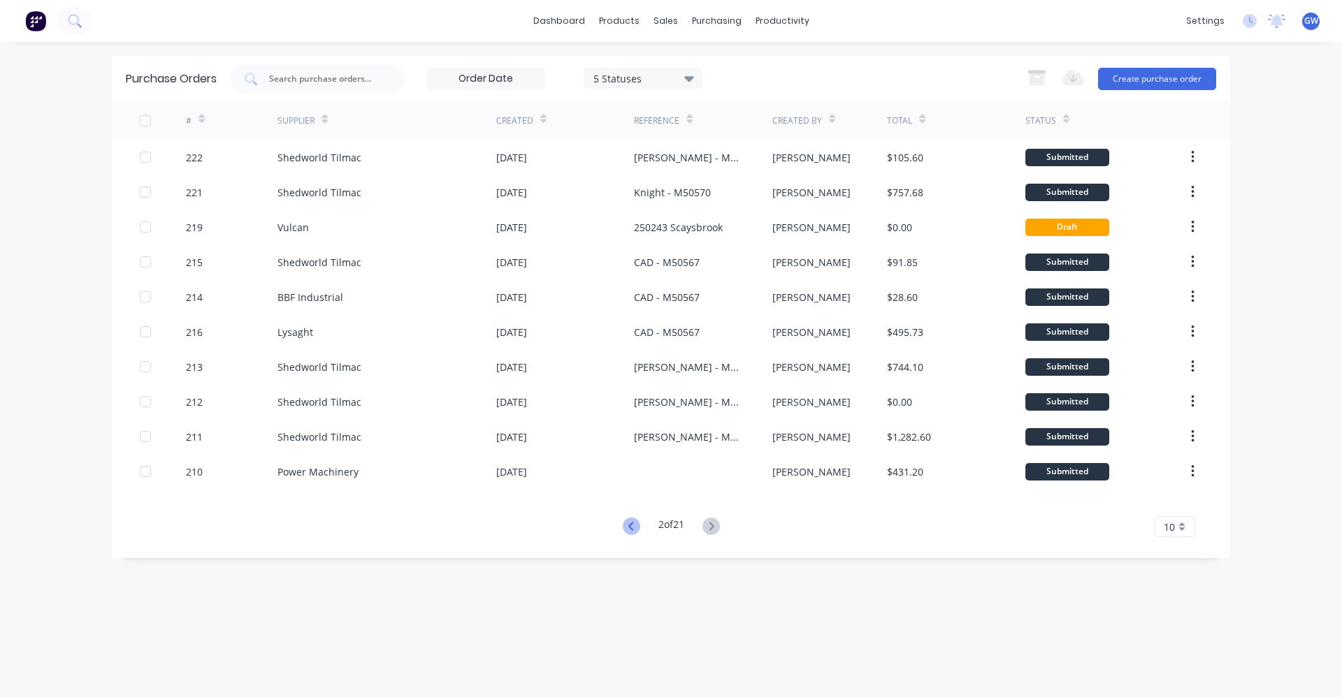
click at [628, 527] on icon at bounding box center [631, 526] width 17 height 17
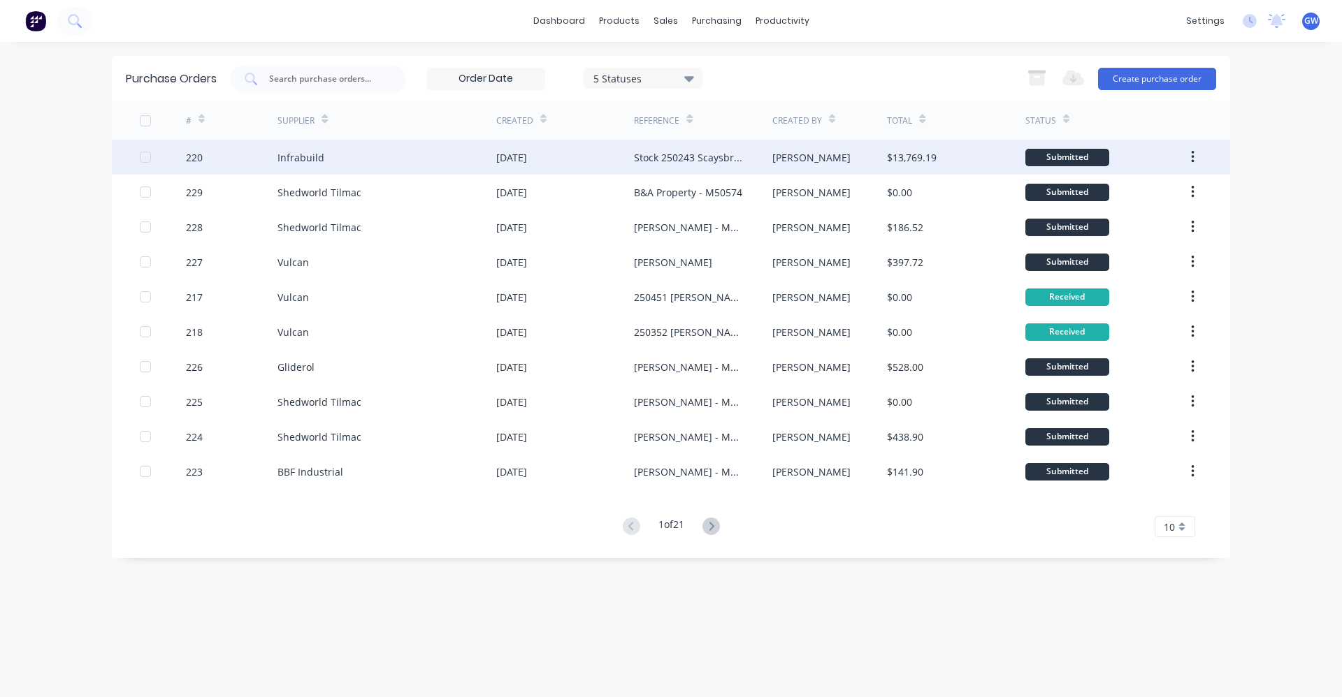
click at [683, 152] on div "Stock 250243 Scaysbrook" at bounding box center [689, 157] width 110 height 15
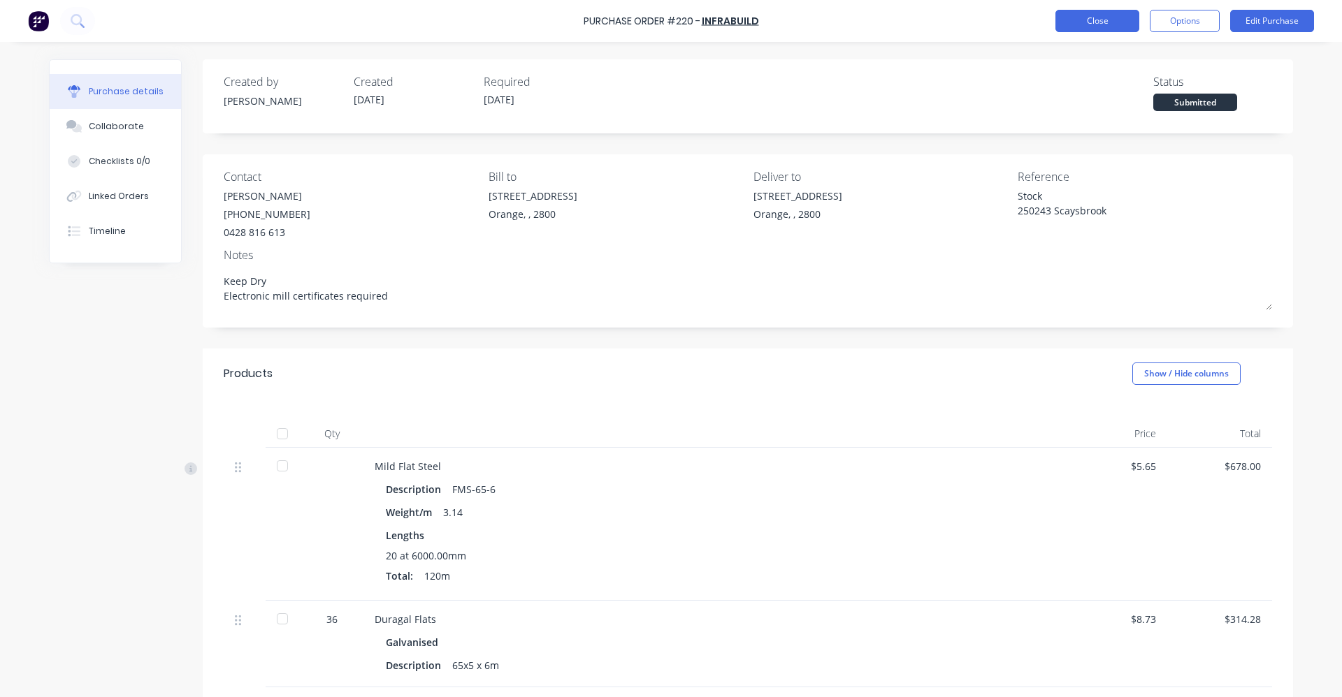
click at [1090, 14] on button "Close" at bounding box center [1097, 21] width 84 height 22
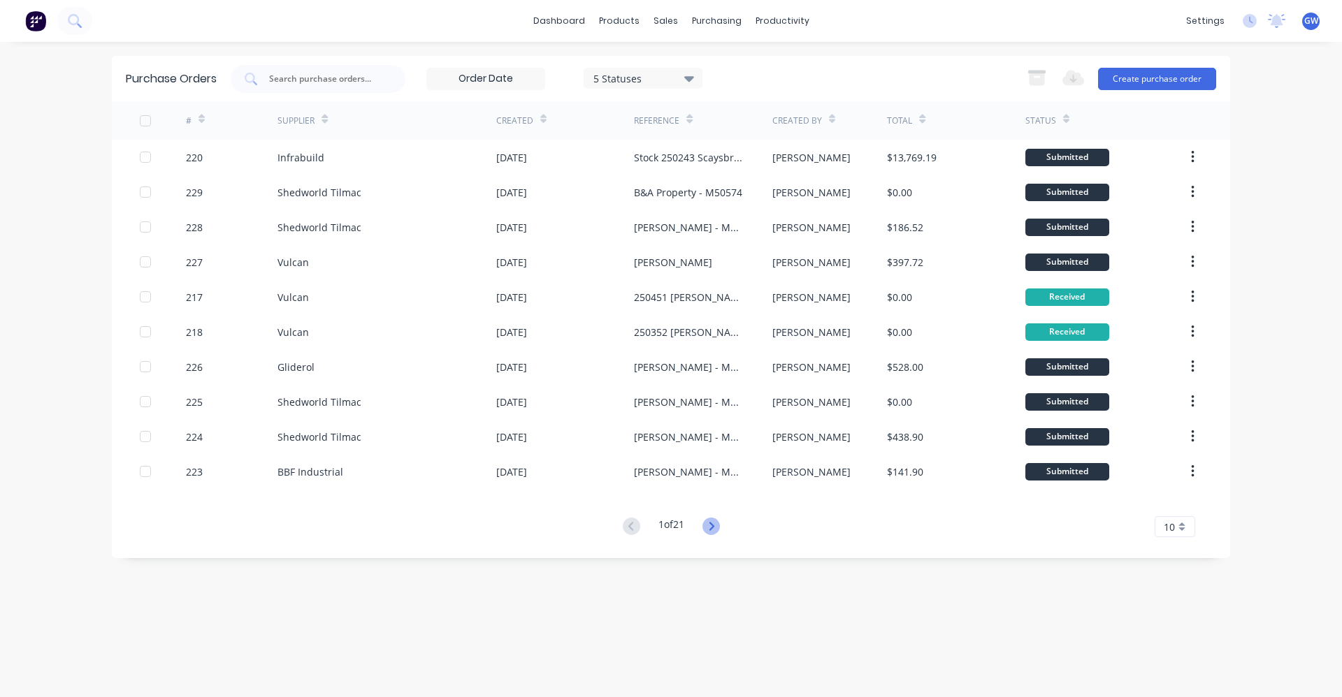
click at [714, 523] on icon at bounding box center [710, 526] width 17 height 17
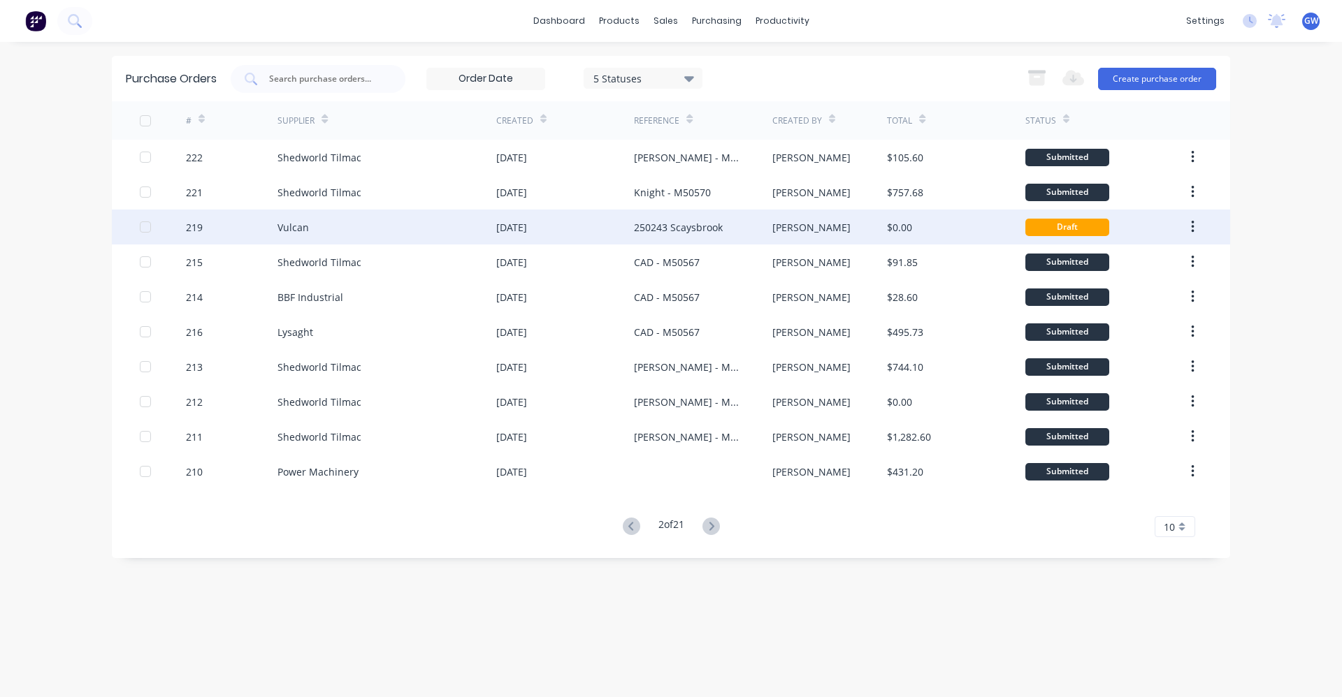
click at [680, 223] on div "250243 Scaysbrook" at bounding box center [678, 227] width 89 height 15
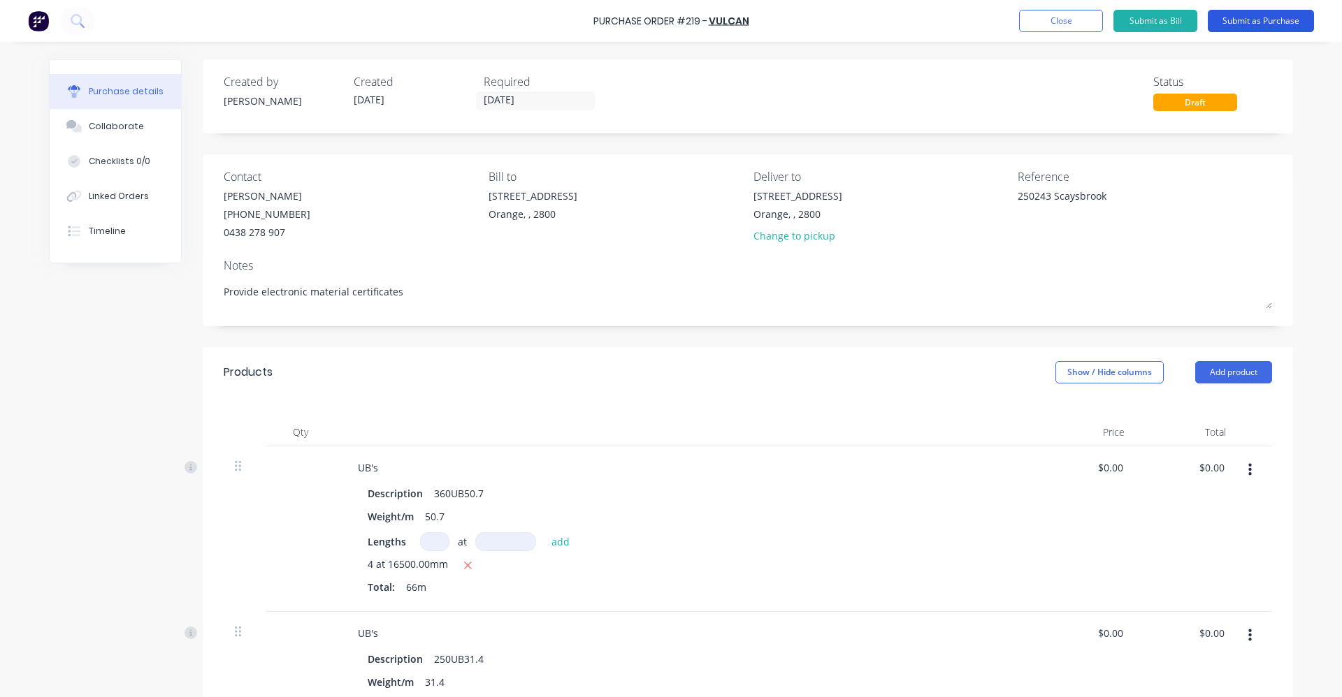
click at [1255, 18] on button "Submit as Purchase" at bounding box center [1261, 21] width 106 height 22
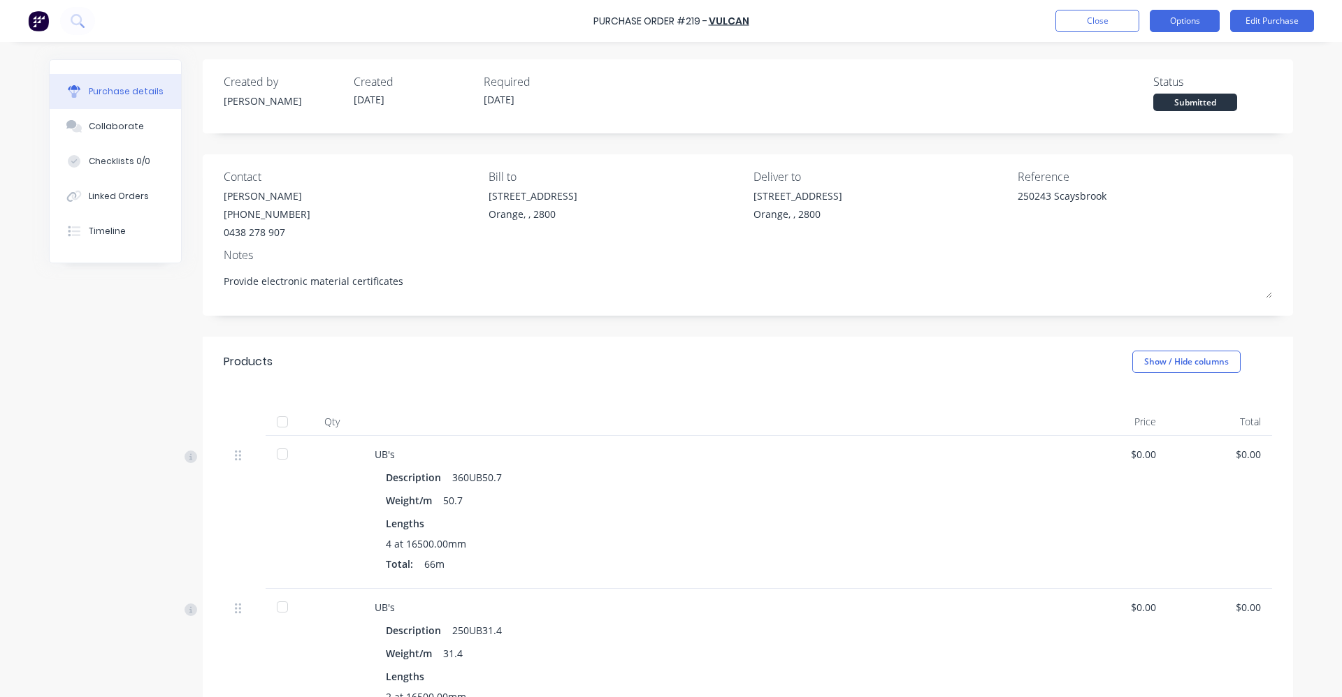
click at [1187, 19] on button "Options" at bounding box center [1185, 21] width 70 height 22
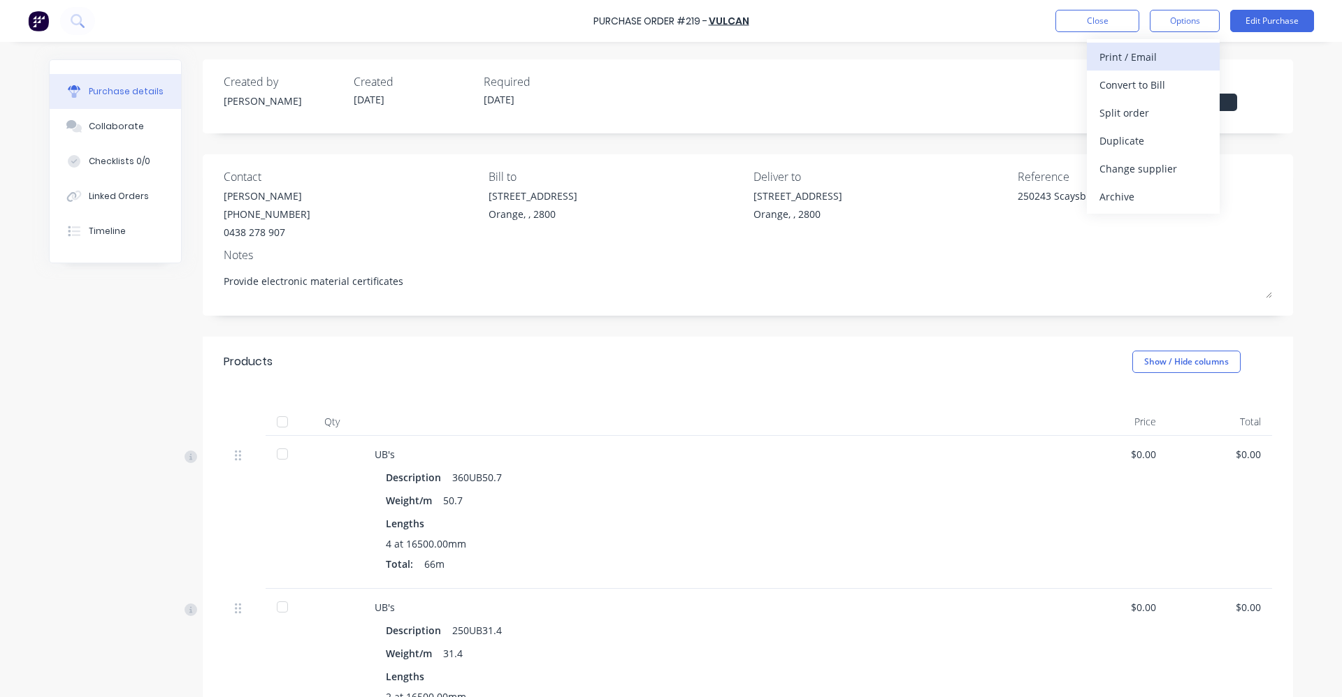
click at [1141, 56] on div "Print / Email" at bounding box center [1153, 57] width 108 height 20
click at [1129, 110] on div "Without pricing" at bounding box center [1153, 113] width 108 height 20
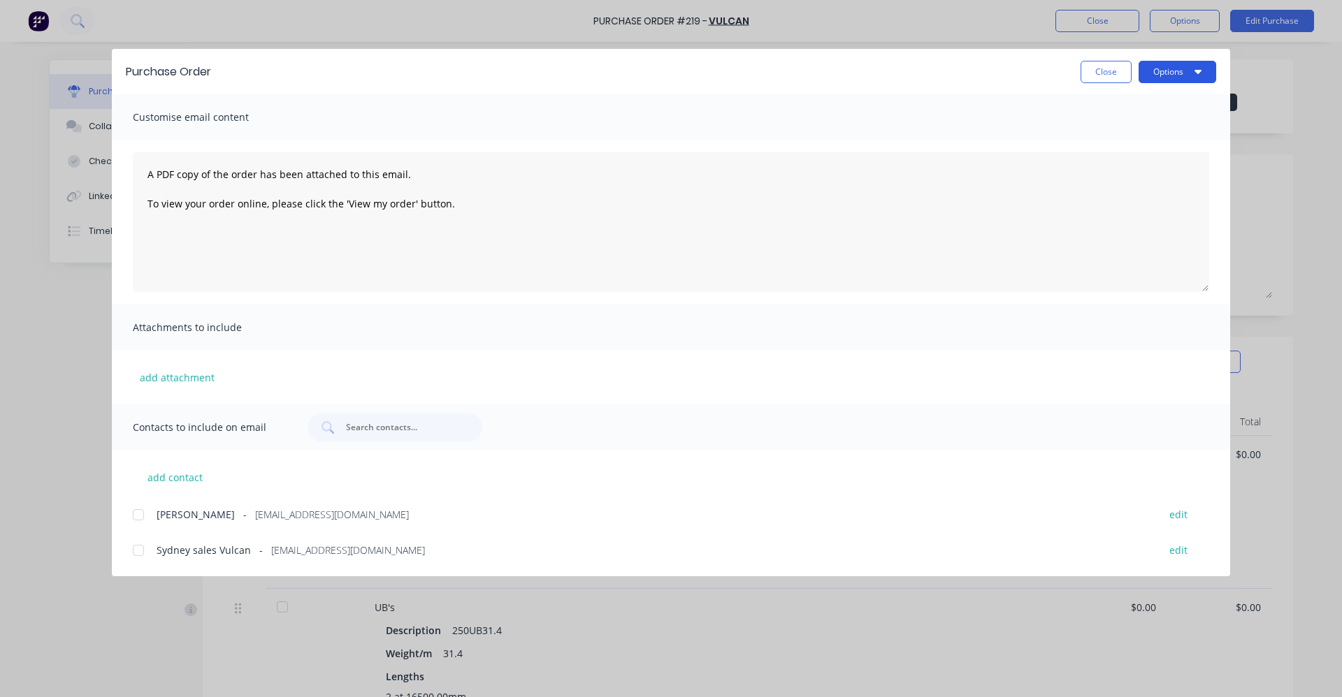
click at [1182, 69] on button "Options" at bounding box center [1177, 72] width 78 height 22
click at [142, 516] on div at bounding box center [138, 515] width 28 height 28
click at [142, 549] on div at bounding box center [138, 551] width 28 height 28
click at [1180, 66] on button "Options" at bounding box center [1177, 72] width 78 height 22
click at [1108, 160] on div "Email" at bounding box center [1150, 163] width 108 height 20
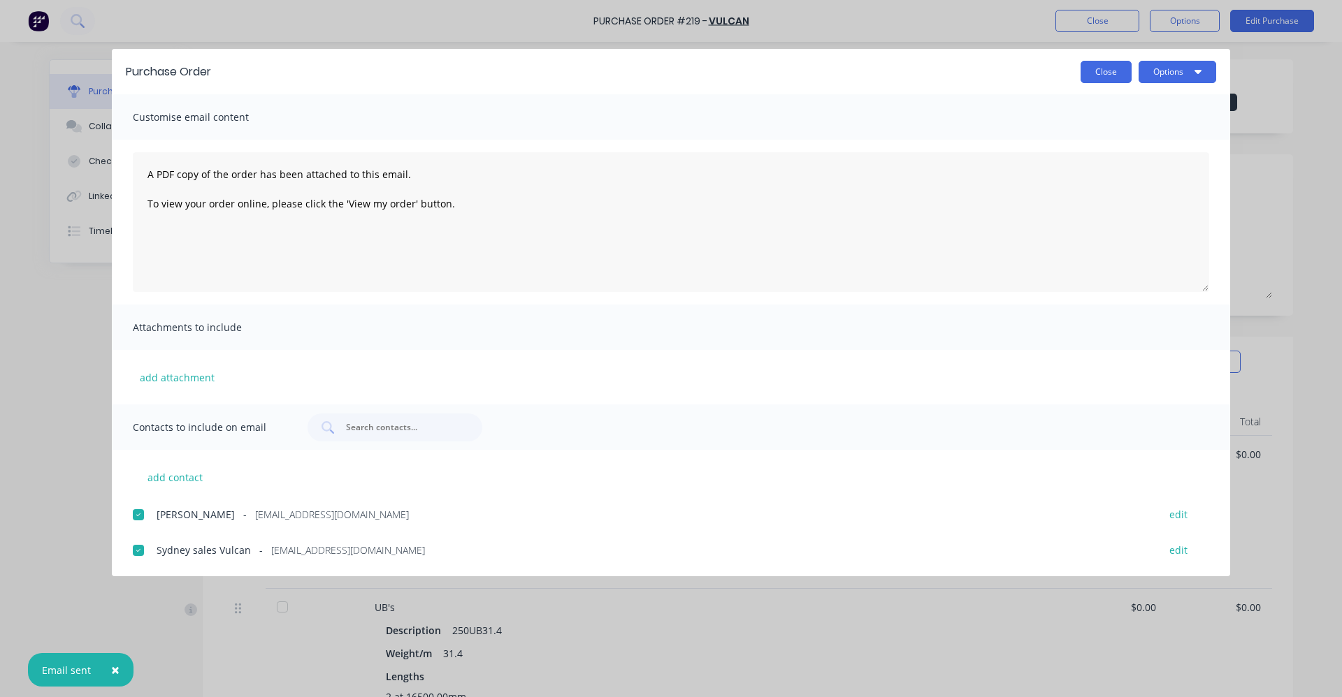
click at [1104, 71] on button "Close" at bounding box center [1105, 72] width 51 height 22
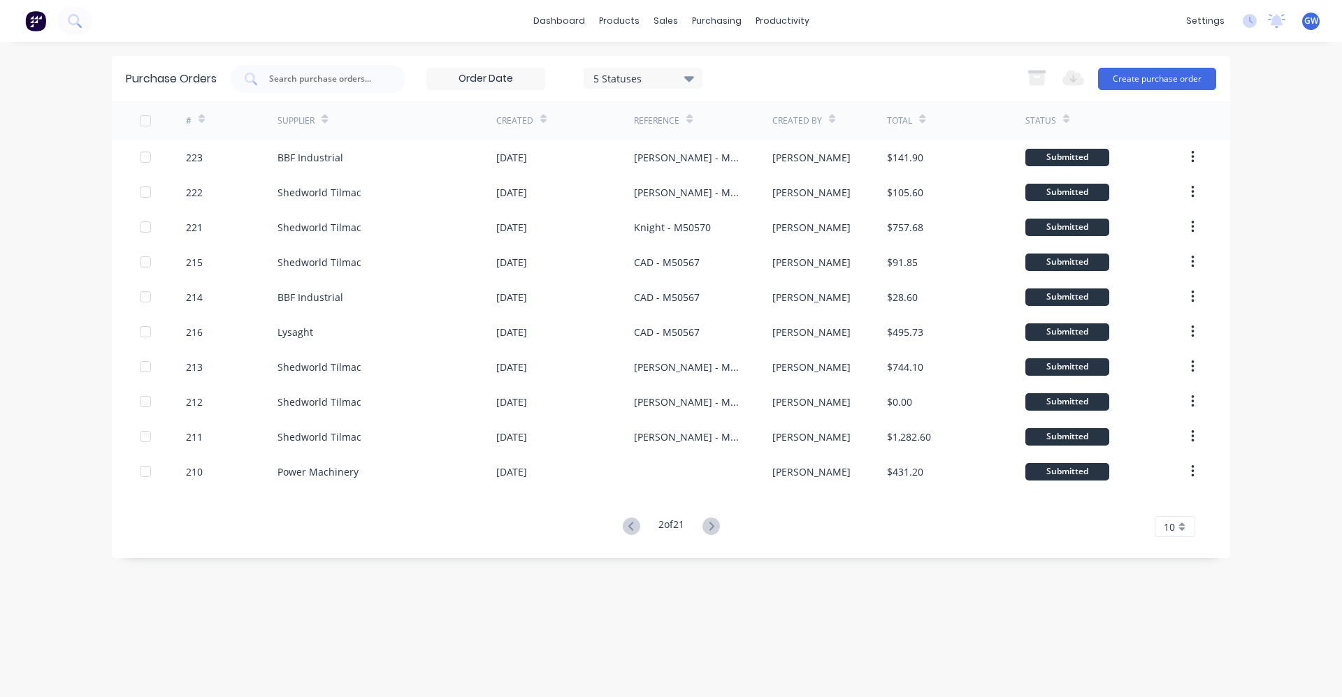
click at [633, 629] on div "Purchase Orders 5 Statuses 5 Statuses Export to Excel (XLSX) Create purchase or…" at bounding box center [671, 370] width 1118 height 628
click at [628, 526] on icon at bounding box center [630, 526] width 5 height 8
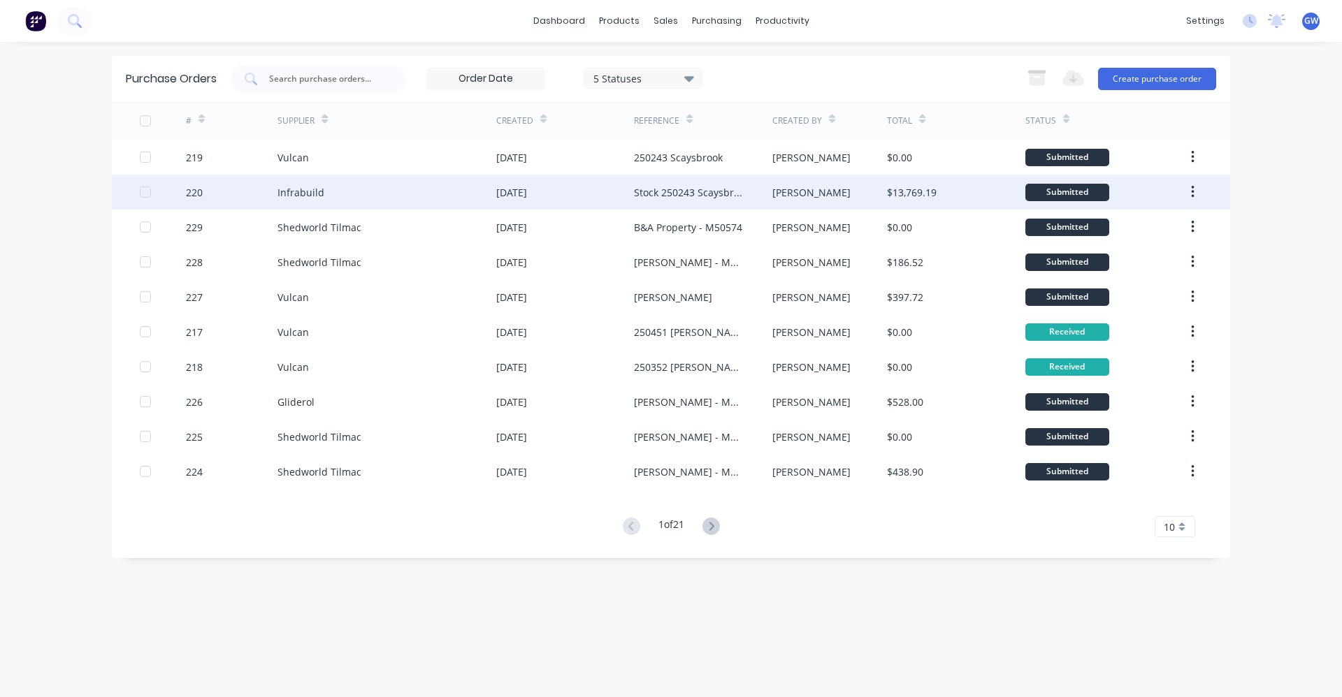
click at [662, 191] on div "Stock 250243 Scaysbrook" at bounding box center [689, 192] width 110 height 15
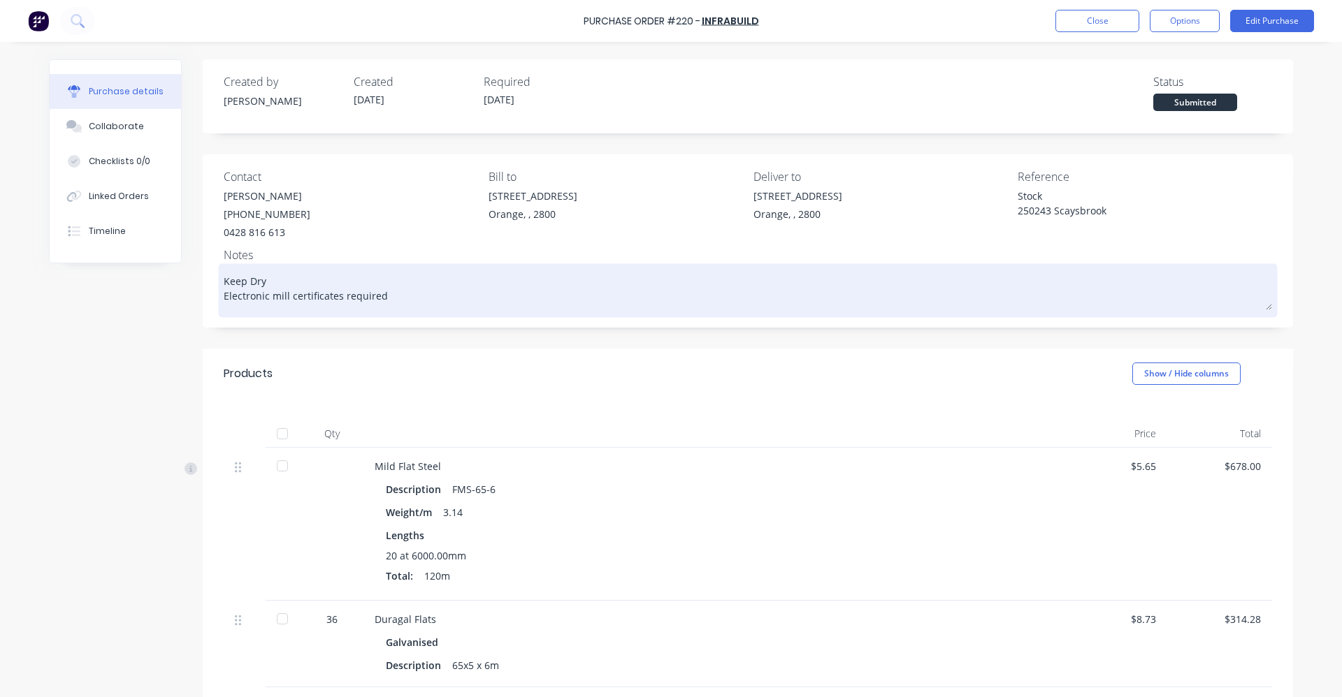
drag, startPoint x: 683, startPoint y: 130, endPoint x: 891, endPoint y: 269, distance: 250.4
click at [886, 314] on div "Keep Dry Electronic mill certificates required" at bounding box center [748, 290] width 1048 height 47
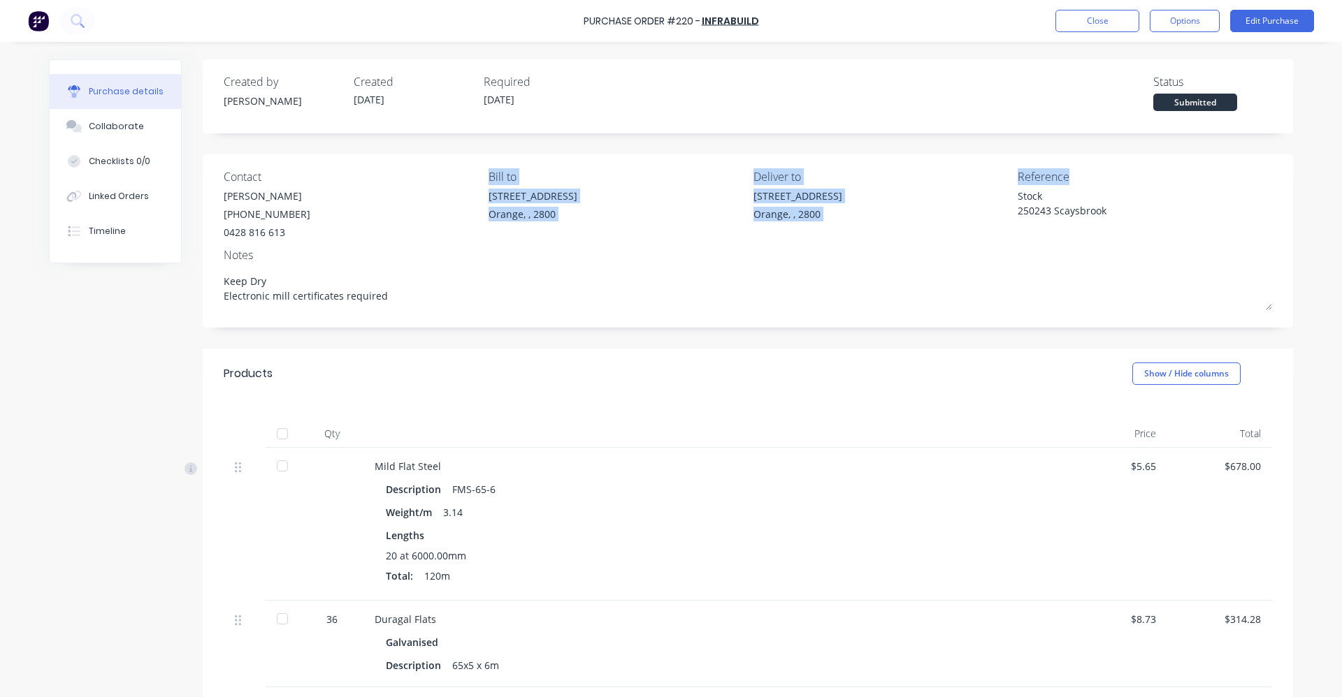
drag, startPoint x: 480, startPoint y: 173, endPoint x: 1019, endPoint y: 222, distance: 541.1
click at [1019, 222] on div "Contact [PERSON_NAME] [PHONE_NUMBER] Bill to [STREET_ADDRESS] Deliver to [STREE…" at bounding box center [748, 203] width 1048 height 71
drag, startPoint x: 1019, startPoint y: 222, endPoint x: 1020, endPoint y: 322, distance: 99.9
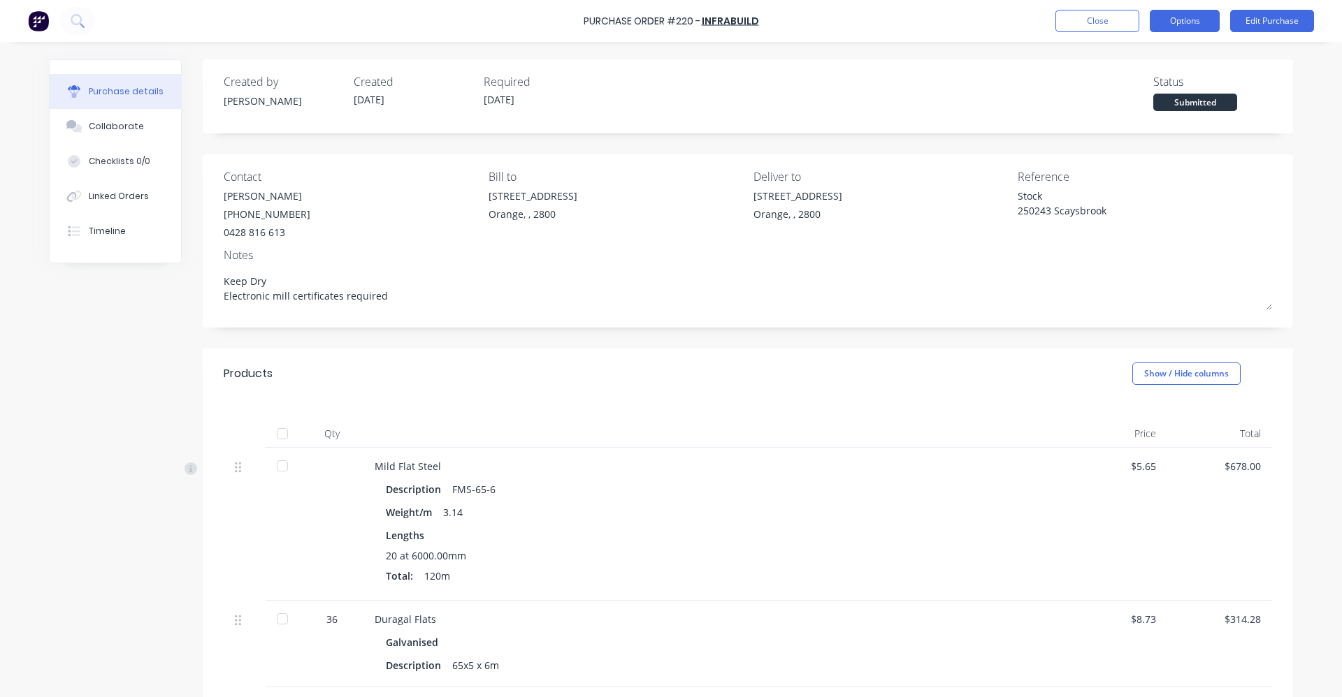
click at [1187, 17] on button "Options" at bounding box center [1185, 21] width 70 height 22
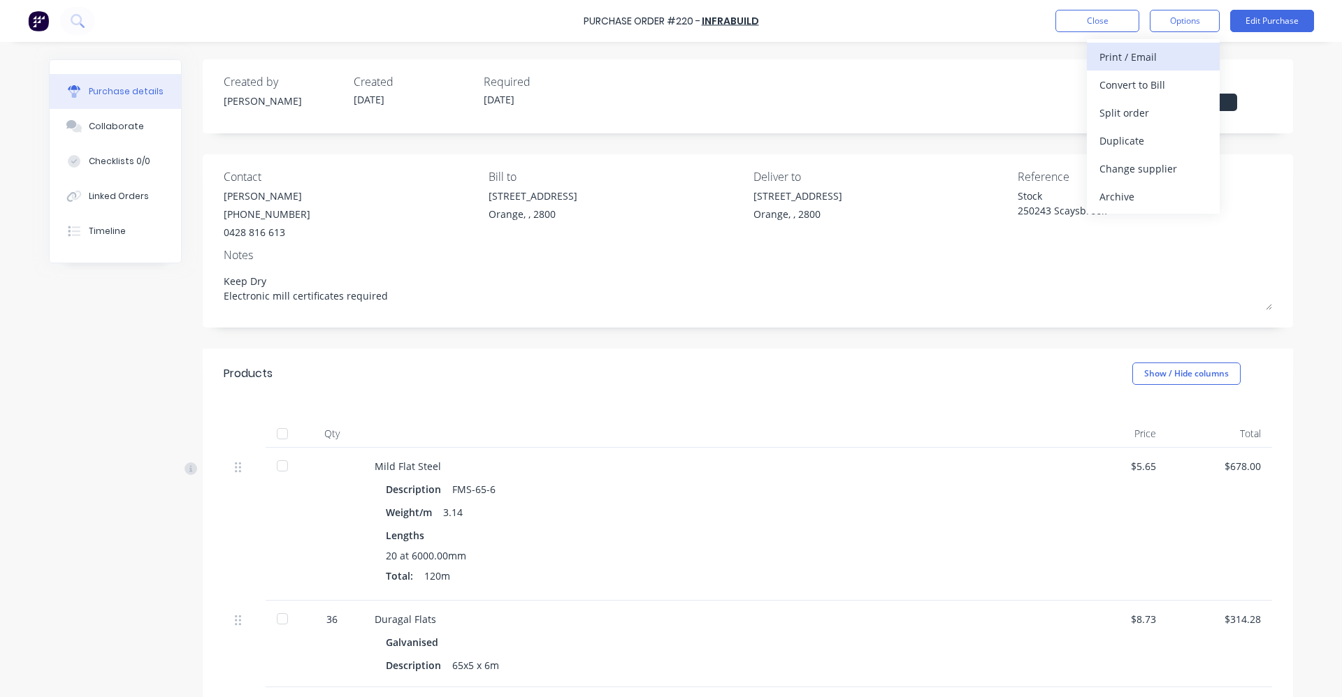
click at [1138, 56] on div "Print / Email" at bounding box center [1153, 57] width 108 height 20
click at [1118, 114] on div "Without pricing" at bounding box center [1153, 113] width 108 height 20
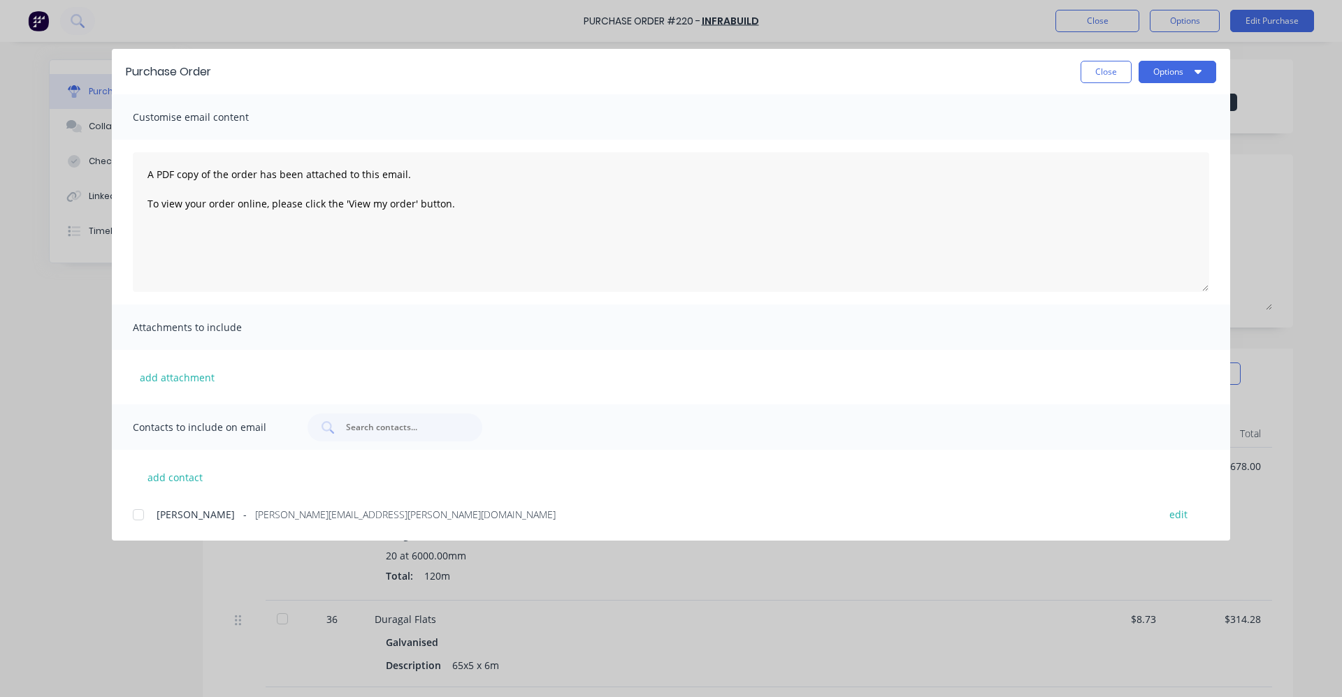
click at [138, 514] on div at bounding box center [138, 515] width 28 height 28
click at [1173, 72] on button "Options" at bounding box center [1177, 72] width 78 height 22
click at [1109, 163] on div "Email" at bounding box center [1150, 163] width 108 height 20
click at [1103, 71] on button "Close" at bounding box center [1105, 72] width 51 height 22
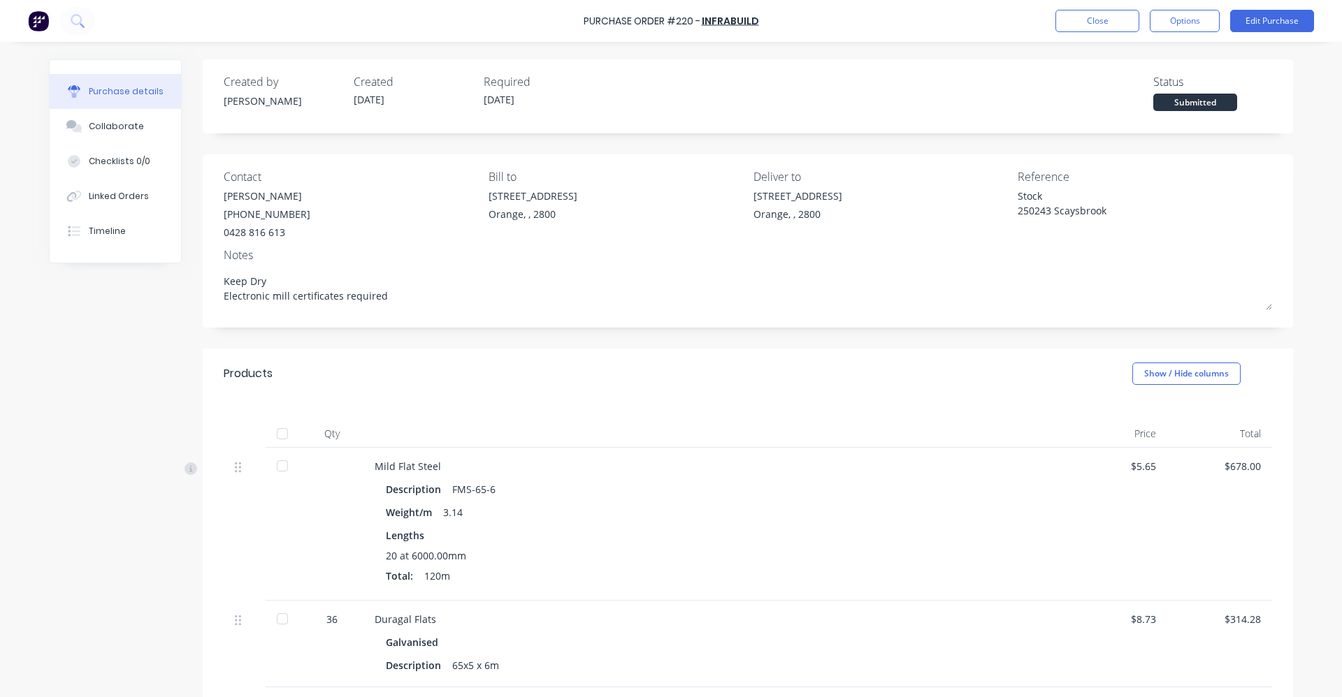
click at [670, 39] on div "Purchase Order #220 - Infrabuild Close Options Edit Purchase" at bounding box center [671, 21] width 1342 height 42
drag, startPoint x: 765, startPoint y: 18, endPoint x: 561, endPoint y: 28, distance: 203.6
click at [561, 28] on div "Purchase Order #220 - Infrabuild Close Options Edit Purchase" at bounding box center [671, 21] width 1342 height 42
drag, startPoint x: 561, startPoint y: 28, endPoint x: 709, endPoint y: 52, distance: 150.0
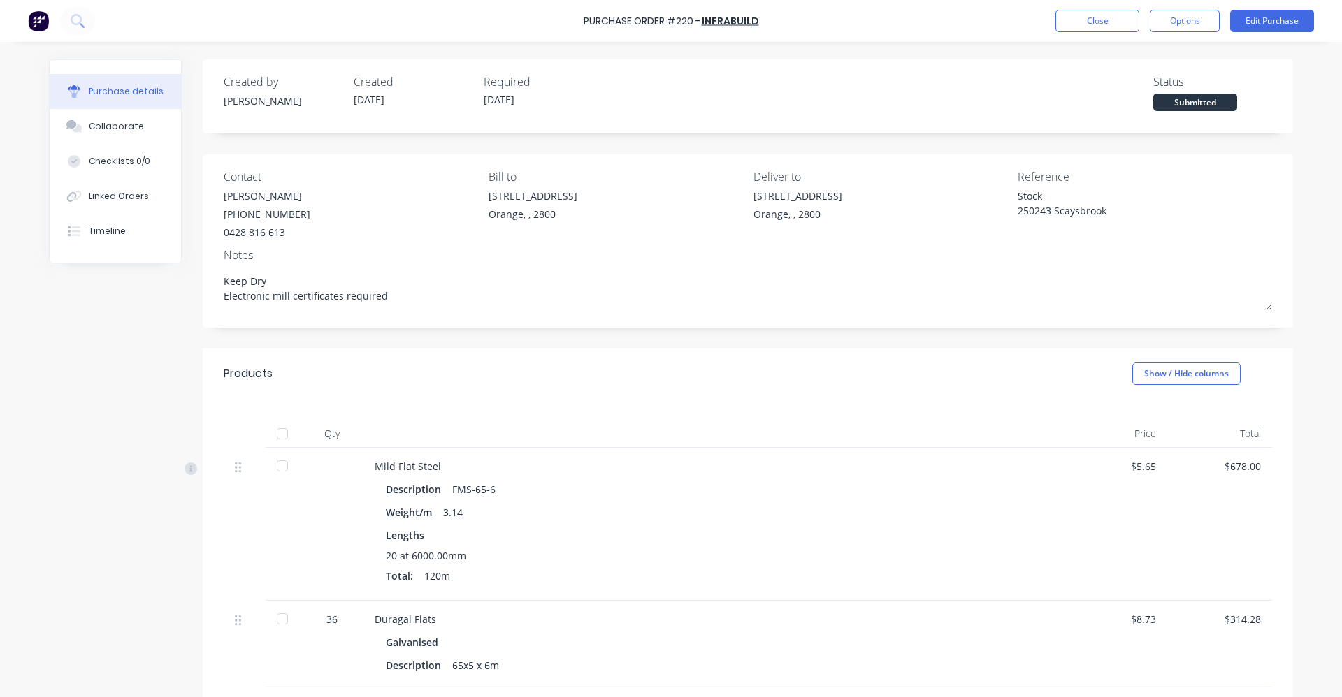
click at [709, 52] on div "Purchase details Collaborate Checklists 0/0 Linked Orders Timeline Created by […" at bounding box center [671, 328] width 1272 height 628
click at [1103, 22] on button "Close" at bounding box center [1097, 21] width 84 height 22
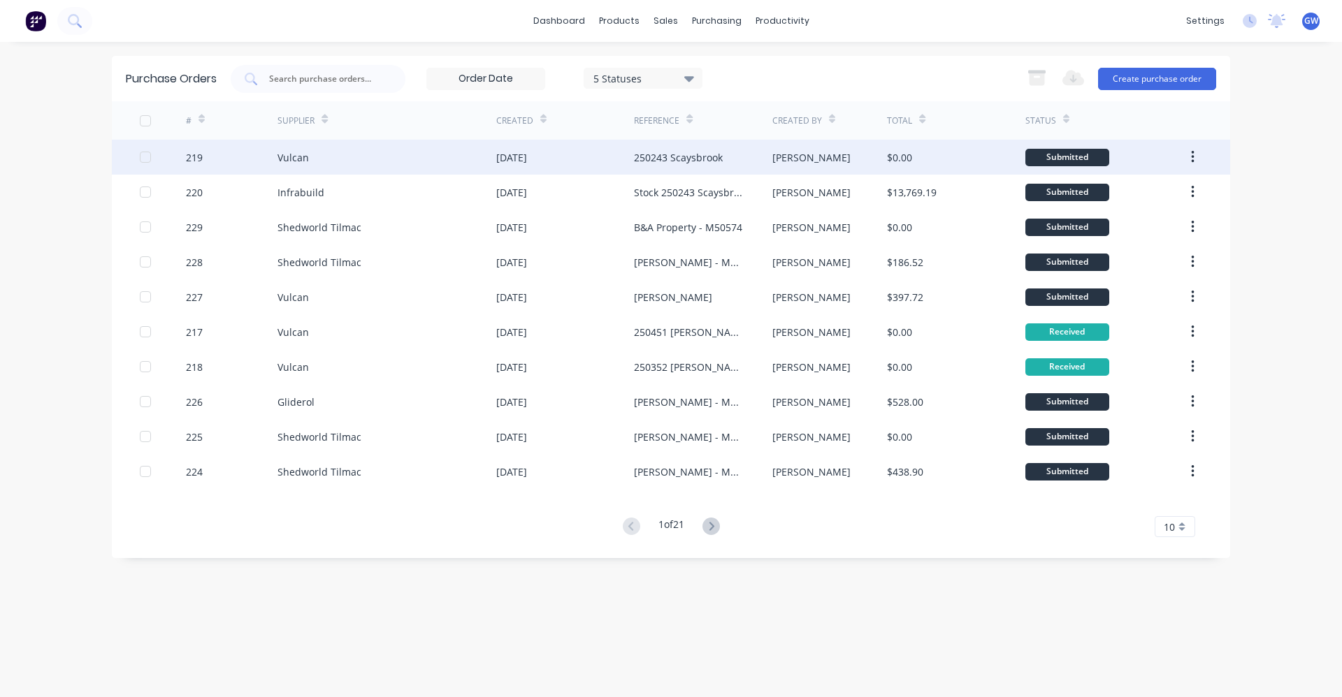
click at [674, 155] on div "250243 Scaysbrook" at bounding box center [678, 157] width 89 height 15
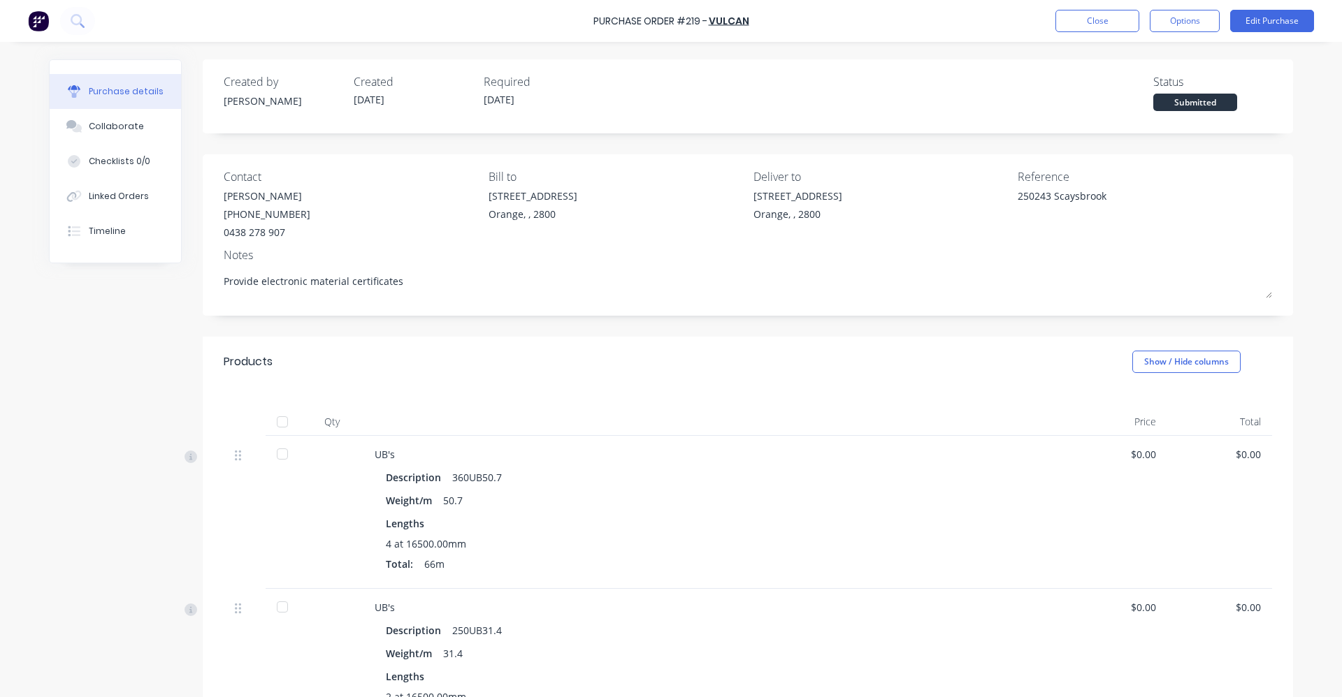
drag, startPoint x: 222, startPoint y: 280, endPoint x: 535, endPoint y: 328, distance: 316.8
click at [464, 288] on textarea "Provide electronic material certificates" at bounding box center [748, 282] width 1048 height 31
click at [704, 361] on div "Products Show / Hide columns" at bounding box center [748, 362] width 1090 height 50
click at [1098, 16] on button "Close" at bounding box center [1097, 21] width 84 height 22
click at [39, 319] on div "Purchase details Collaborate Checklists 0/0 Linked Orders Timeline Created by […" at bounding box center [671, 328] width 1272 height 628
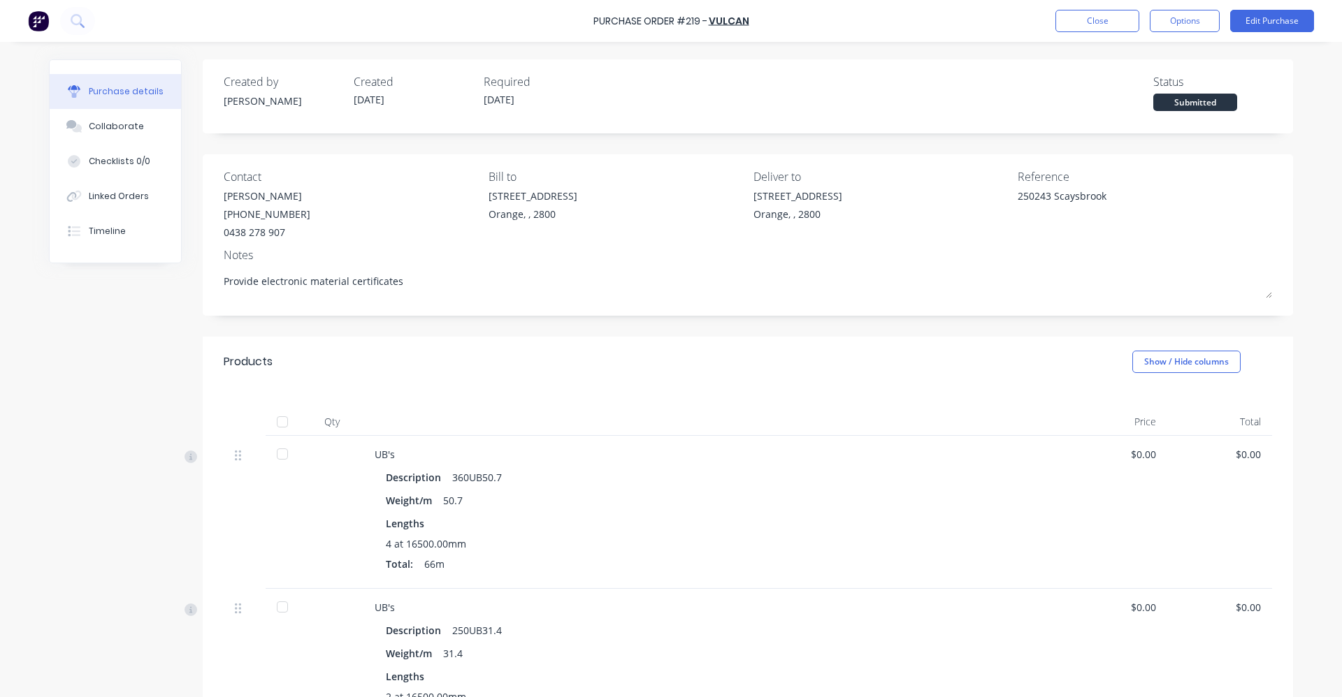
drag, startPoint x: 380, startPoint y: 278, endPoint x: 197, endPoint y: 276, distance: 183.1
click at [203, 276] on div "Contact [PERSON_NAME] [PHONE_NUMBER] Bill to [STREET_ADDRESS] Deliver to [STREE…" at bounding box center [748, 234] width 1090 height 161
click at [38, 322] on div "Purchase details Collaborate Checklists 0/0 Linked Orders Timeline Created by […" at bounding box center [671, 328] width 1272 height 628
click at [765, 439] on div "UB's Description 360UB50.7 Weight/m 50.7 Lengths 4 at 16500.00mm Total: 66m" at bounding box center [712, 512] width 699 height 153
click at [1092, 17] on button "Close" at bounding box center [1097, 21] width 84 height 22
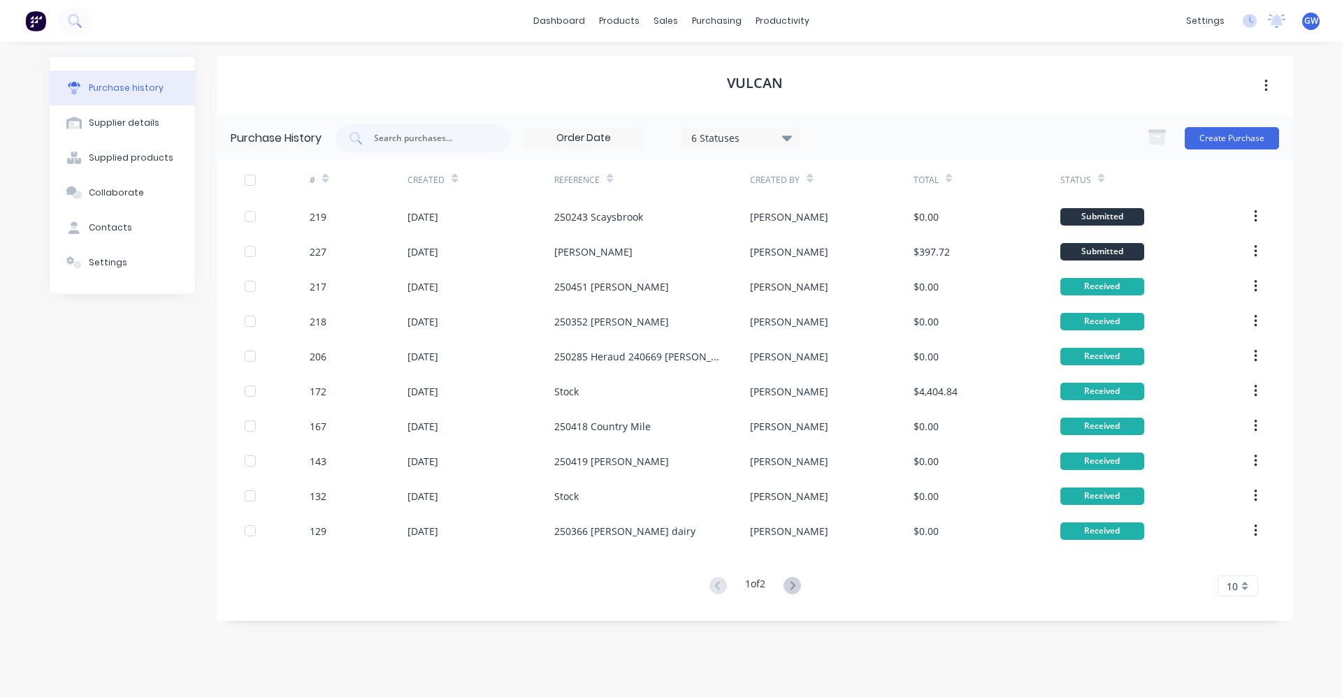
click at [36, 610] on div "dashboard products sales purchasing productivity dashboard products Product Cat…" at bounding box center [671, 348] width 1342 height 697
click at [792, 583] on icon at bounding box center [791, 585] width 17 height 17
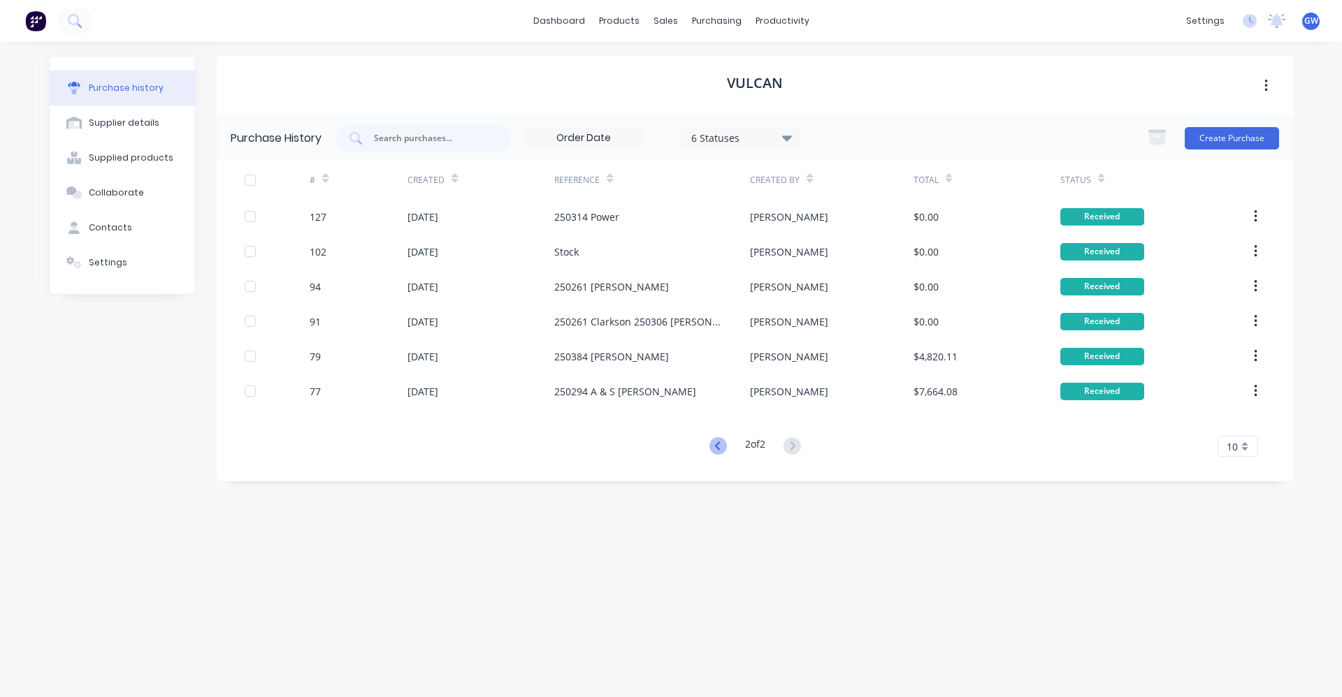
click at [714, 445] on icon at bounding box center [716, 446] width 5 height 8
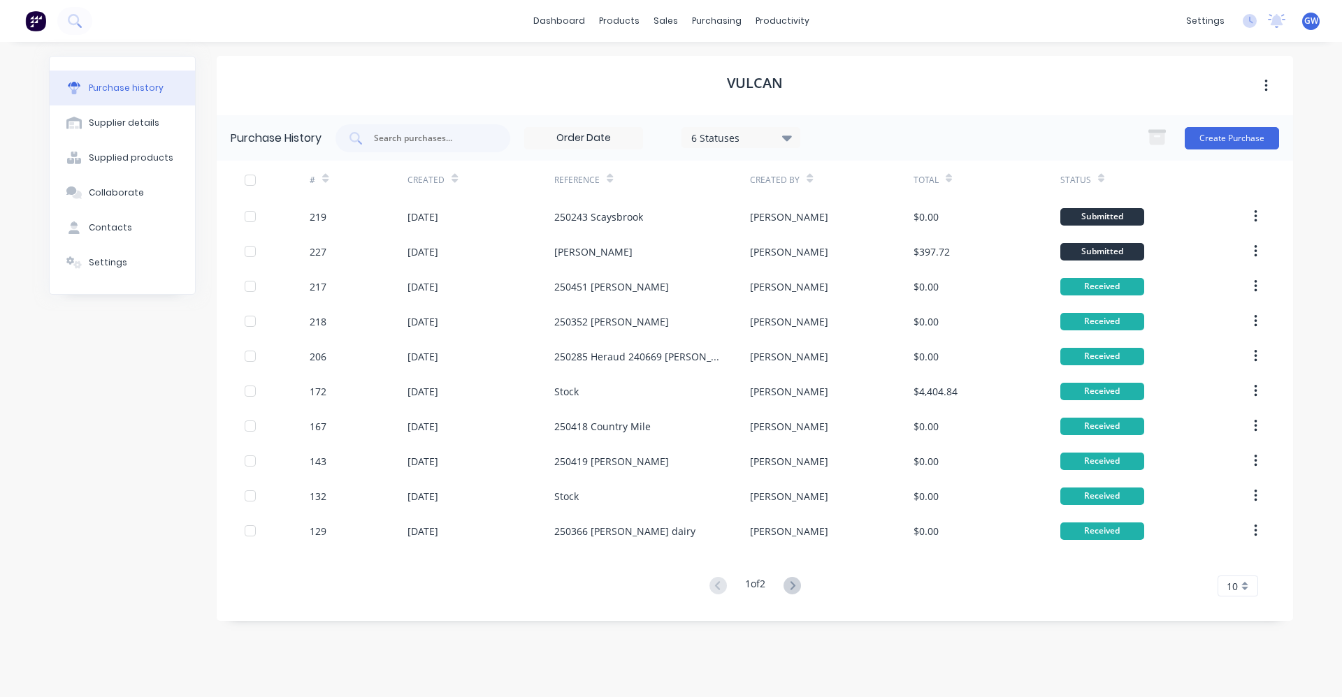
click at [623, 50] on div "Purchase history Supplier details Supplied products Collaborate Contacts Settin…" at bounding box center [671, 363] width 1272 height 642
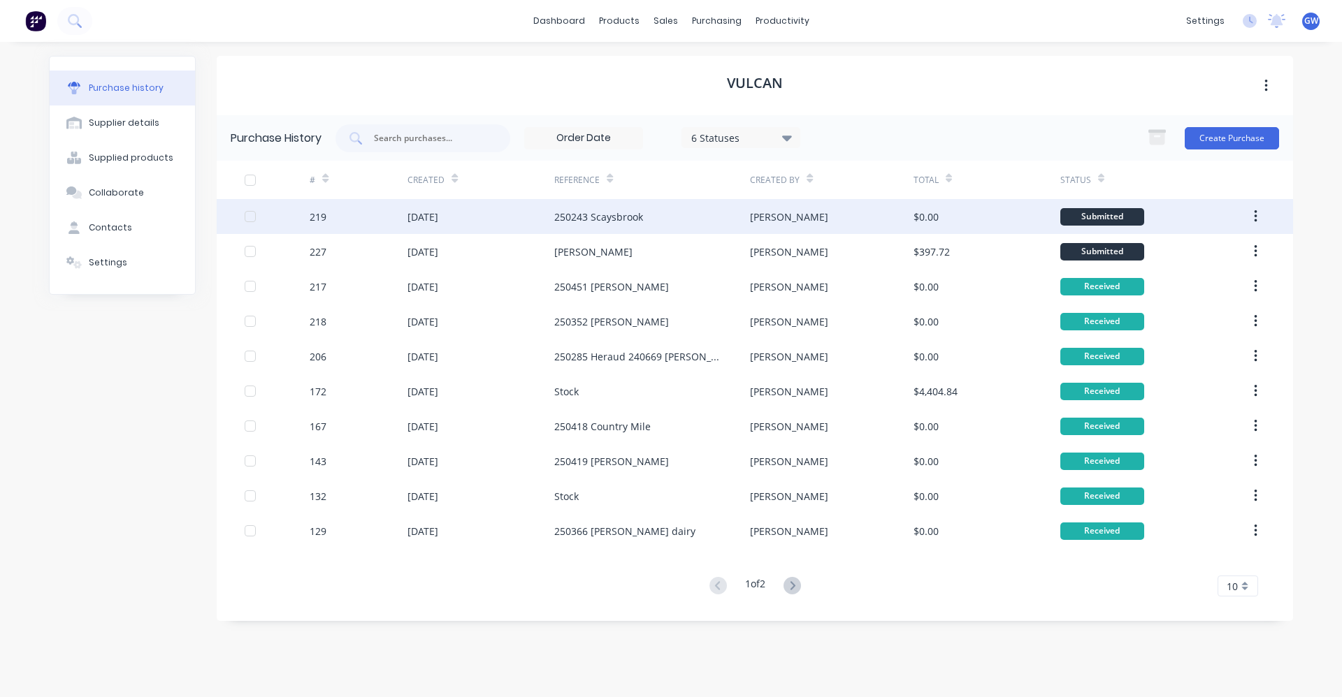
click at [591, 217] on div "250243 Scaysbrook" at bounding box center [598, 217] width 89 height 15
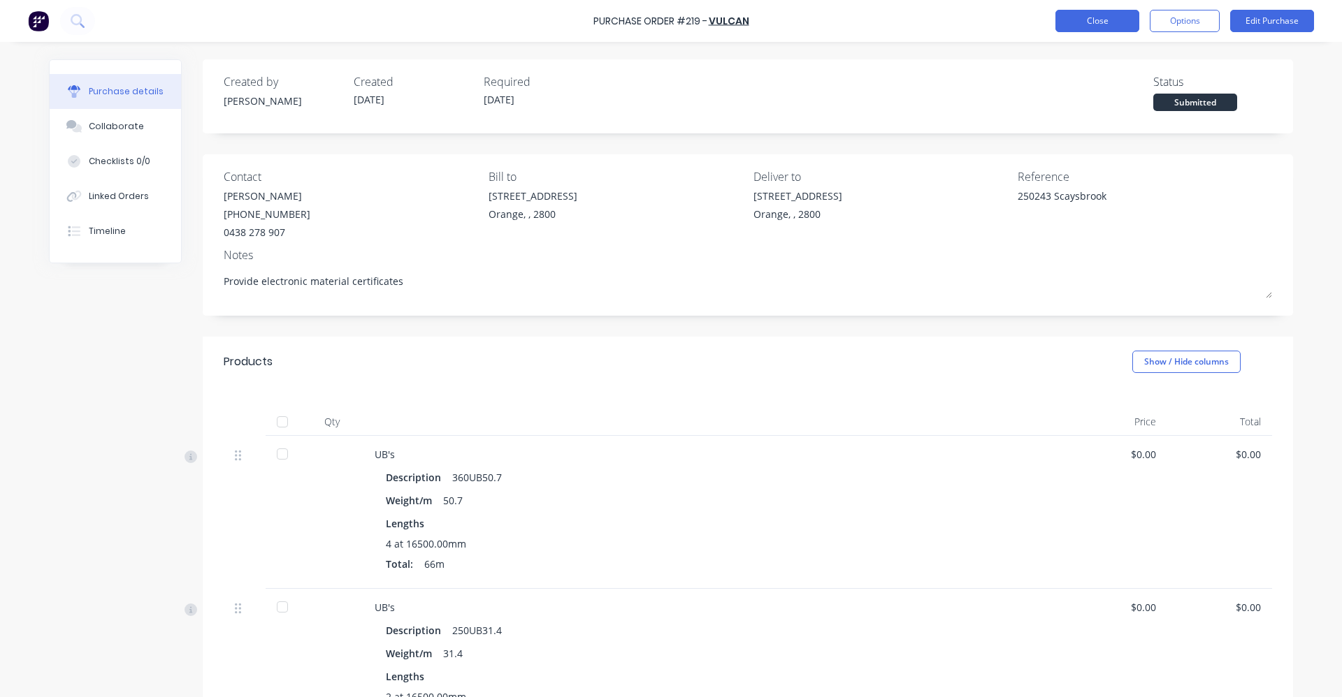
click at [1096, 22] on button "Close" at bounding box center [1097, 21] width 84 height 22
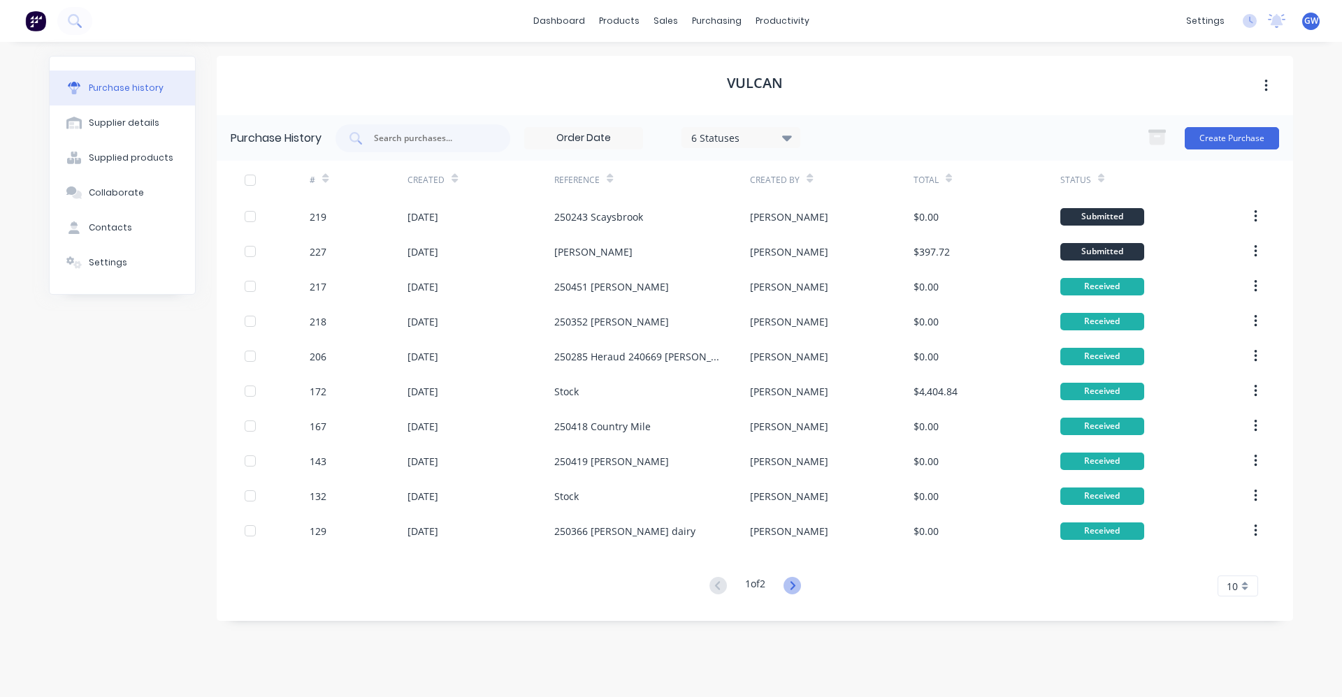
click at [793, 584] on icon at bounding box center [791, 585] width 17 height 17
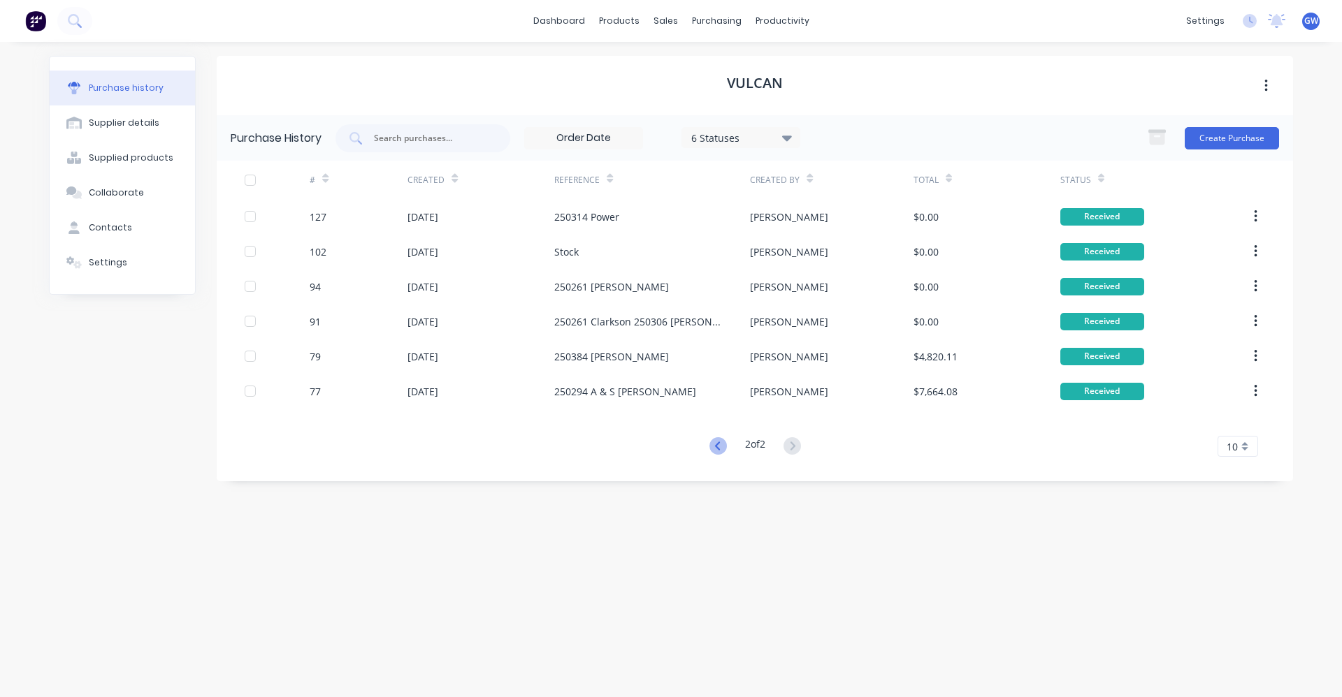
click at [714, 449] on icon at bounding box center [717, 445] width 17 height 17
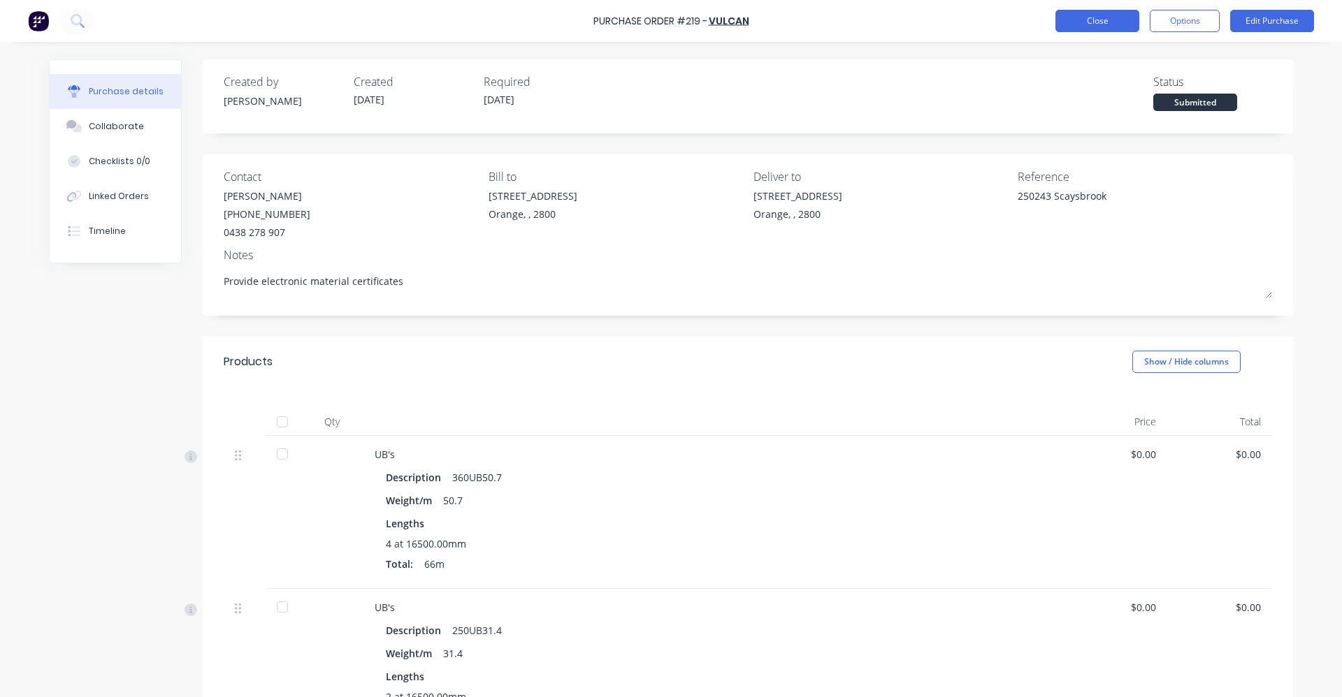
click at [1087, 21] on button "Close" at bounding box center [1097, 21] width 84 height 22
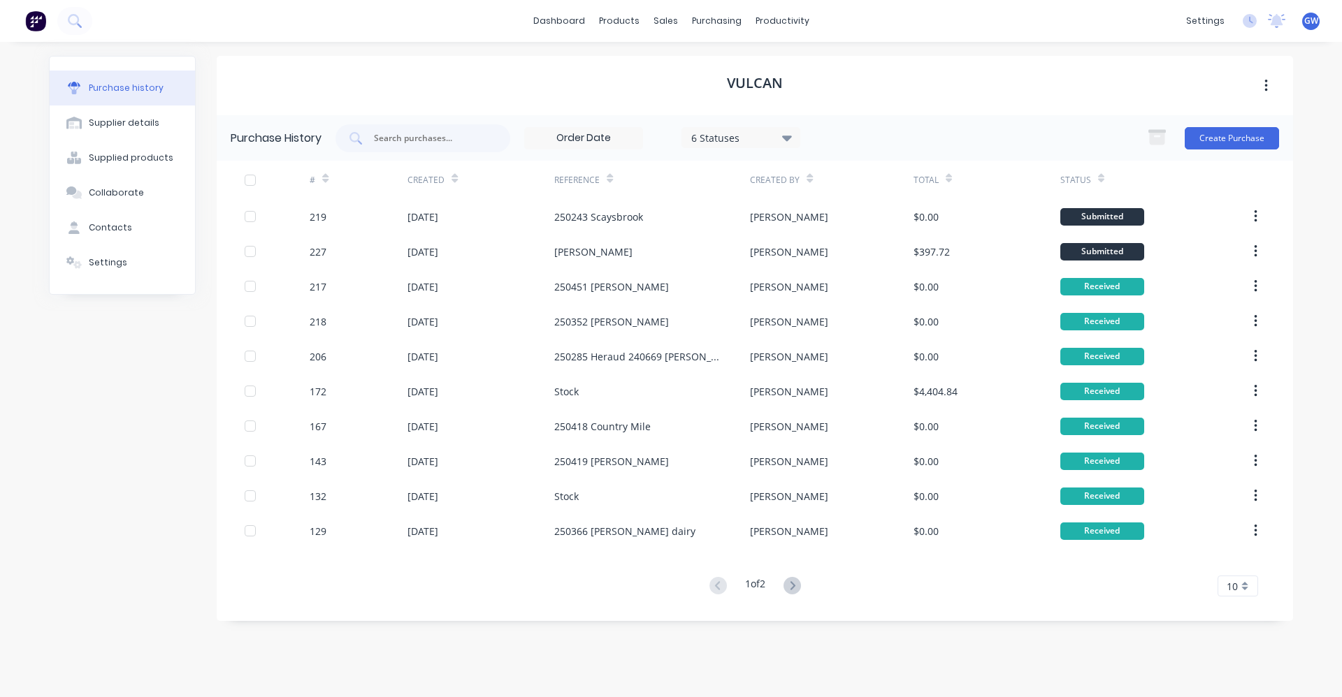
click at [780, 83] on h1 "Vulcan" at bounding box center [755, 83] width 56 height 17
click at [792, 584] on icon at bounding box center [791, 585] width 17 height 17
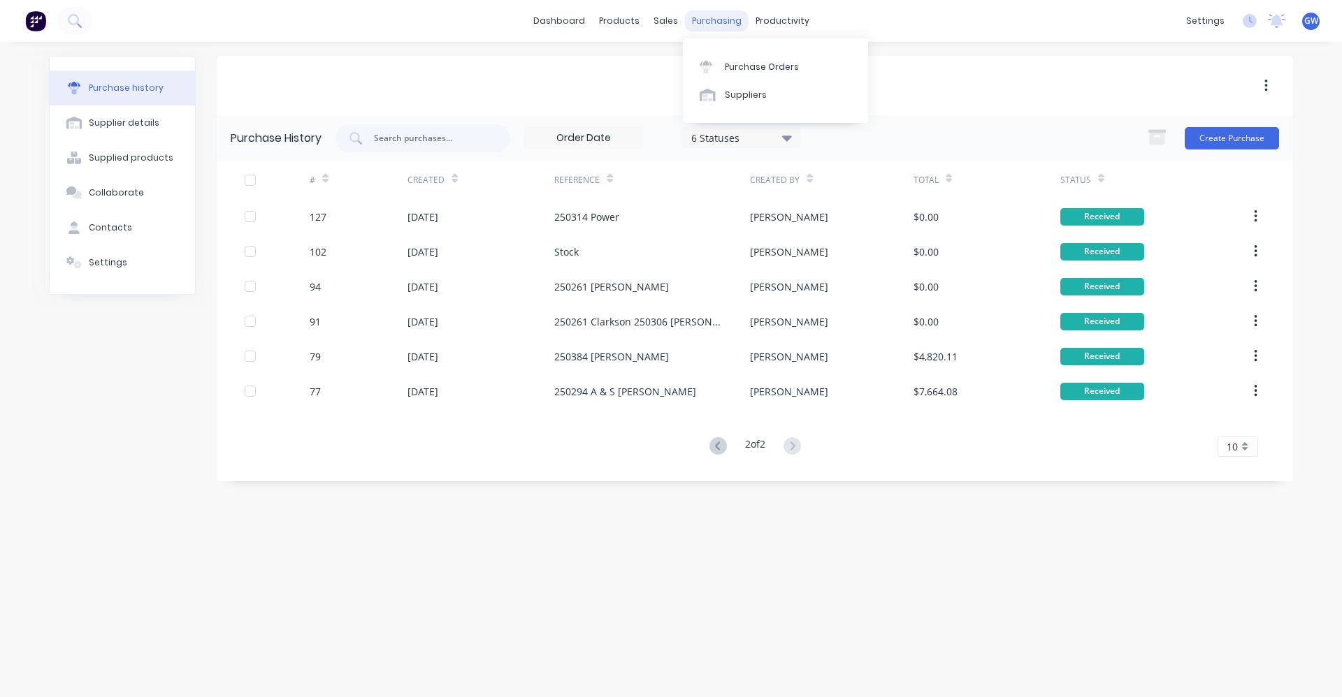
click at [725, 17] on div "purchasing" at bounding box center [717, 20] width 64 height 21
click at [740, 66] on div "Purchase Orders" at bounding box center [762, 67] width 74 height 13
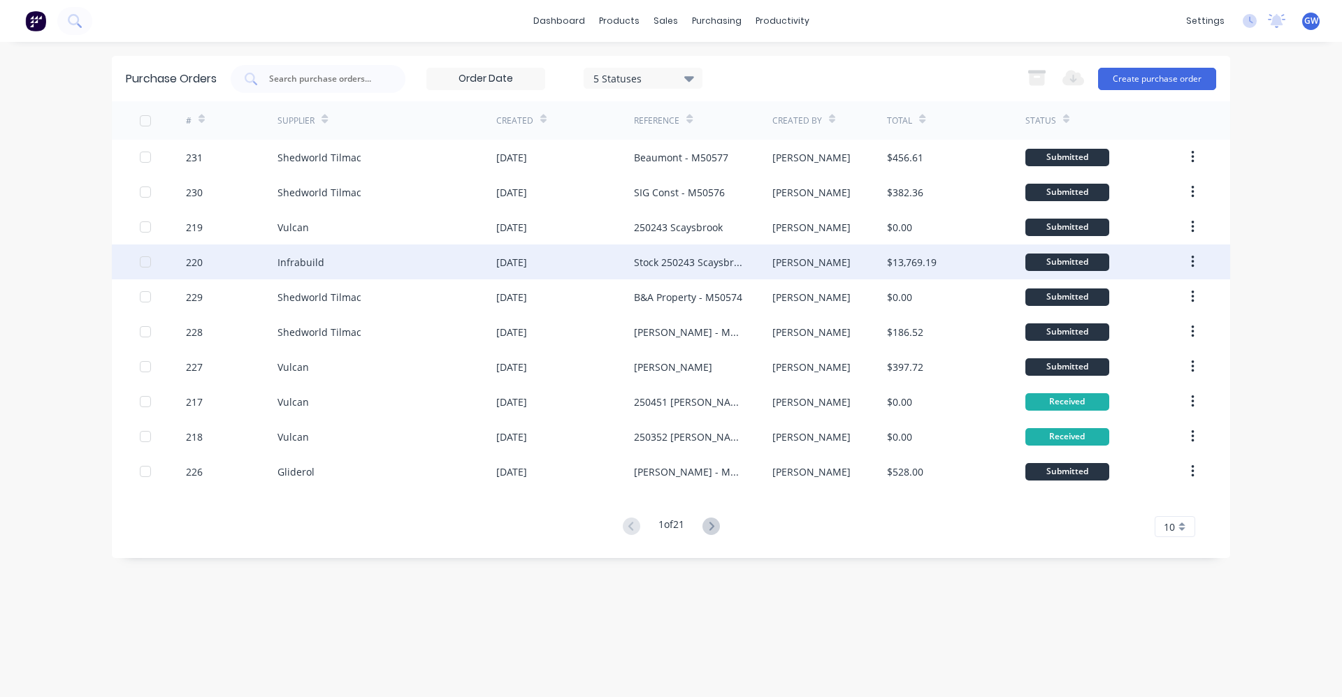
click at [668, 263] on div "Stock 250243 Scaysbrook" at bounding box center [689, 262] width 110 height 15
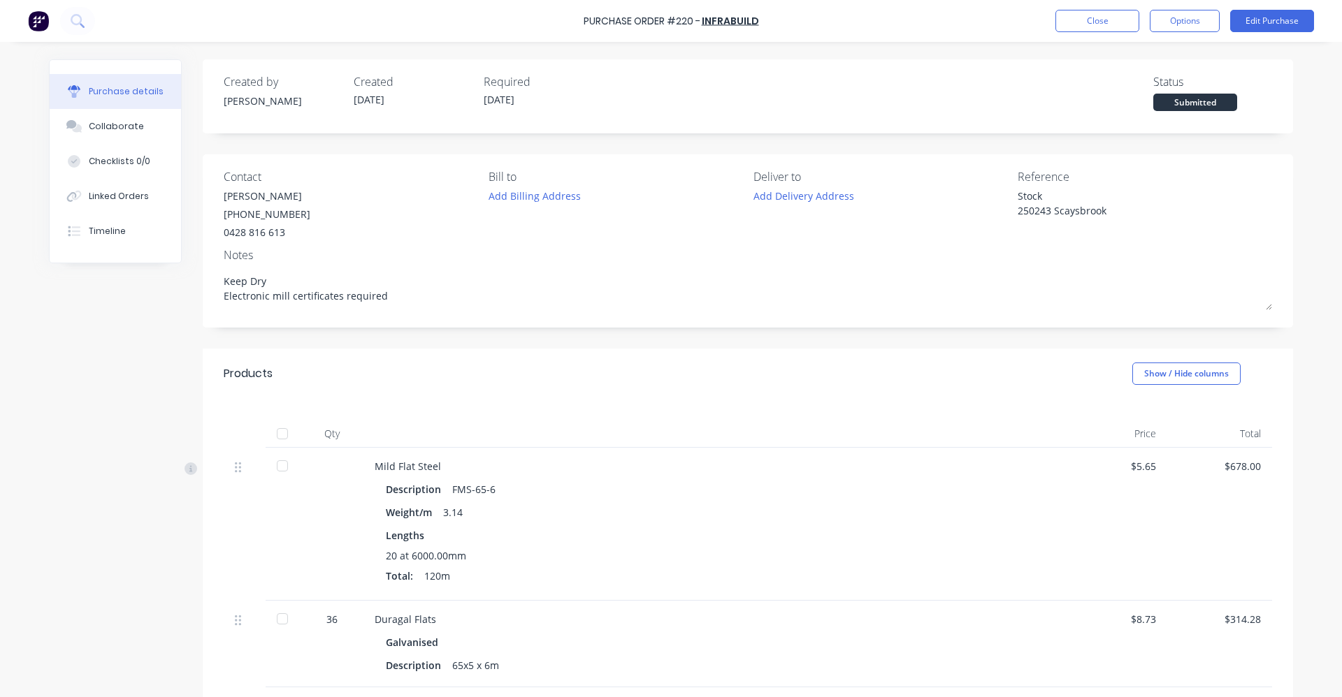
type textarea "x"
click at [1101, 20] on button "Close" at bounding box center [1097, 21] width 84 height 22
